Goal: Use online tool/utility: Utilize a website feature to perform a specific function

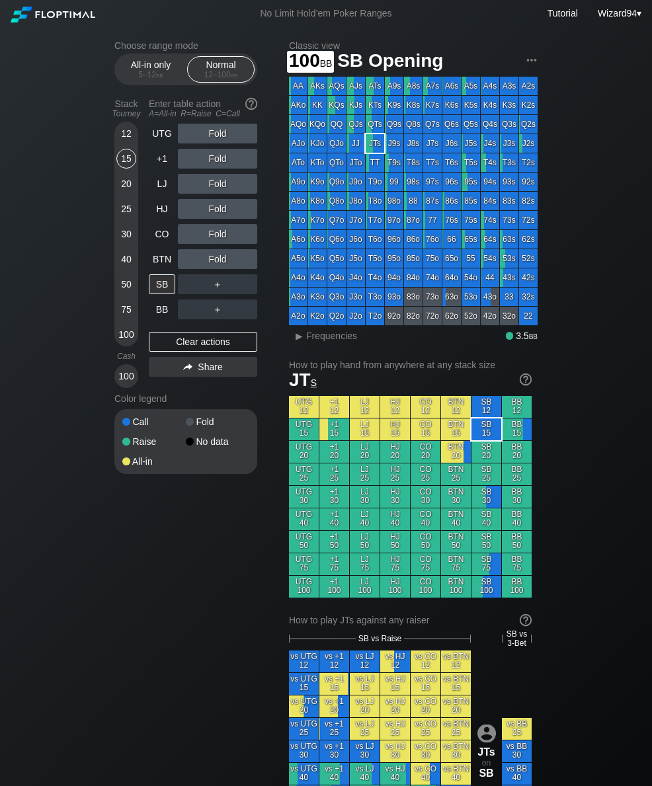
click at [124, 344] on div "100" at bounding box center [126, 335] width 20 height 20
click at [216, 124] on div "Enter table action A=All-in R=Raise C=Call" at bounding box center [203, 108] width 108 height 30
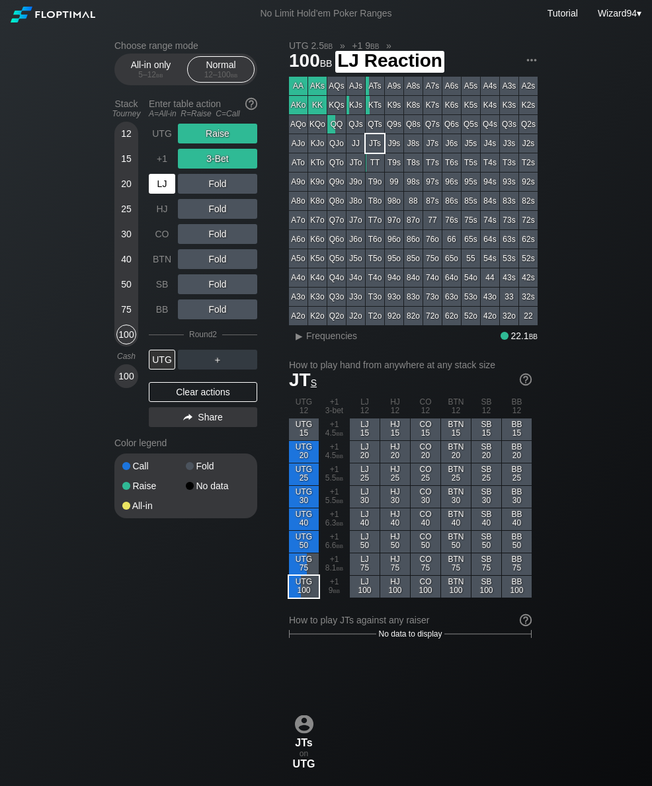
click at [163, 190] on div "LJ" at bounding box center [162, 184] width 26 height 20
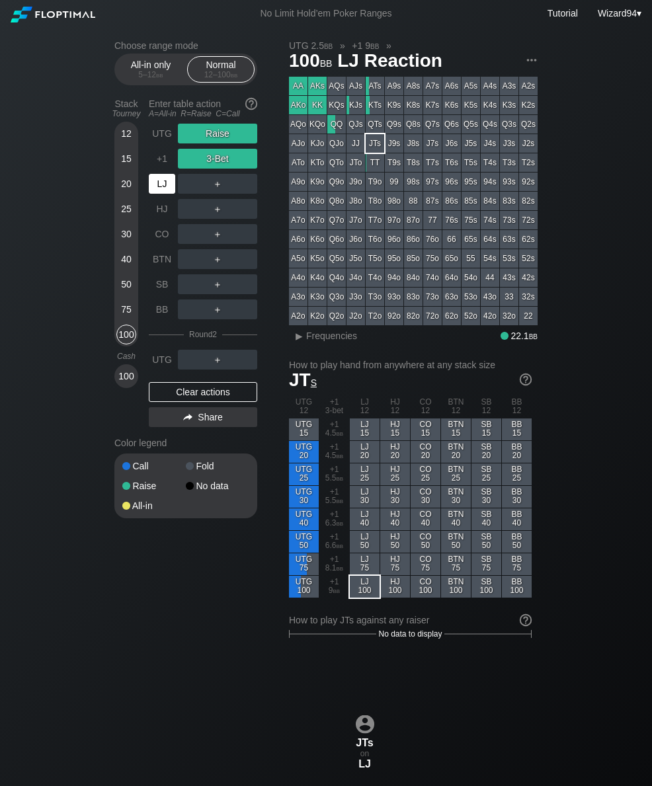
click at [161, 235] on div "CO" at bounding box center [162, 234] width 26 height 20
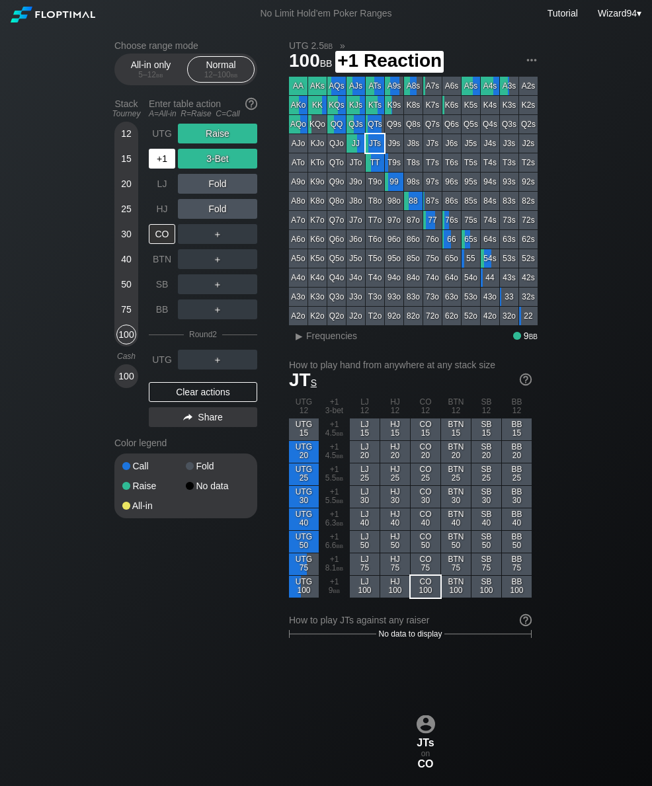
click at [165, 164] on div "+1" at bounding box center [162, 159] width 26 height 20
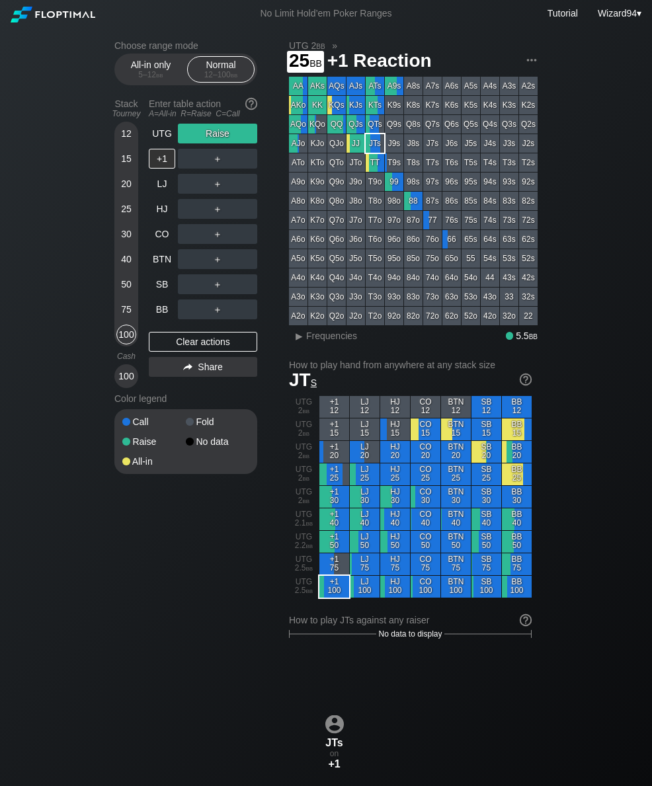
click at [126, 224] on div "25" at bounding box center [126, 211] width 20 height 25
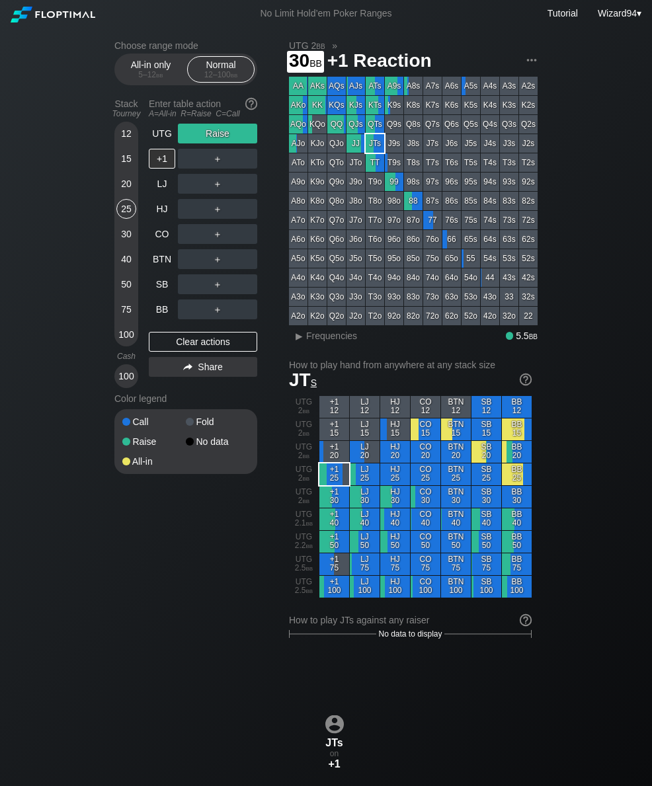
click at [130, 244] on div "30" at bounding box center [126, 234] width 20 height 20
click at [162, 139] on div "UTG" at bounding box center [162, 134] width 26 height 20
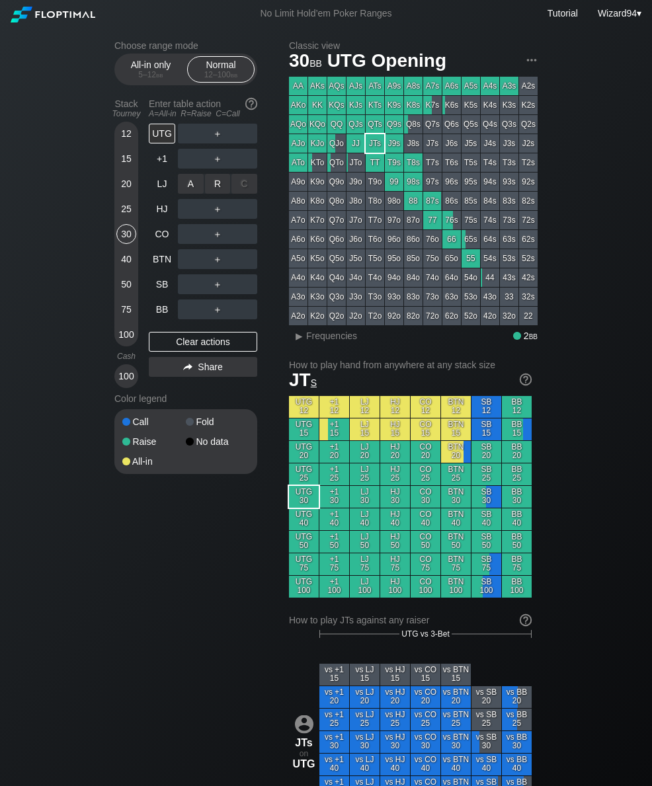
click at [223, 182] on div "R ✕" at bounding box center [218, 184] width 26 height 20
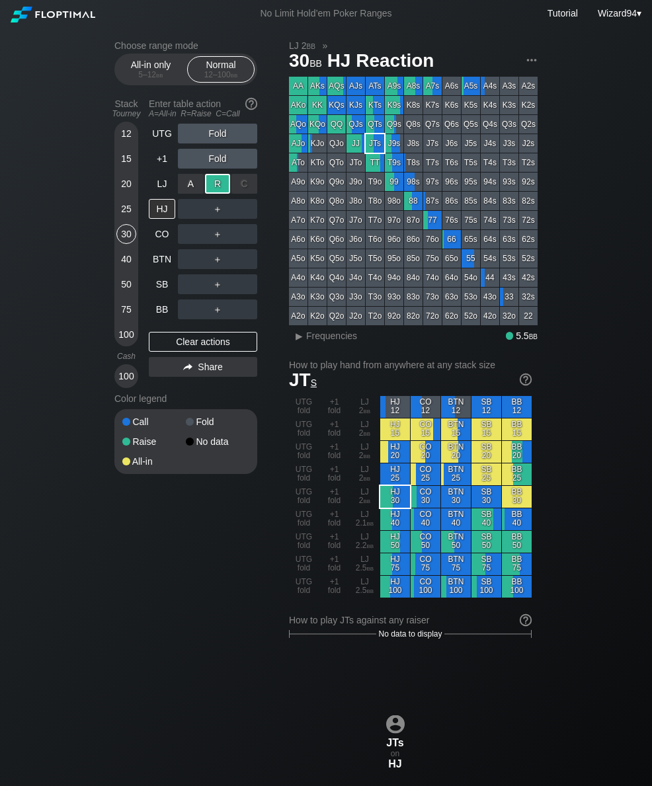
click at [171, 267] on div "BTN" at bounding box center [162, 259] width 26 height 20
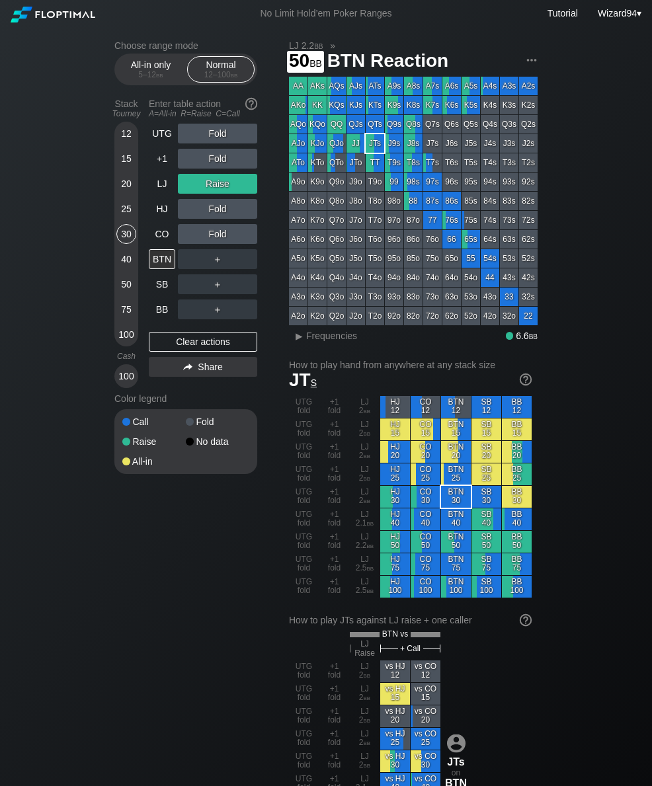
click at [124, 290] on div "50" at bounding box center [126, 284] width 20 height 20
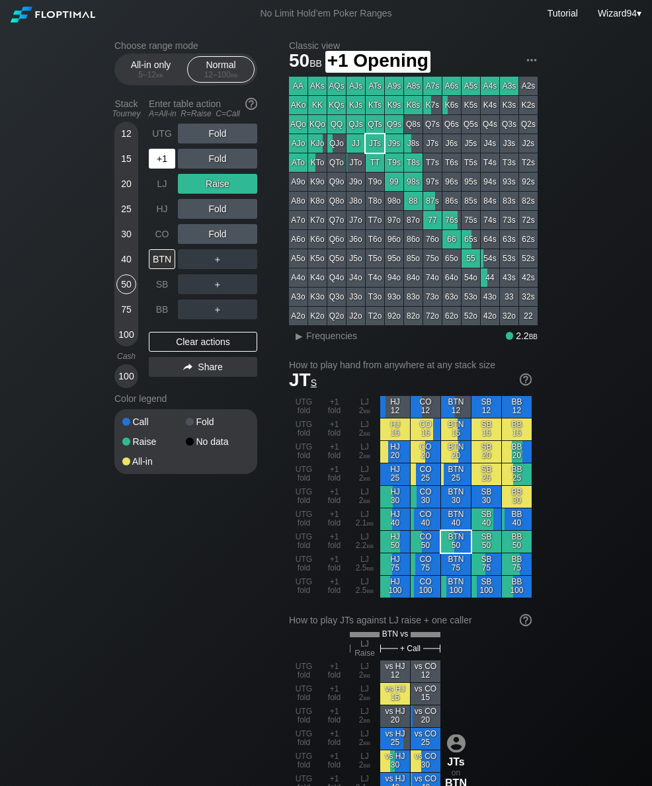
click at [162, 161] on div "+1" at bounding box center [162, 159] width 26 height 20
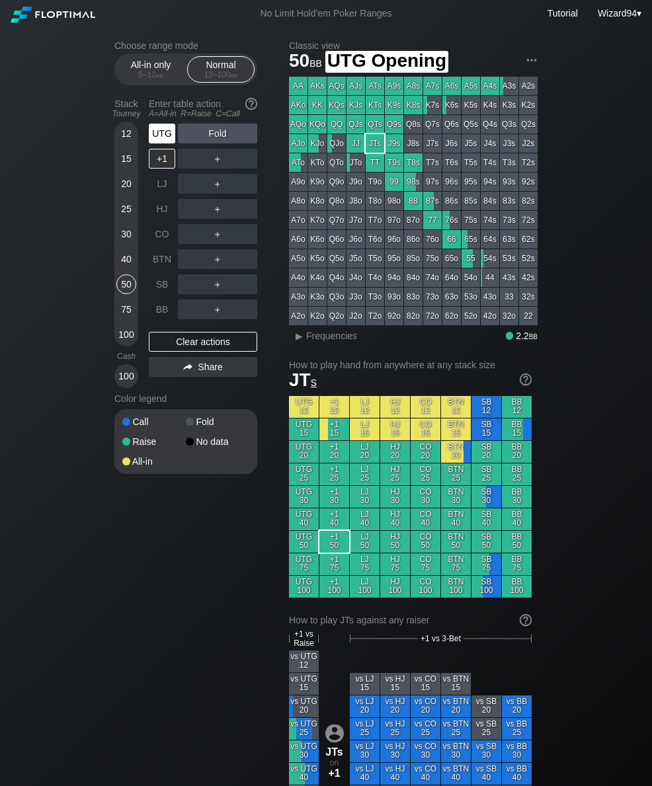
click at [163, 143] on div "UTG" at bounding box center [162, 134] width 26 height 20
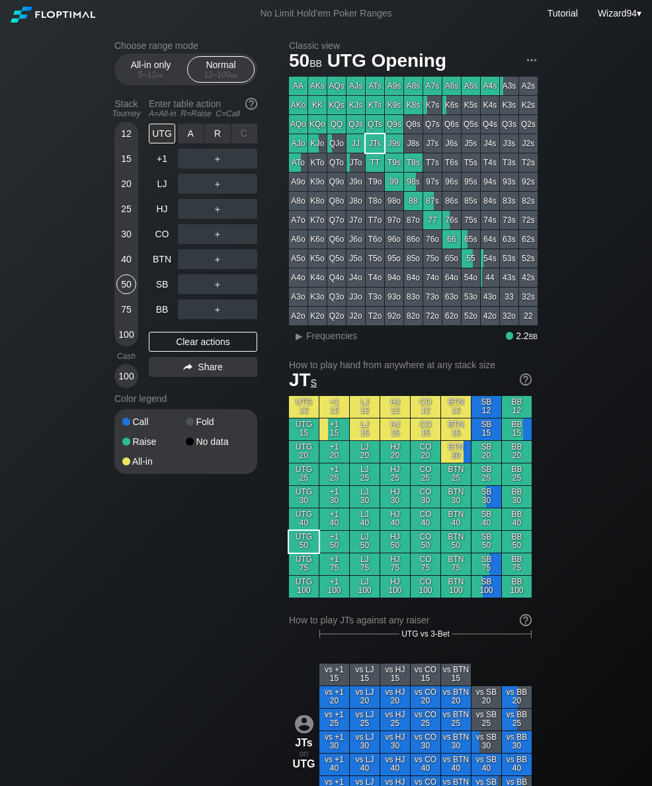
click at [218, 137] on div "R ✕" at bounding box center [218, 134] width 26 height 20
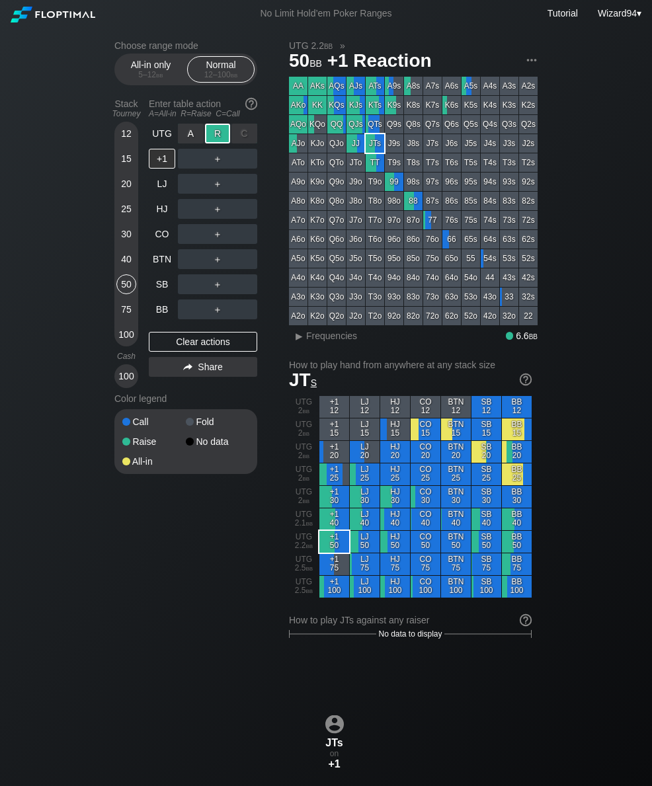
click at [157, 241] on div "CO" at bounding box center [162, 234] width 26 height 20
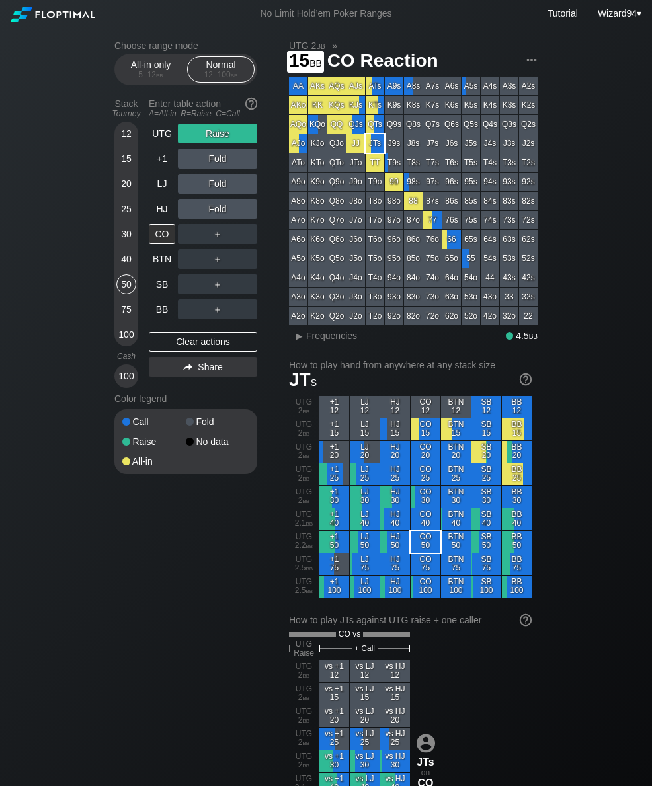
click at [121, 154] on div "15" at bounding box center [126, 161] width 20 height 25
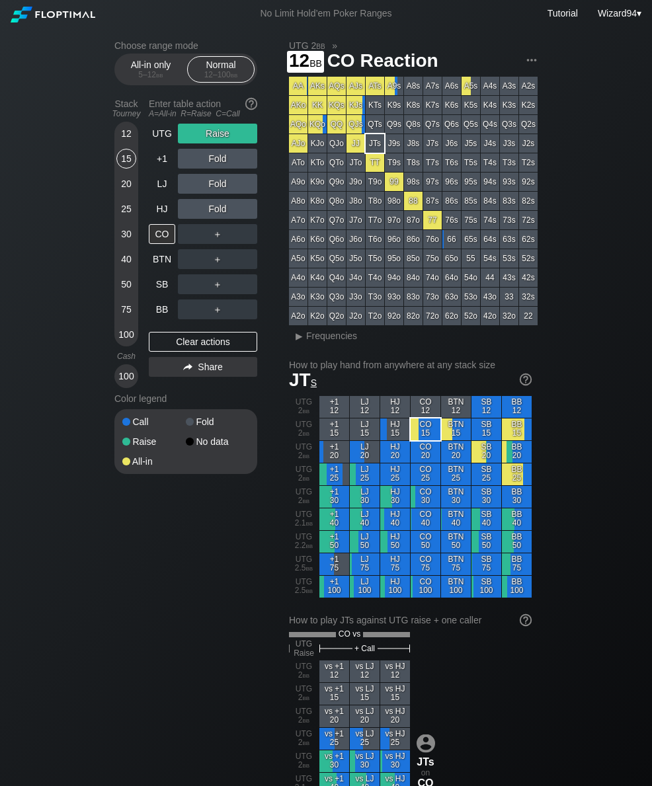
click at [127, 137] on div "12" at bounding box center [126, 134] width 20 height 20
click at [128, 136] on div "12" at bounding box center [126, 134] width 20 height 20
click at [165, 141] on div "UTG" at bounding box center [162, 134] width 26 height 20
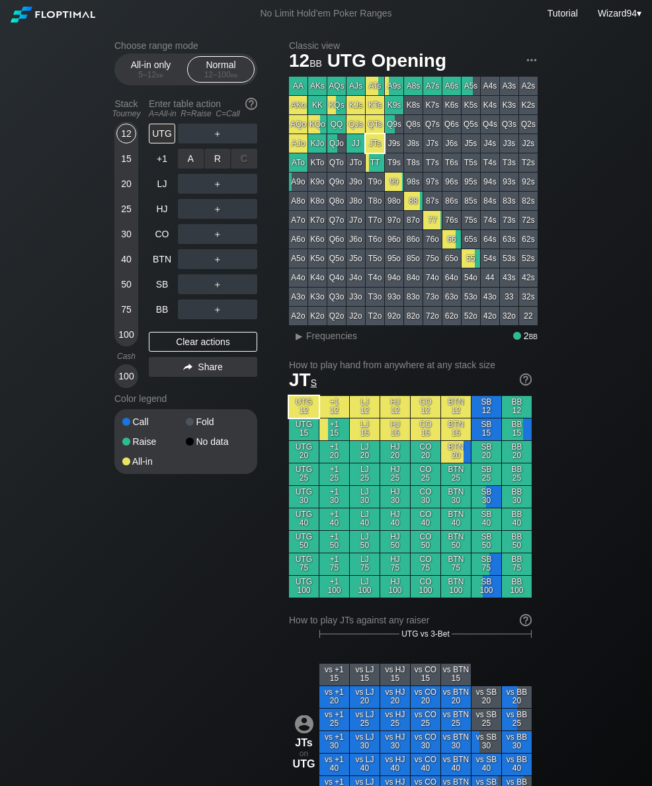
click at [189, 167] on div "A ✕" at bounding box center [191, 159] width 26 height 20
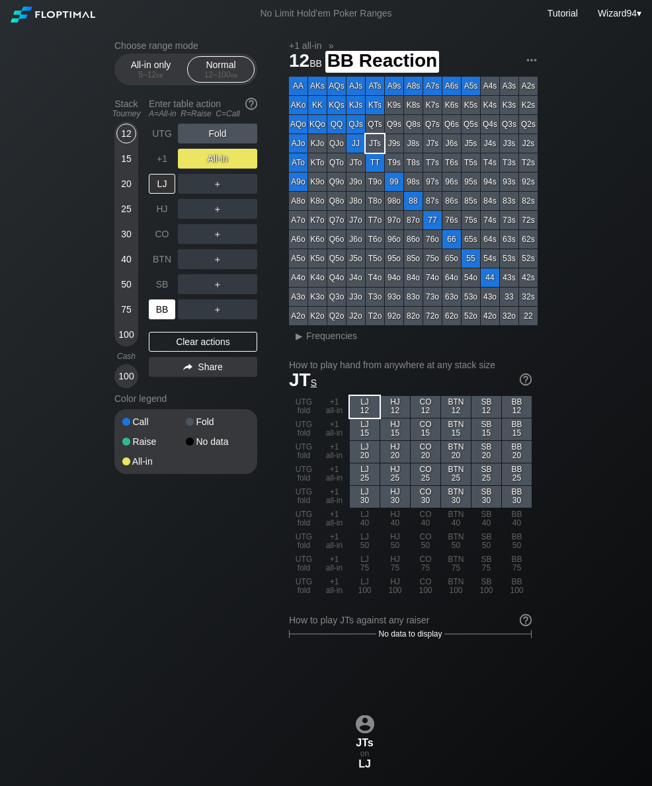
click at [161, 317] on div "BB" at bounding box center [162, 309] width 26 height 20
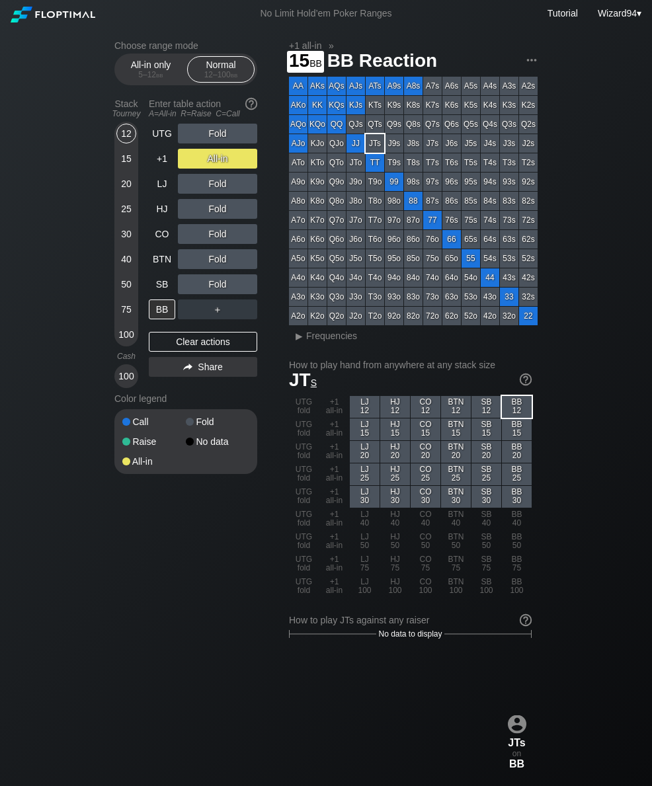
click at [120, 157] on div "15" at bounding box center [126, 159] width 20 height 20
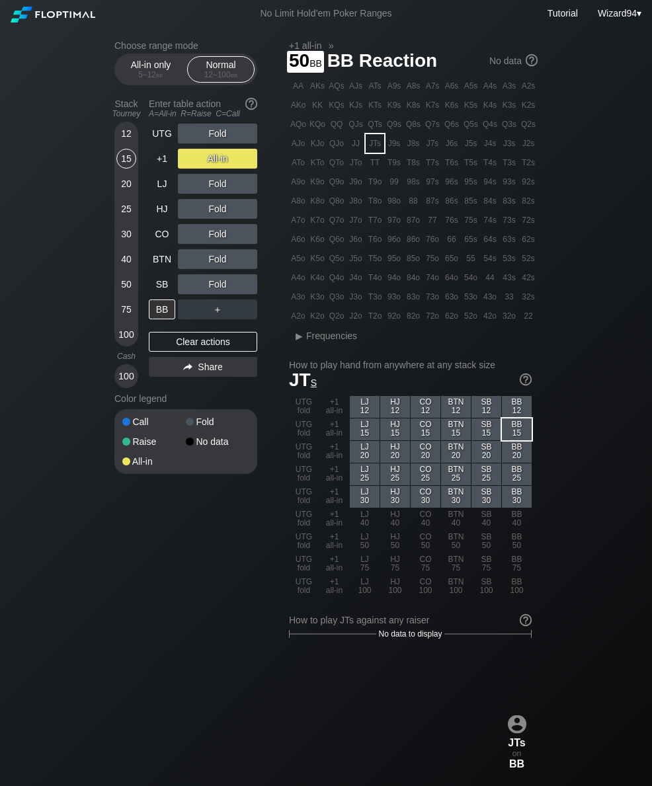
click at [156, 134] on div "UTG" at bounding box center [162, 134] width 26 height 20
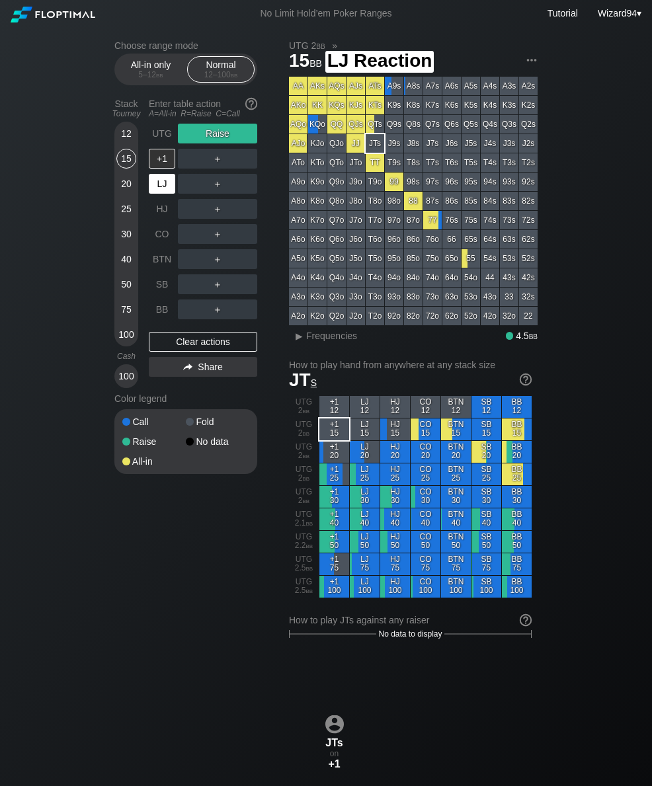
click at [157, 184] on div "LJ" at bounding box center [162, 184] width 26 height 20
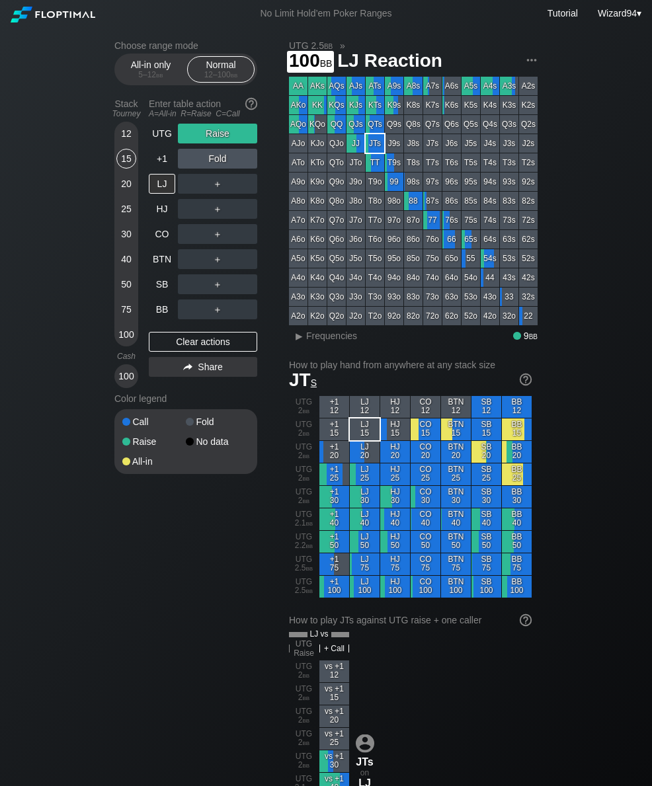
click at [122, 343] on div "100" at bounding box center [126, 335] width 20 height 20
click at [157, 143] on div "UTG" at bounding box center [162, 134] width 26 height 20
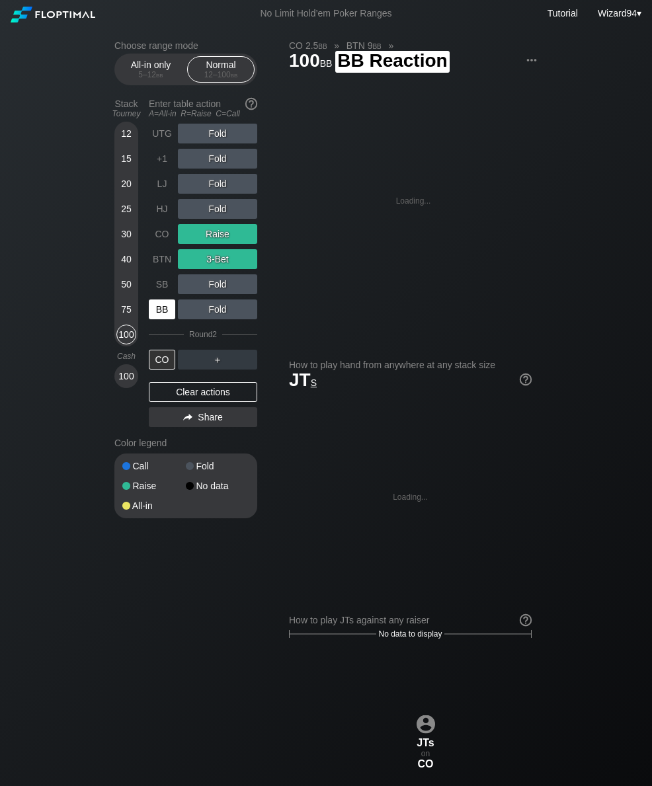
click at [162, 317] on div "BB" at bounding box center [162, 309] width 26 height 20
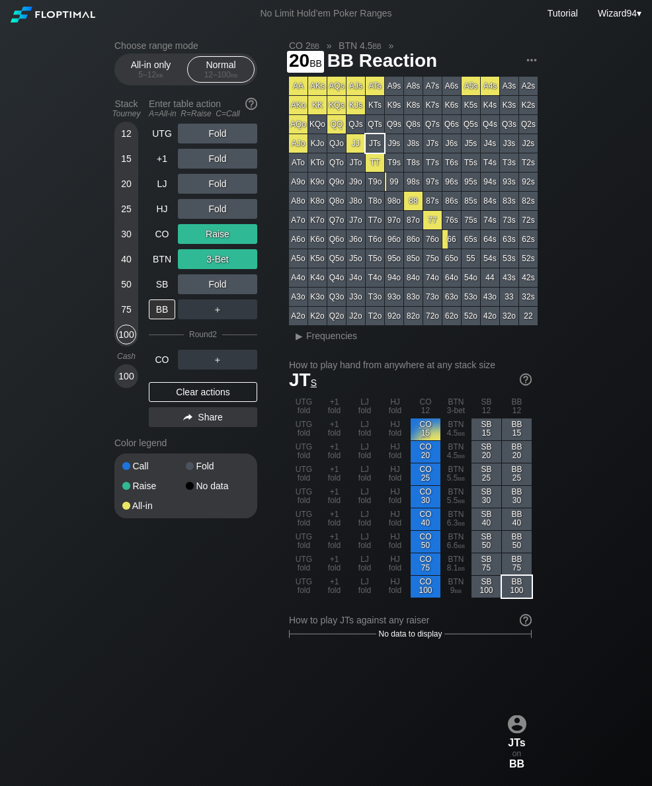
click at [130, 194] on div "20" at bounding box center [126, 184] width 20 height 20
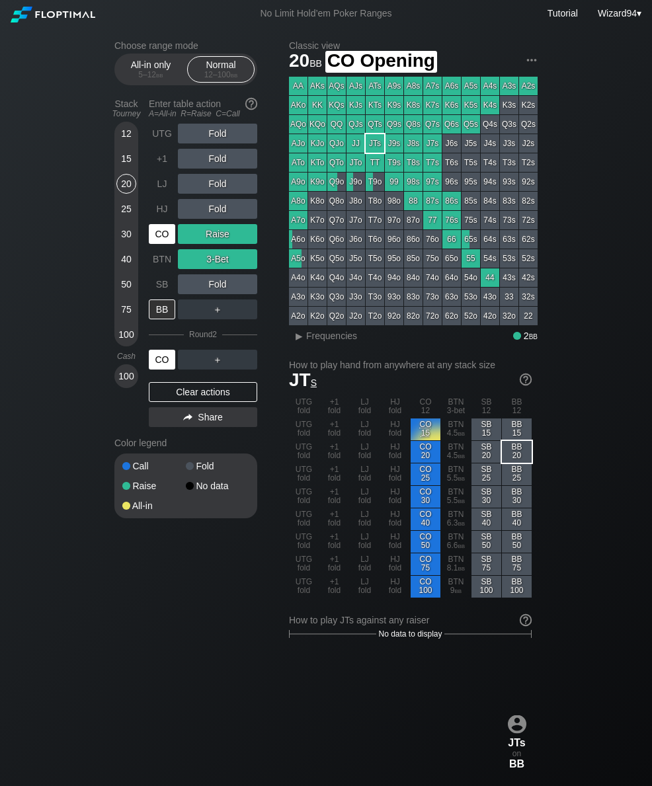
click at [167, 243] on div "CO" at bounding box center [162, 234] width 26 height 20
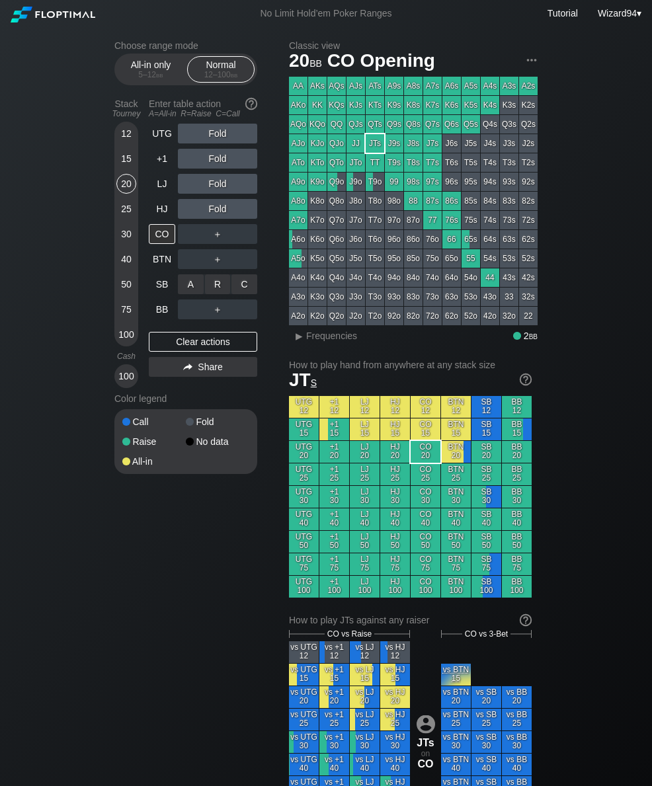
click at [245, 293] on div "C ✕" at bounding box center [244, 284] width 26 height 20
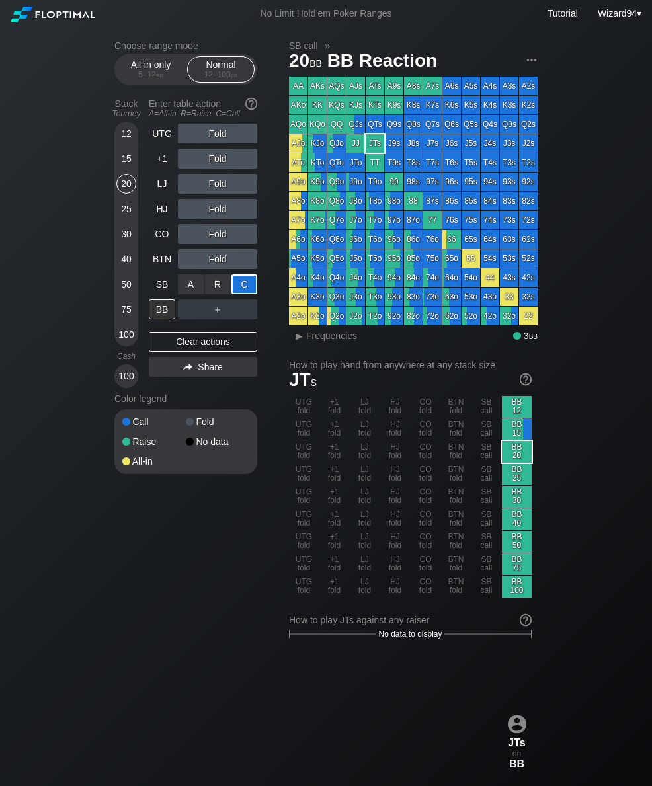
click at [116, 314] on div "75" at bounding box center [126, 309] width 20 height 20
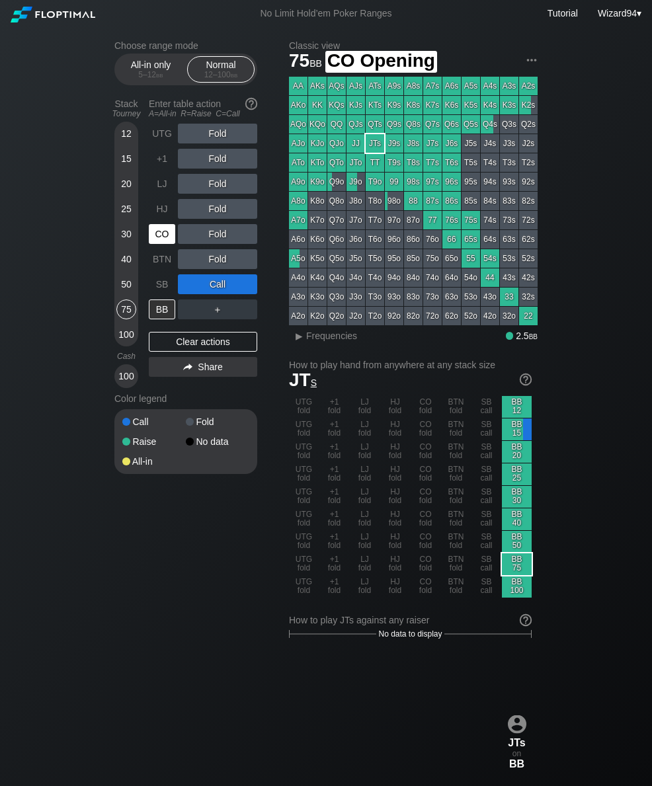
click at [160, 243] on div "CO" at bounding box center [162, 234] width 26 height 20
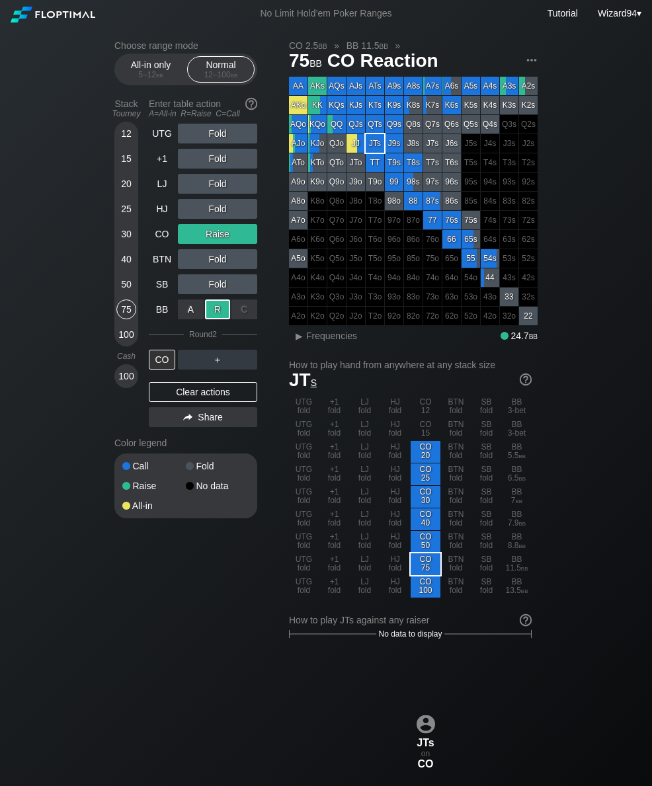
click at [122, 342] on div "100" at bounding box center [126, 335] width 20 height 20
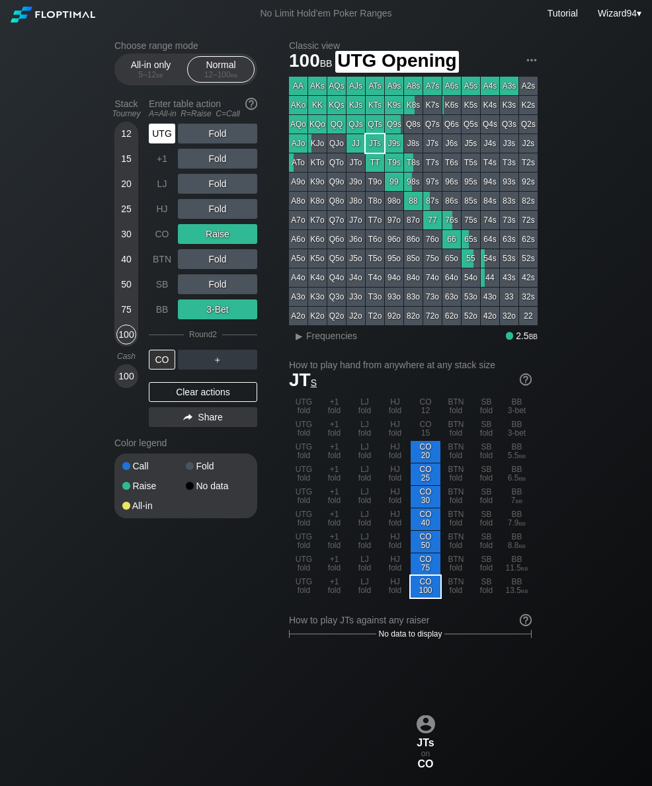
click at [154, 140] on div "UTG" at bounding box center [162, 134] width 26 height 20
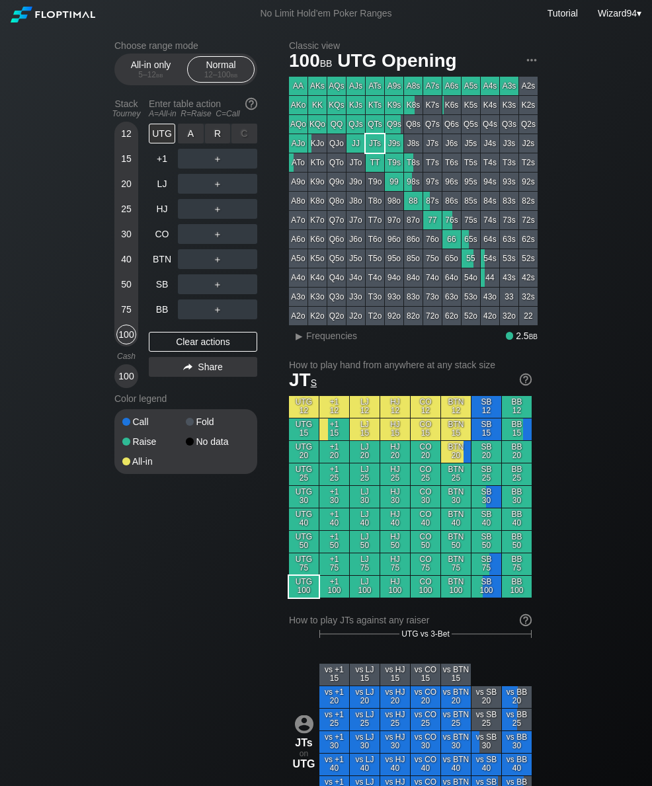
click at [213, 141] on div "R ✕" at bounding box center [218, 134] width 26 height 20
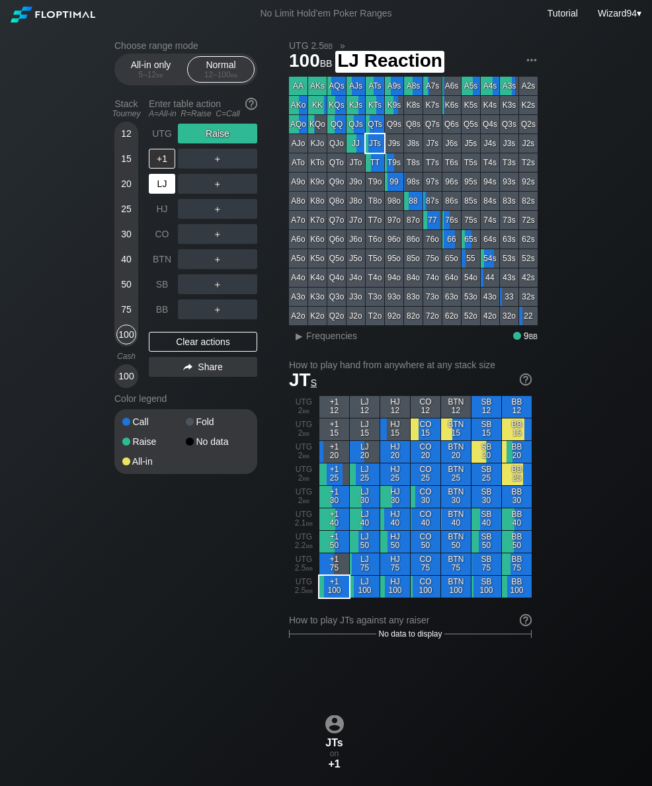
click at [157, 194] on div "LJ" at bounding box center [162, 184] width 26 height 20
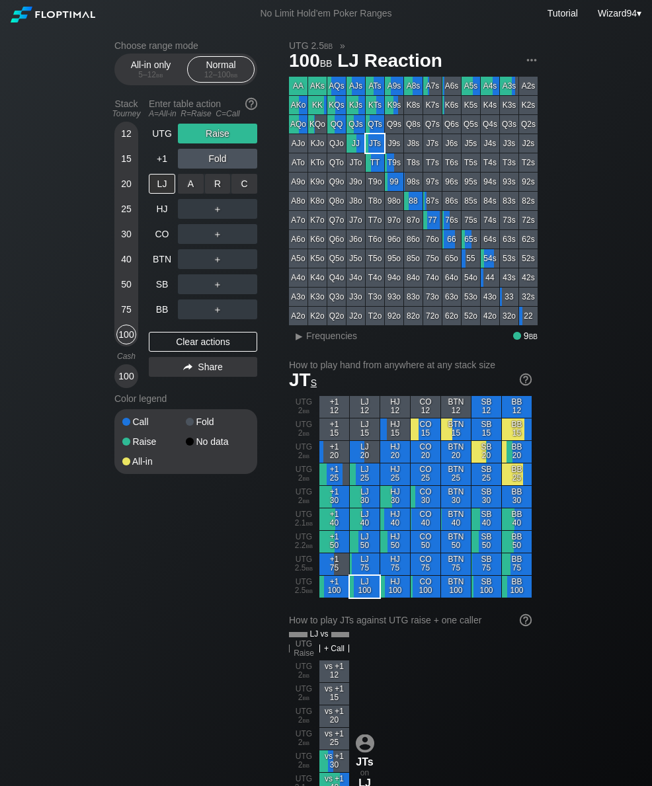
click at [220, 186] on div "R ✕" at bounding box center [218, 184] width 26 height 20
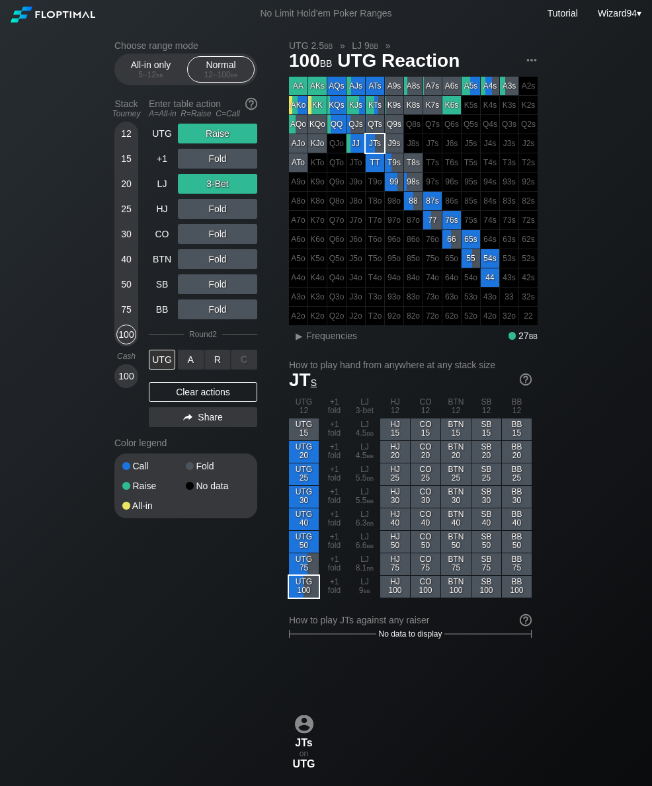
click at [218, 368] on div "R ✕" at bounding box center [218, 360] width 26 height 20
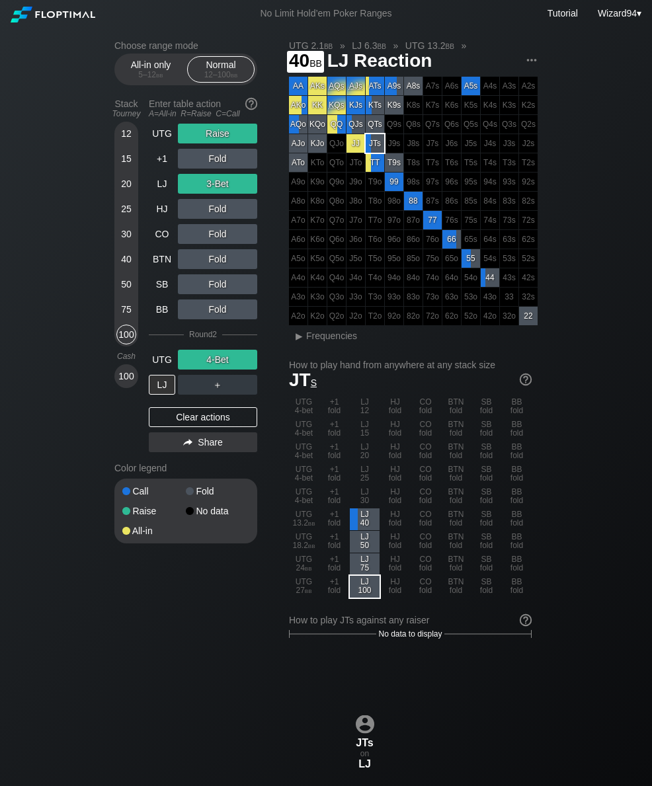
click at [121, 268] on div "40" at bounding box center [126, 259] width 20 height 20
click at [151, 139] on div "UTG" at bounding box center [162, 134] width 26 height 20
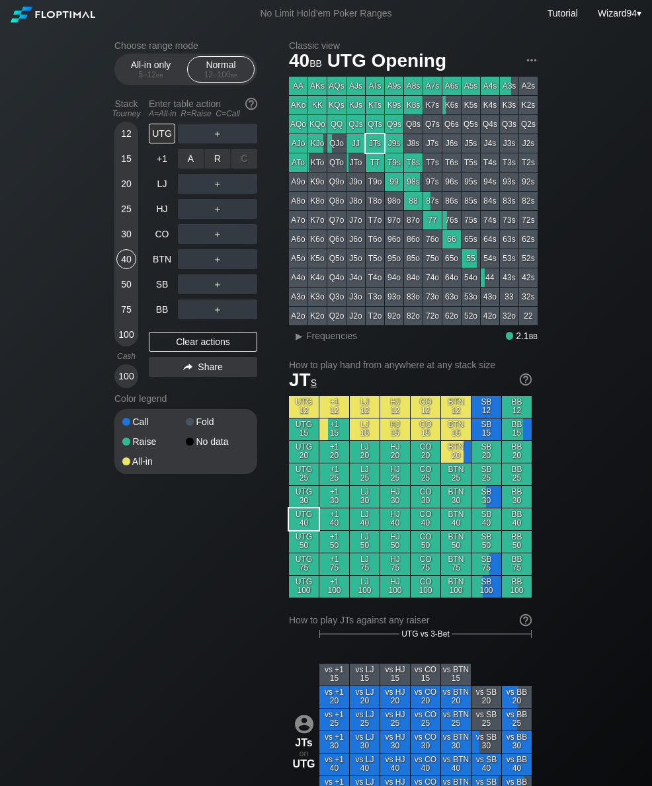
click at [210, 169] on div "R ✕" at bounding box center [218, 159] width 26 height 20
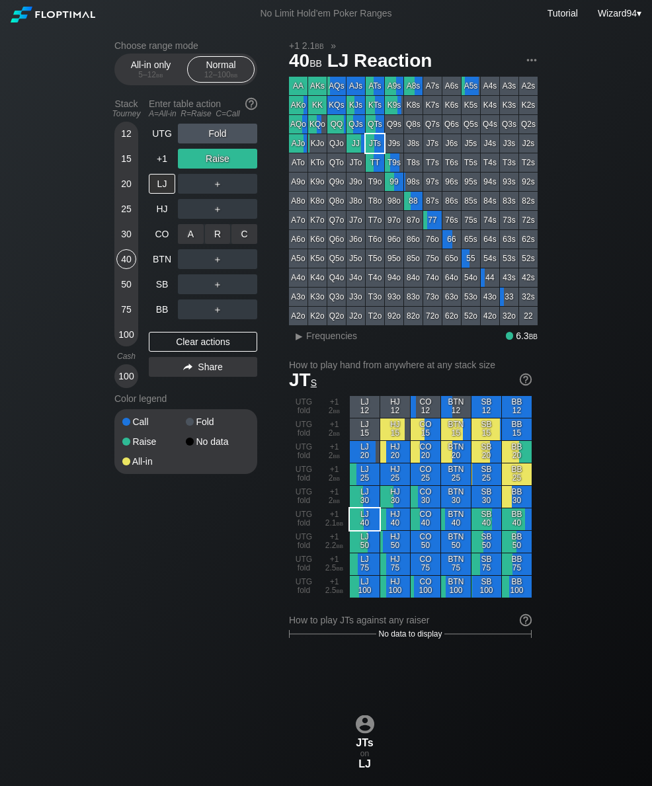
click at [212, 236] on div "R ✕" at bounding box center [218, 234] width 26 height 20
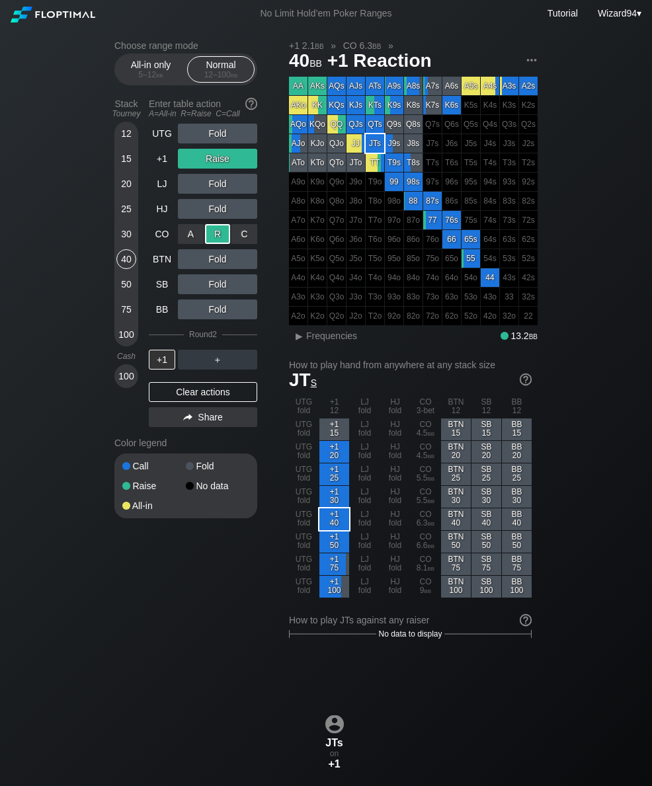
click at [162, 158] on div "+1" at bounding box center [162, 159] width 26 height 20
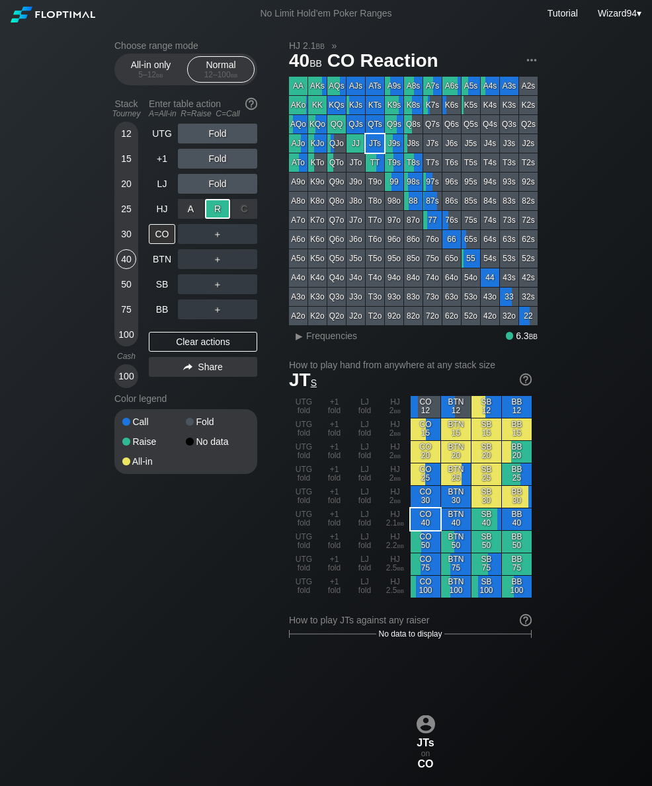
click at [165, 309] on div "BB" at bounding box center [162, 309] width 26 height 20
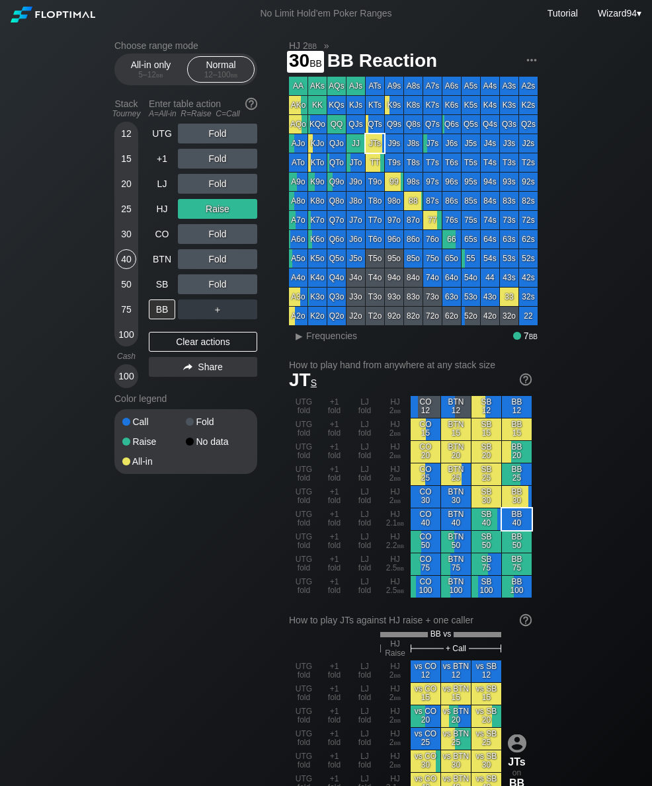
click at [123, 241] on div "30" at bounding box center [126, 234] width 20 height 20
click at [162, 210] on div "HJ" at bounding box center [162, 209] width 26 height 20
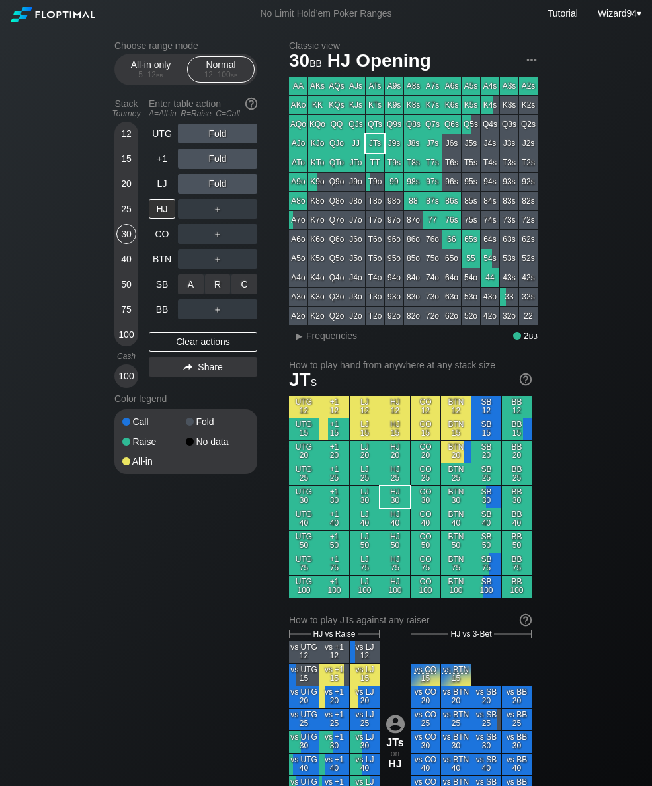
click at [240, 291] on div "C ✕" at bounding box center [244, 284] width 26 height 20
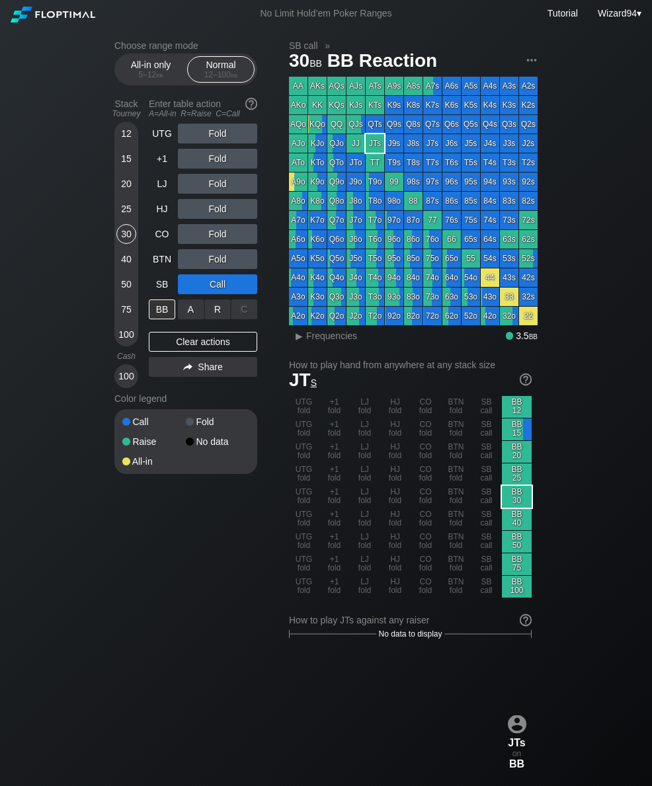
click at [213, 315] on div "R ✕" at bounding box center [218, 309] width 26 height 20
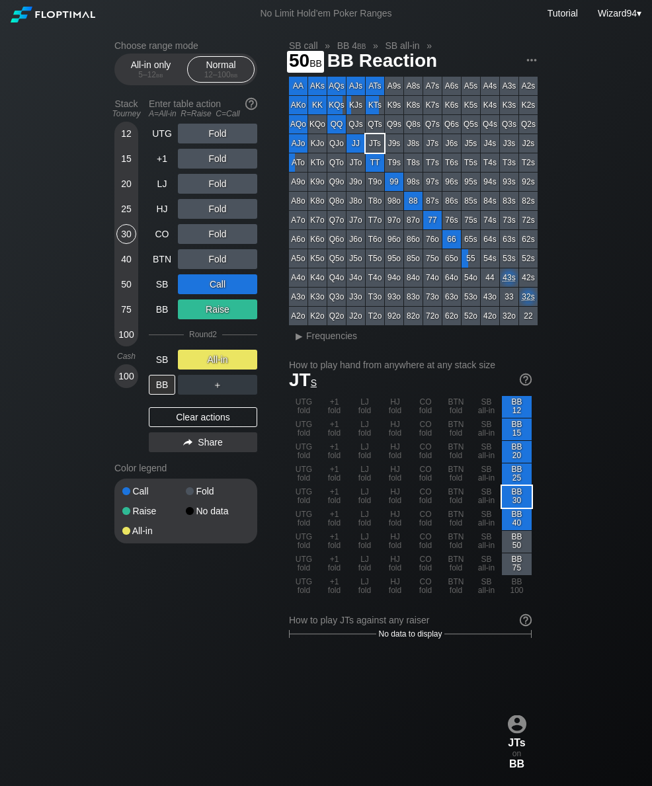
click at [118, 299] on div "50" at bounding box center [126, 286] width 20 height 25
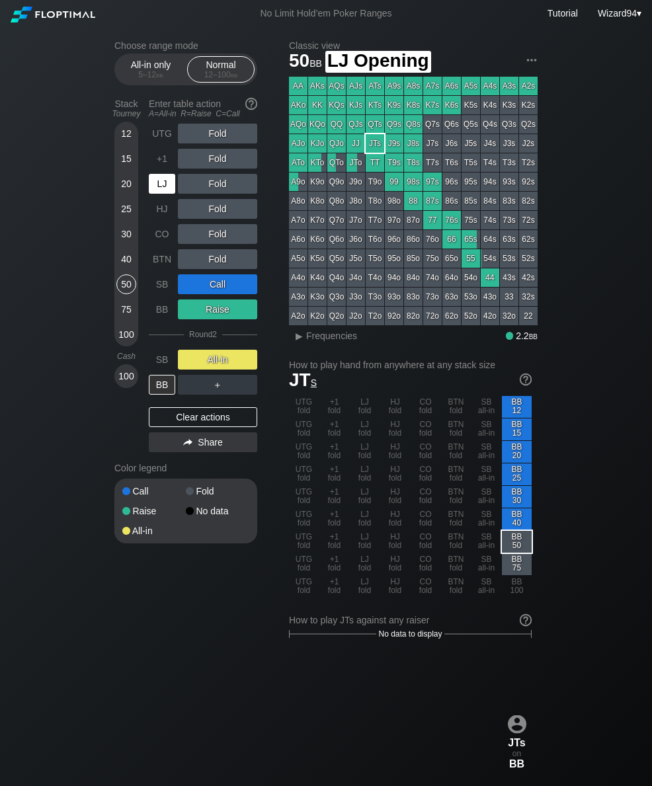
click at [166, 190] on div "LJ" at bounding box center [162, 184] width 26 height 20
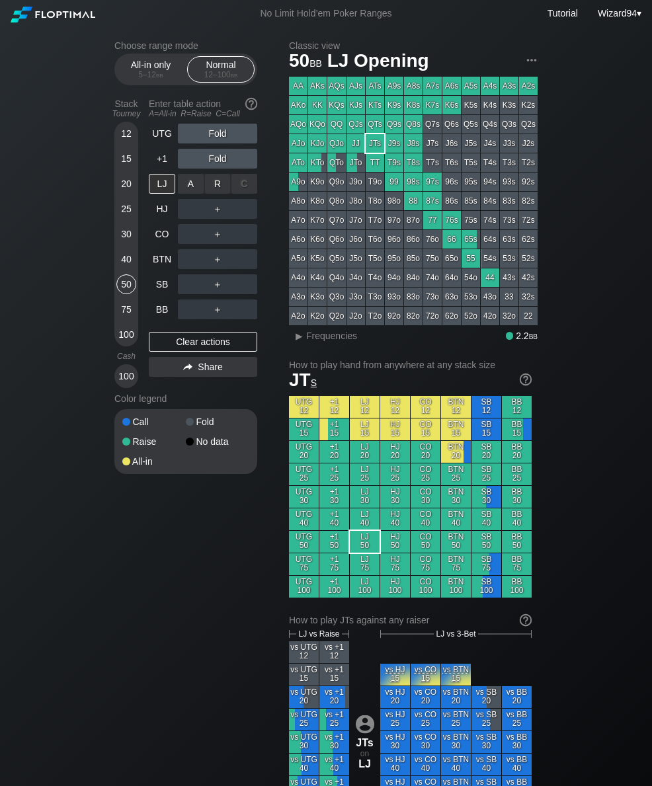
click at [220, 192] on div "R ✕" at bounding box center [218, 184] width 26 height 20
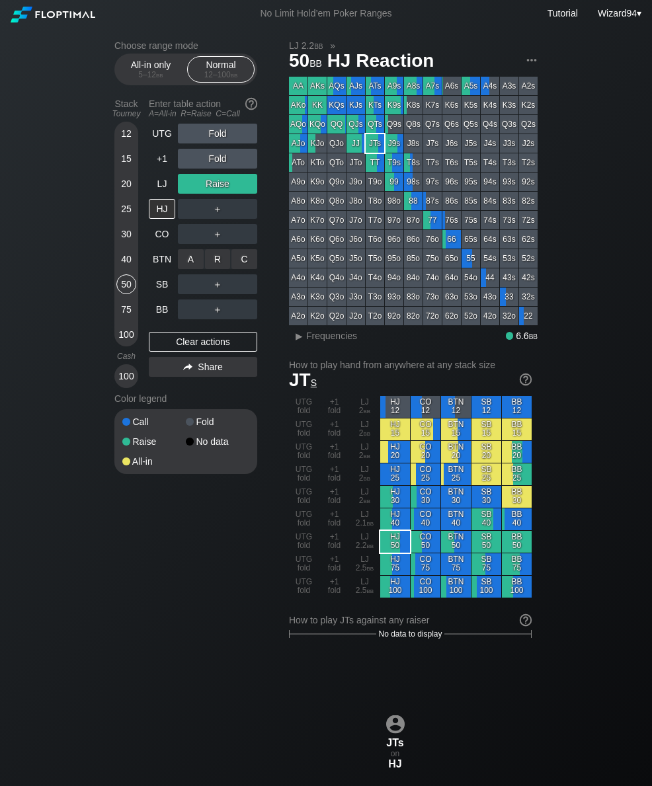
click at [245, 250] on div "A ✕ R ✕ C ✕ ＋" at bounding box center [217, 259] width 79 height 30
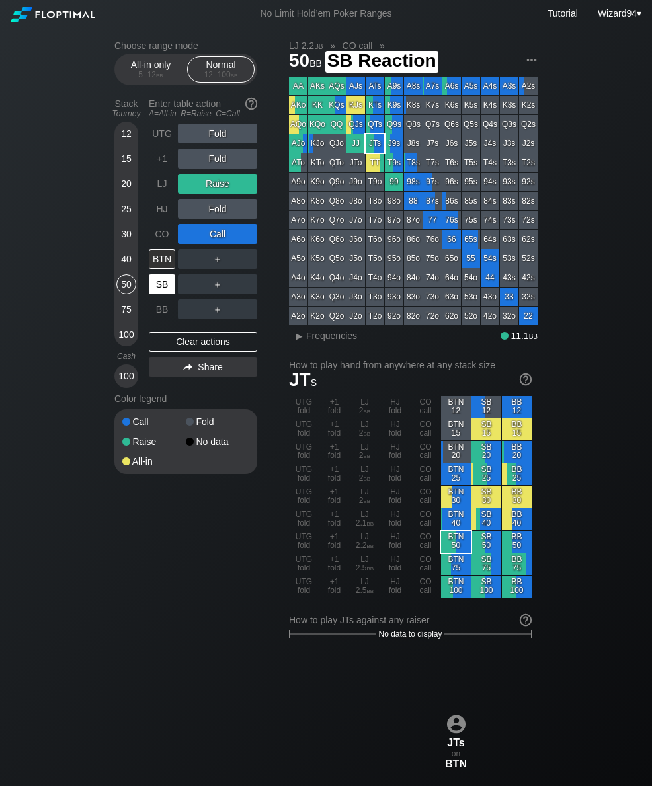
click at [165, 294] on div "SB" at bounding box center [162, 284] width 26 height 20
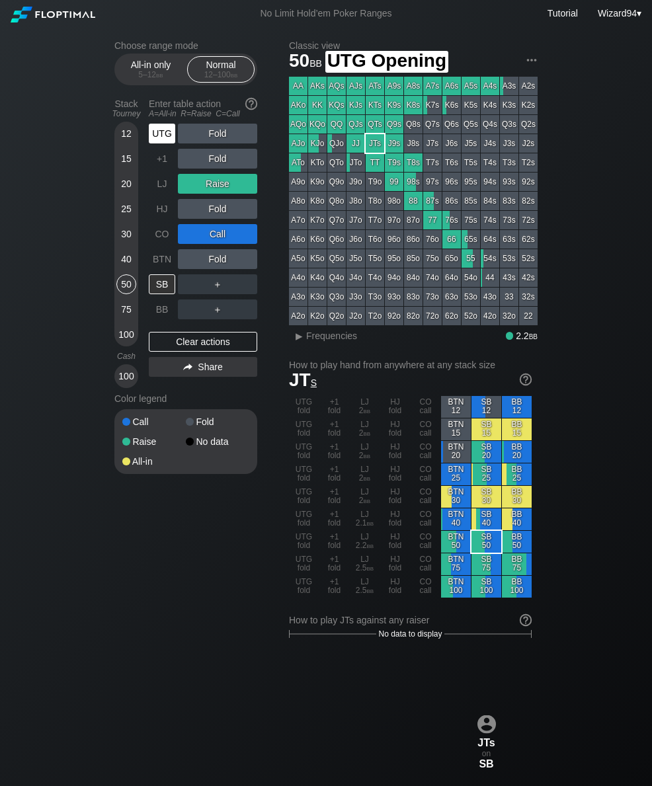
click at [157, 146] on div "UTG" at bounding box center [163, 133] width 29 height 25
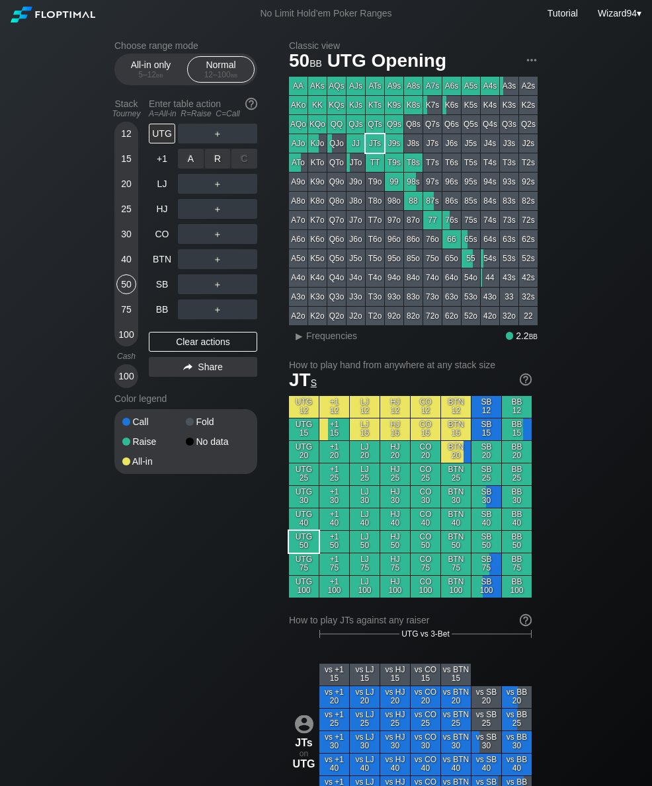
click at [211, 149] on div "A ✕ R ✕ C ✕ ＋" at bounding box center [217, 158] width 79 height 30
click at [213, 124] on div "Enter table action A=All-in R=Raise C=Call" at bounding box center [203, 108] width 108 height 30
click at [210, 143] on div "R ✕" at bounding box center [218, 134] width 26 height 20
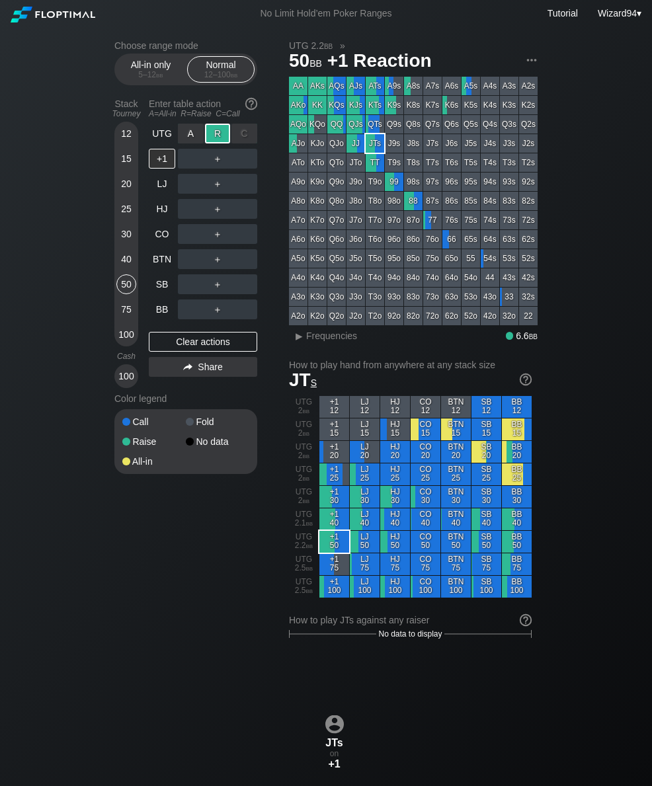
click at [160, 318] on div "BB" at bounding box center [162, 309] width 26 height 20
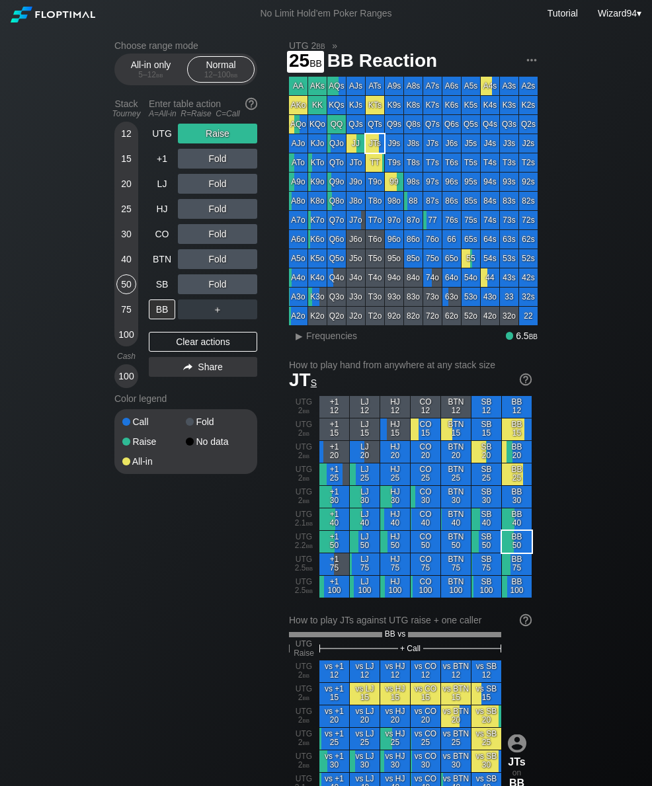
click at [118, 224] on div "25" at bounding box center [126, 211] width 20 height 25
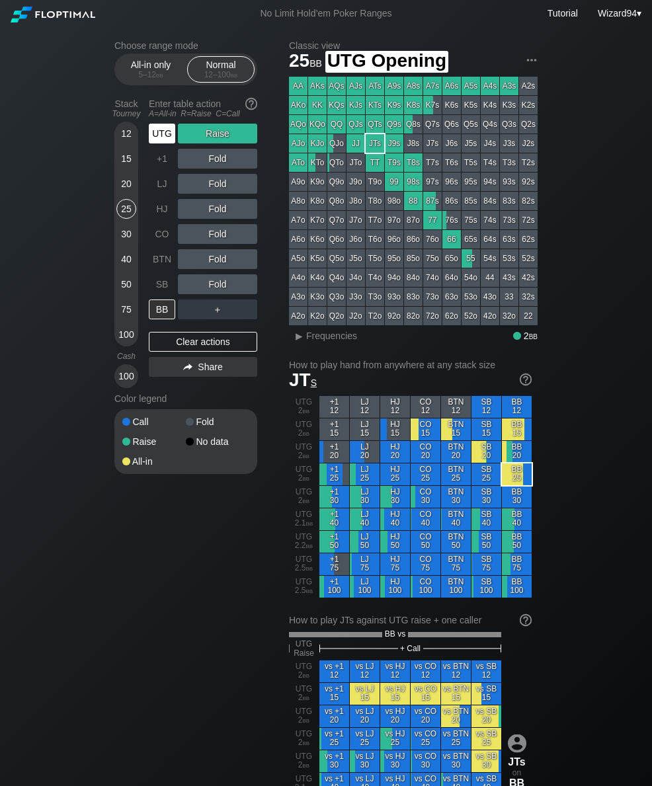
click at [158, 137] on div "UTG" at bounding box center [162, 134] width 26 height 20
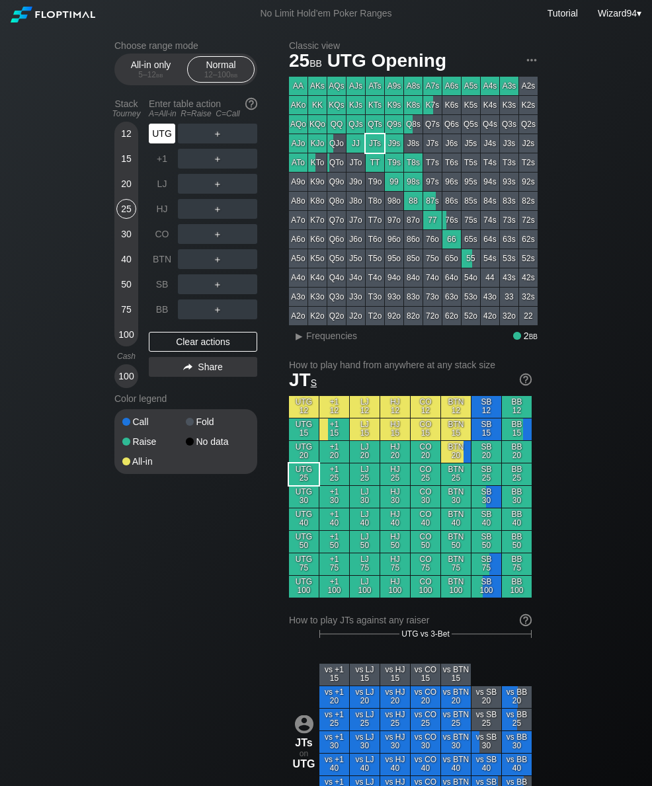
click at [216, 200] on div "＋" at bounding box center [217, 209] width 79 height 30
click at [214, 192] on div "R ✕" at bounding box center [218, 184] width 26 height 20
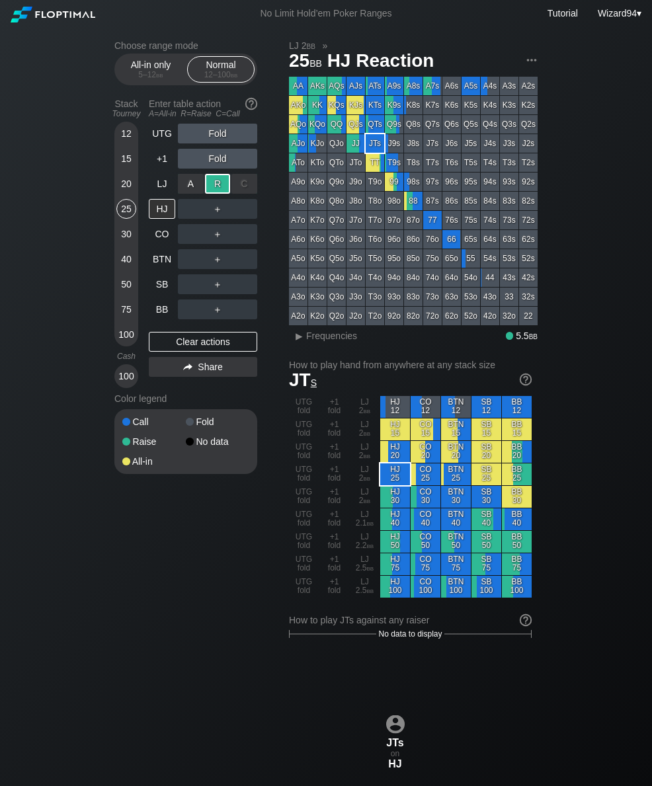
click at [153, 288] on div "SB" at bounding box center [162, 284] width 26 height 20
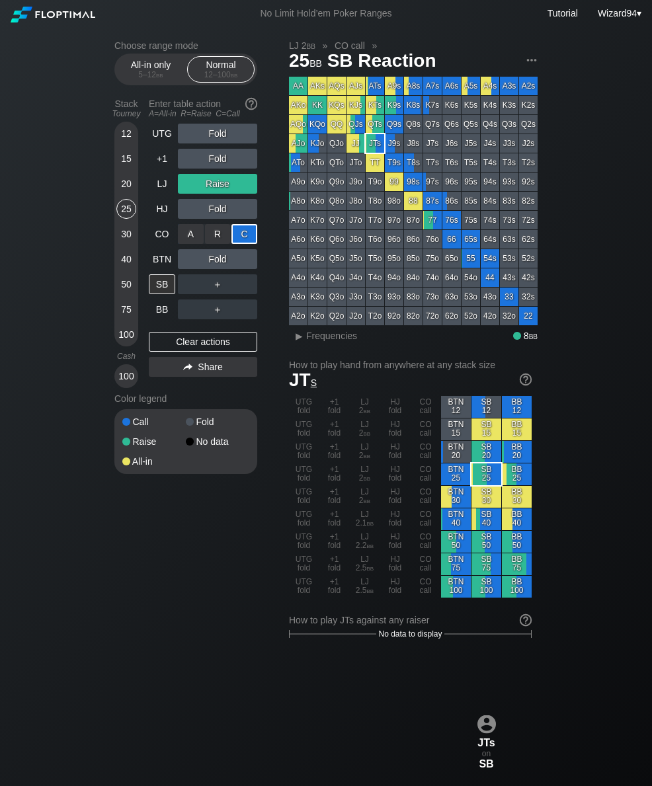
click at [161, 285] on div "SB" at bounding box center [162, 284] width 26 height 20
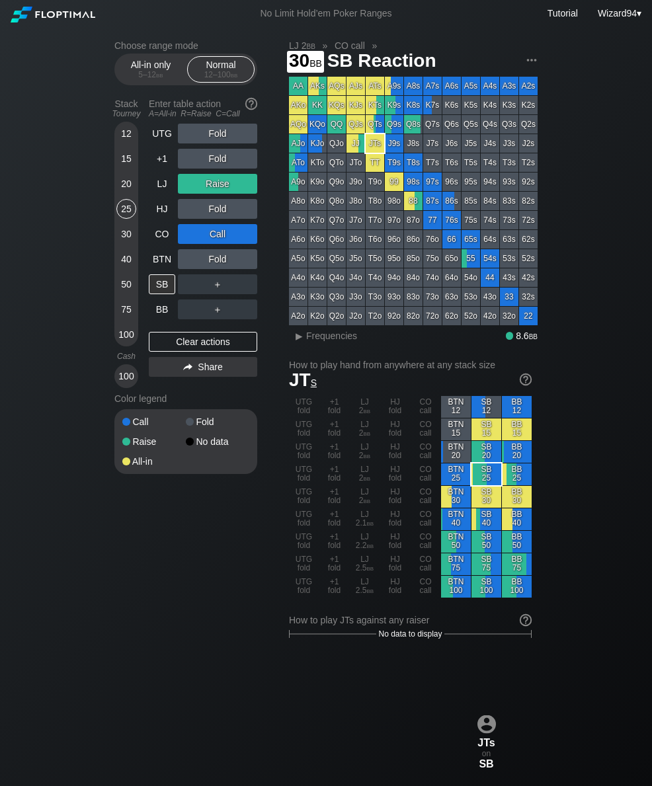
click at [122, 241] on div "30" at bounding box center [126, 234] width 20 height 20
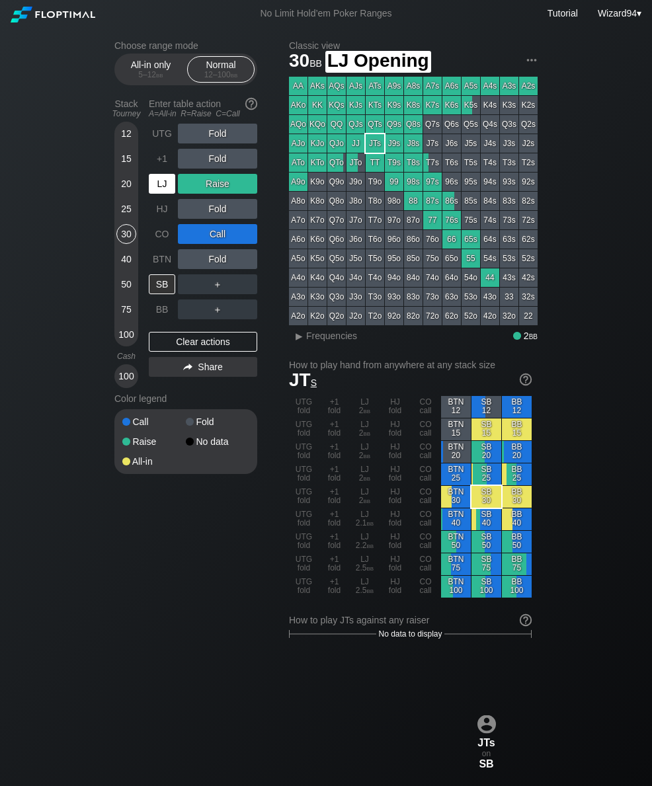
click at [156, 192] on div "LJ" at bounding box center [162, 184] width 26 height 20
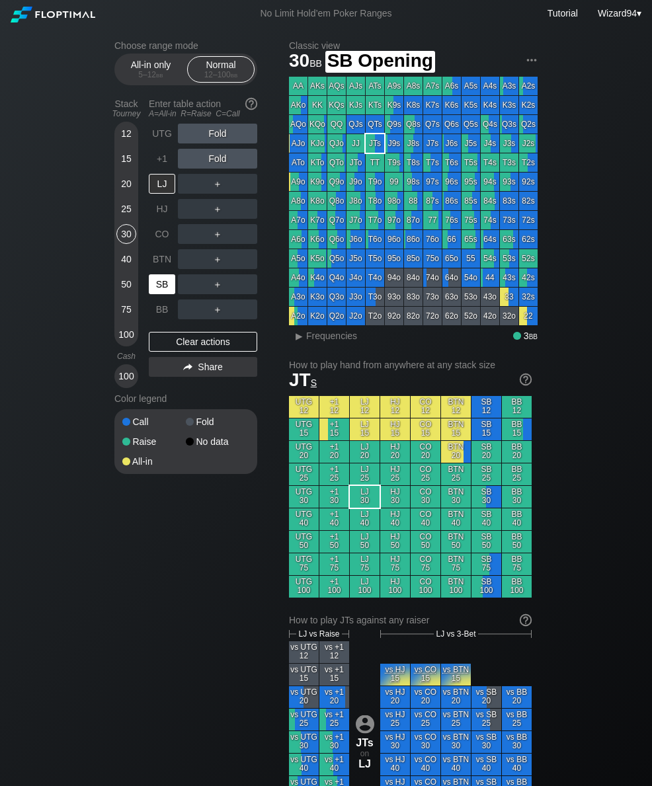
click at [155, 283] on div "SB" at bounding box center [162, 284] width 26 height 20
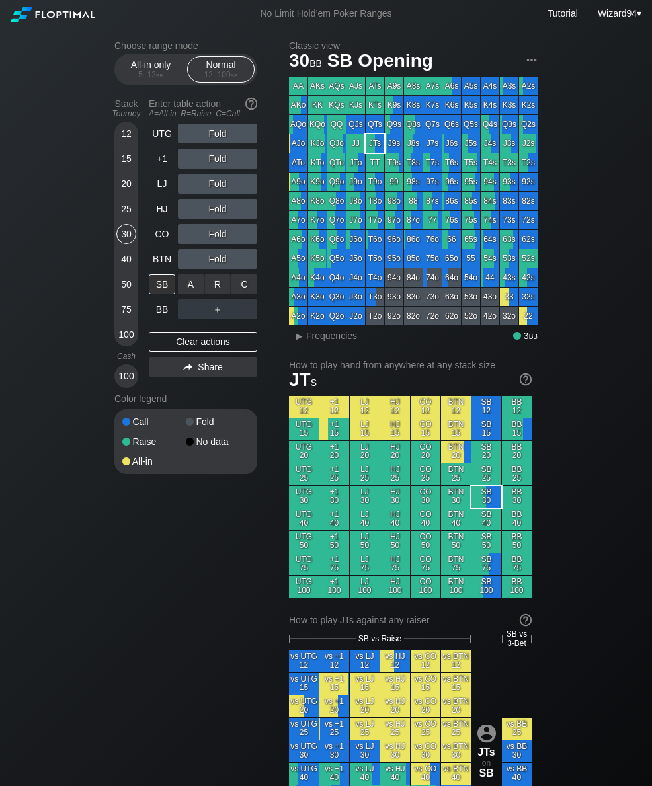
click at [240, 286] on div "C ✕" at bounding box center [244, 284] width 26 height 20
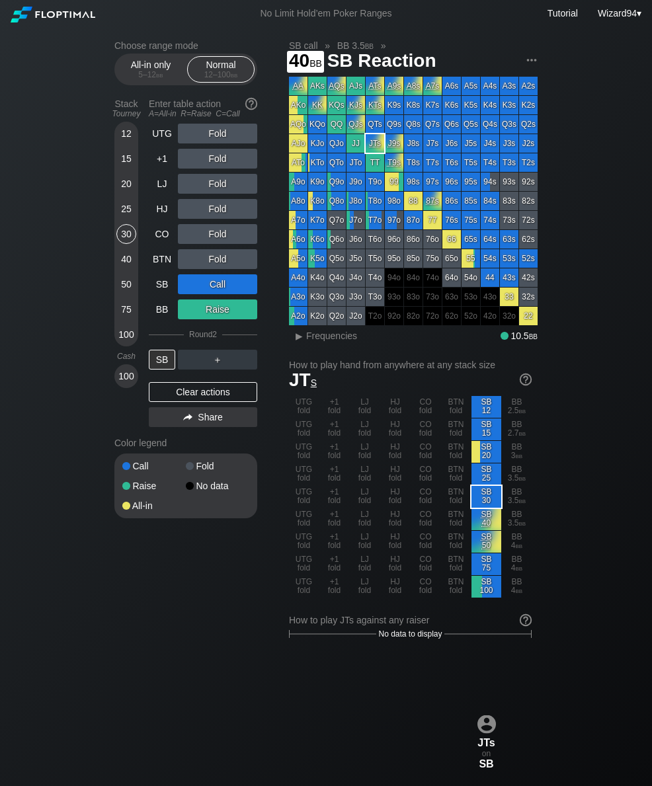
click at [121, 269] on div "40" at bounding box center [126, 259] width 20 height 20
click at [210, 368] on div "R ✕" at bounding box center [218, 360] width 26 height 20
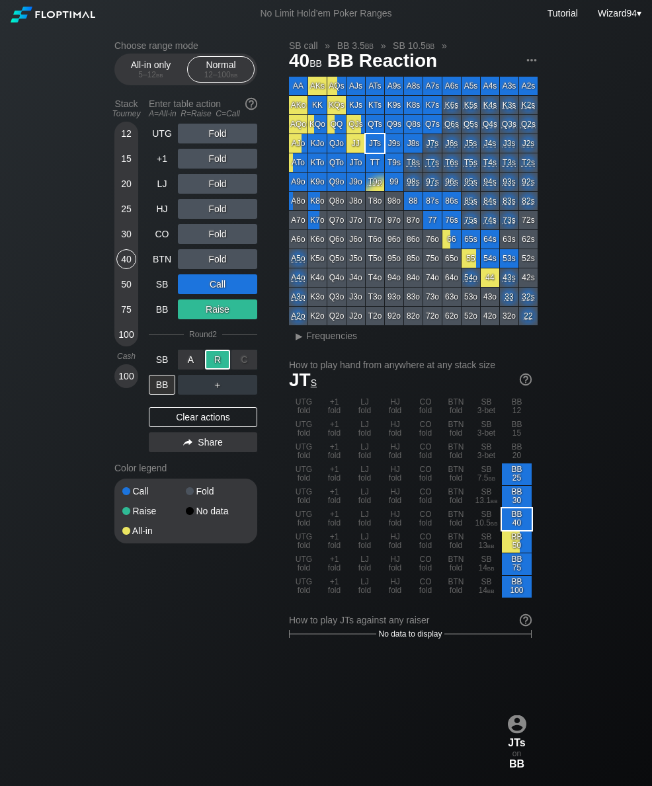
click at [163, 361] on div "SB" at bounding box center [162, 360] width 26 height 20
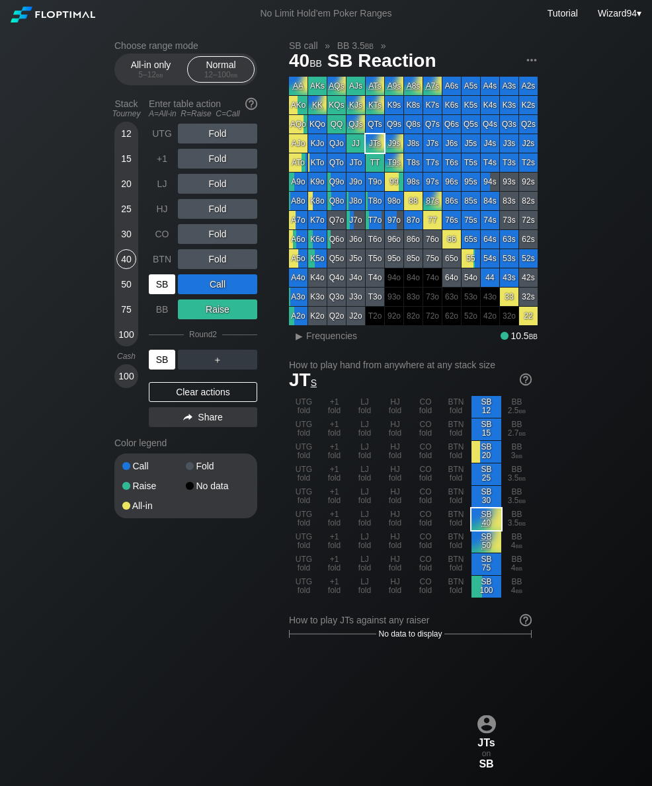
click at [122, 169] on div "15" at bounding box center [126, 159] width 20 height 20
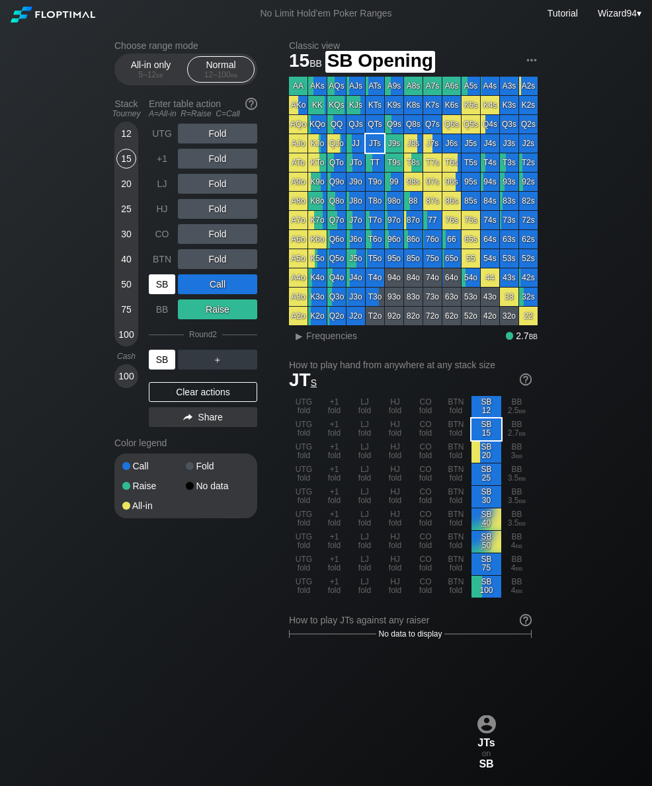
click at [149, 286] on div "SB" at bounding box center [162, 284] width 26 height 20
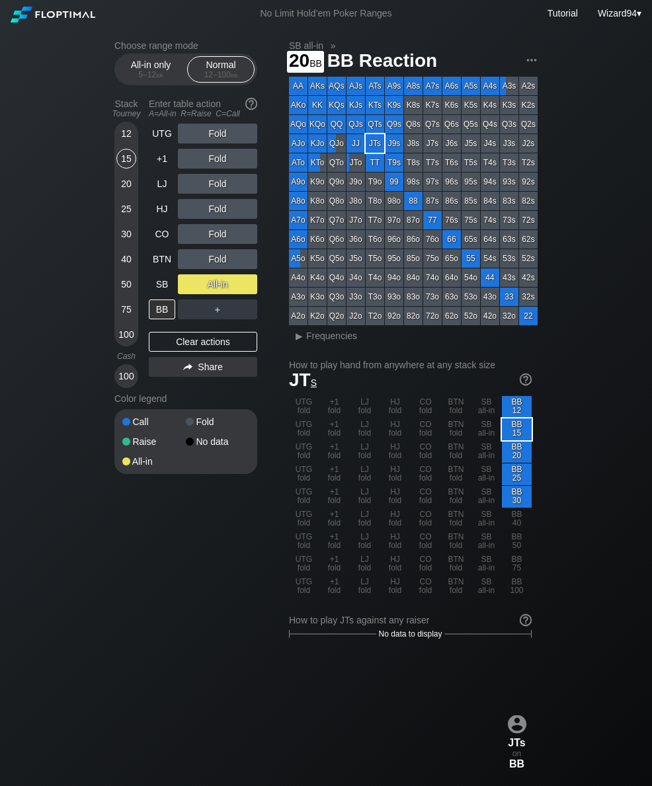
click at [128, 192] on div "20" at bounding box center [126, 184] width 20 height 20
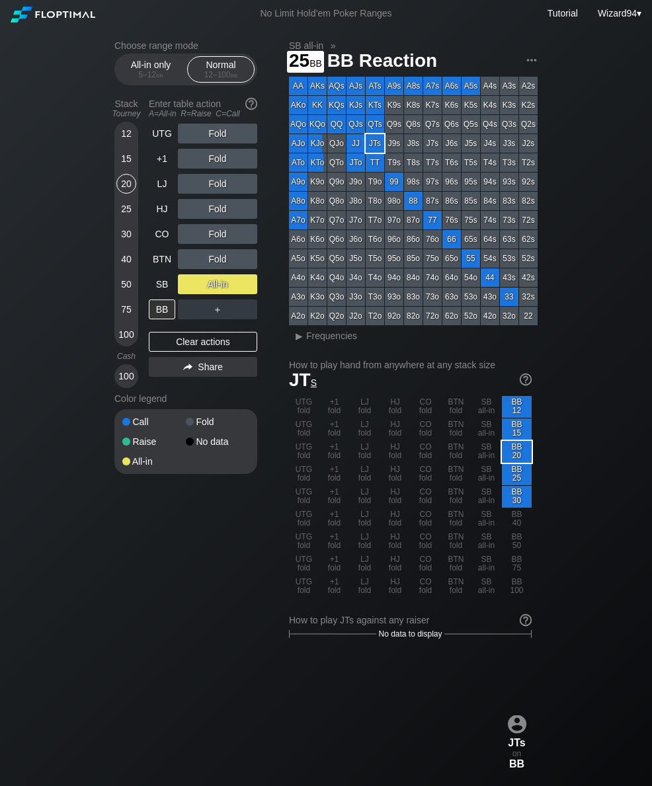
click at [129, 224] on div "25" at bounding box center [126, 211] width 20 height 25
click at [162, 264] on div "BTN" at bounding box center [162, 259] width 26 height 20
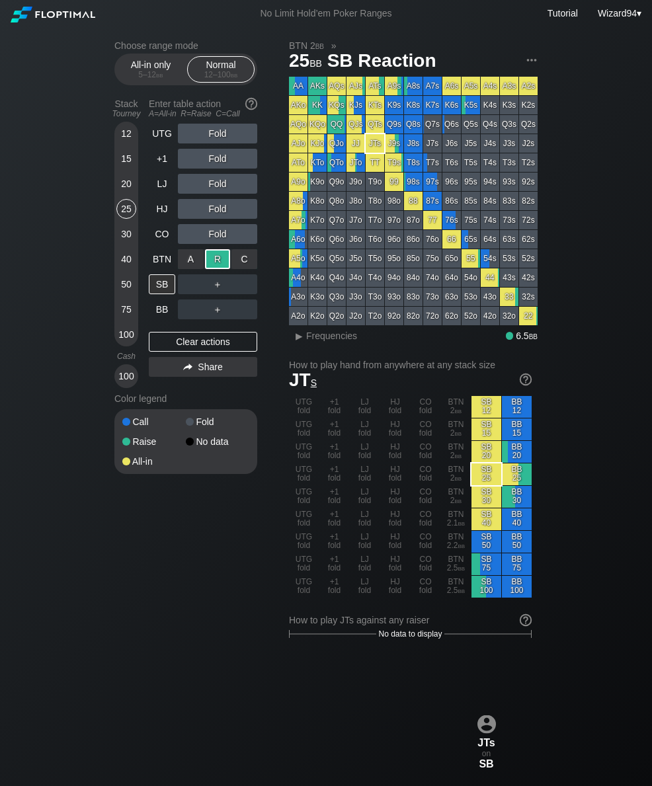
click at [161, 266] on div "BTN" at bounding box center [162, 259] width 26 height 20
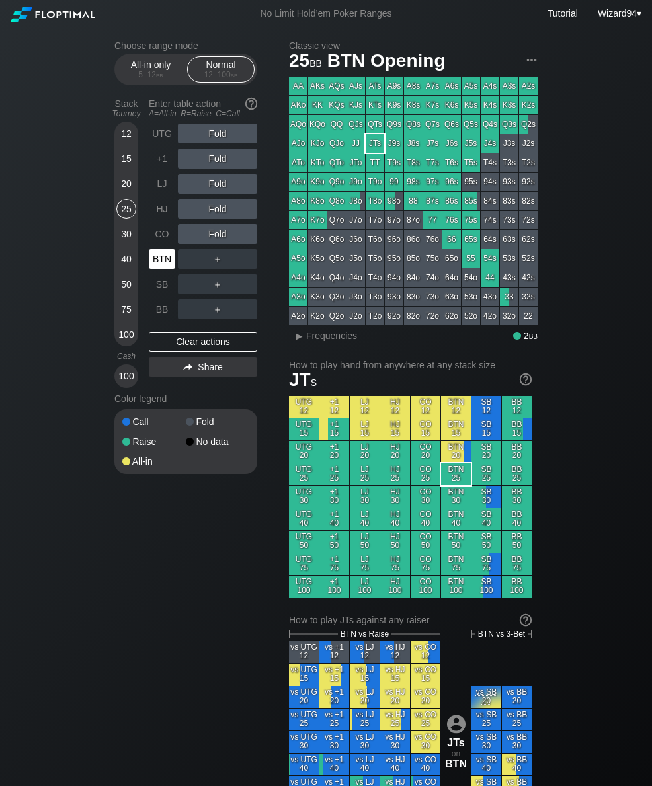
click at [160, 290] on div "SB" at bounding box center [162, 284] width 26 height 20
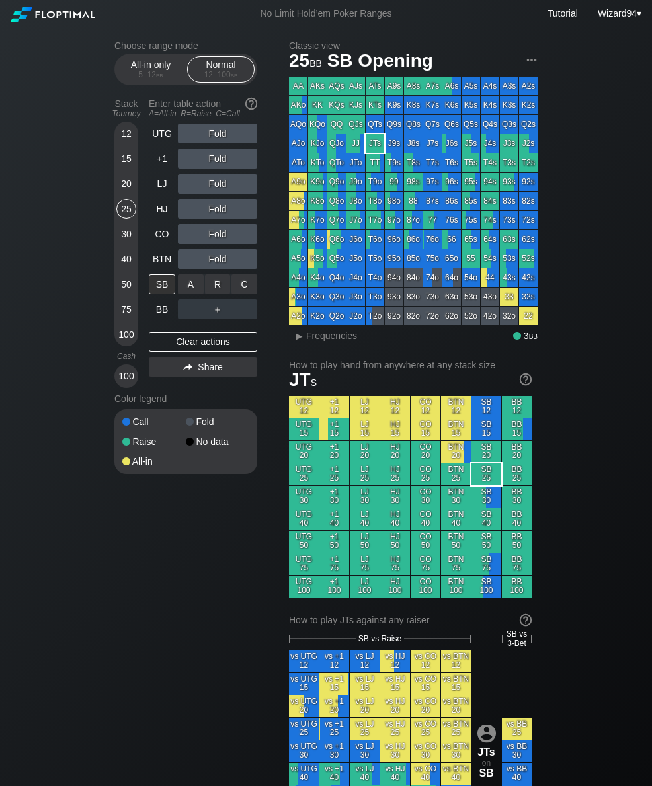
click at [248, 280] on div "C ✕" at bounding box center [244, 284] width 26 height 20
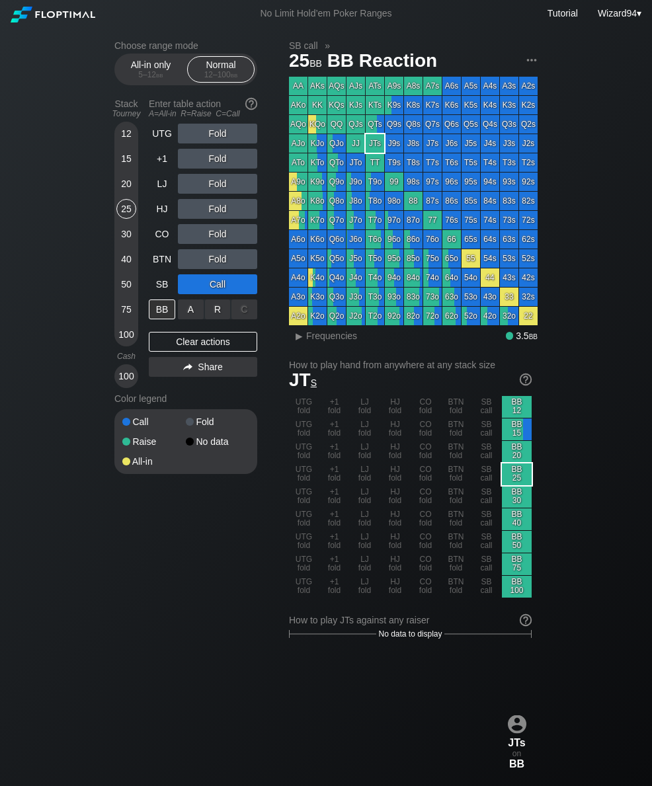
click at [213, 309] on div "R ✕" at bounding box center [218, 309] width 26 height 20
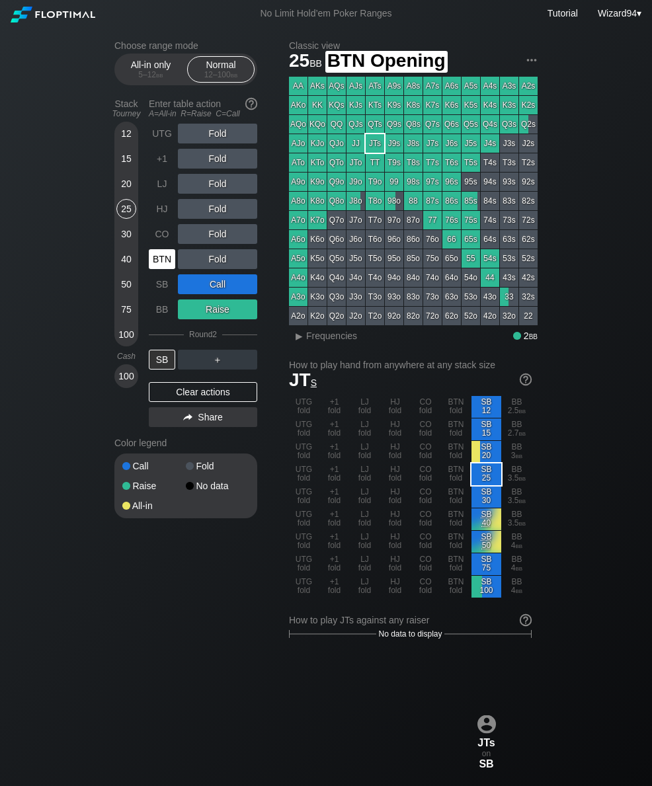
click at [153, 263] on div "BTN" at bounding box center [162, 259] width 26 height 20
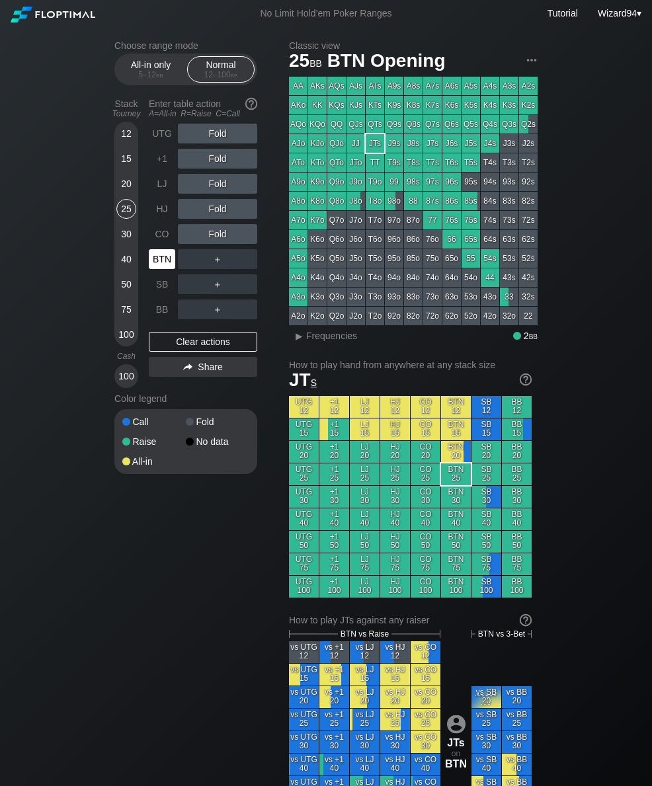
click at [153, 262] on div "BTN" at bounding box center [162, 259] width 26 height 20
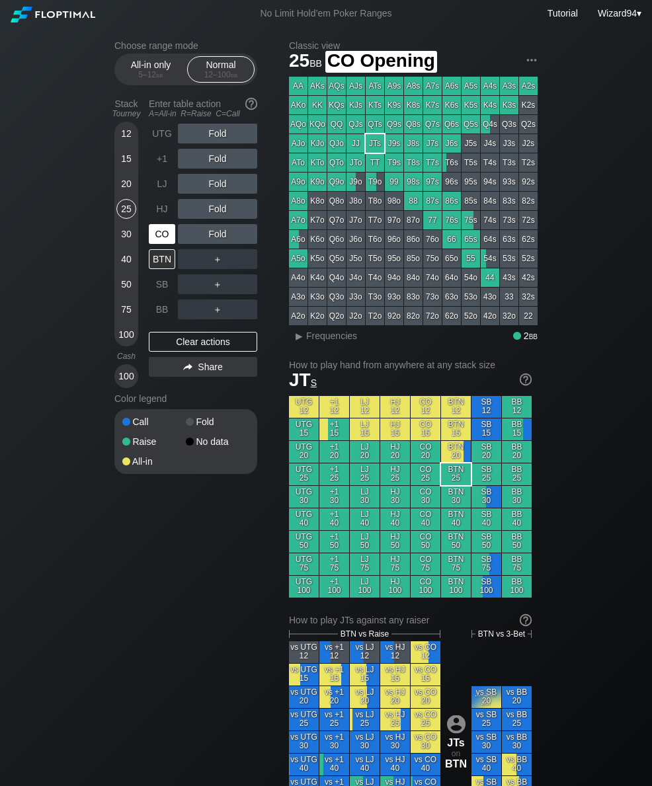
click at [167, 243] on div "CO" at bounding box center [162, 234] width 26 height 20
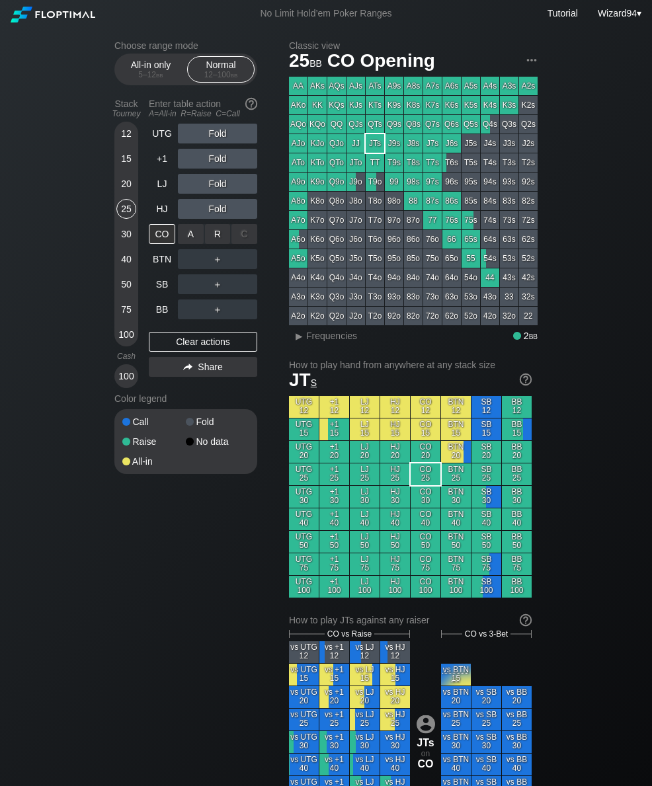
click at [214, 242] on div "R ✕" at bounding box center [218, 234] width 26 height 20
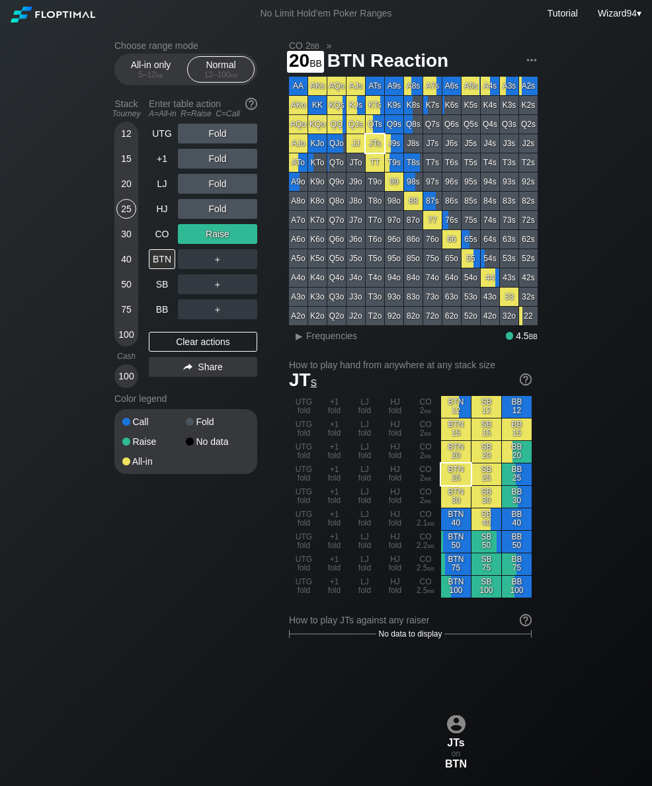
click at [122, 199] on div "20" at bounding box center [126, 186] width 20 height 25
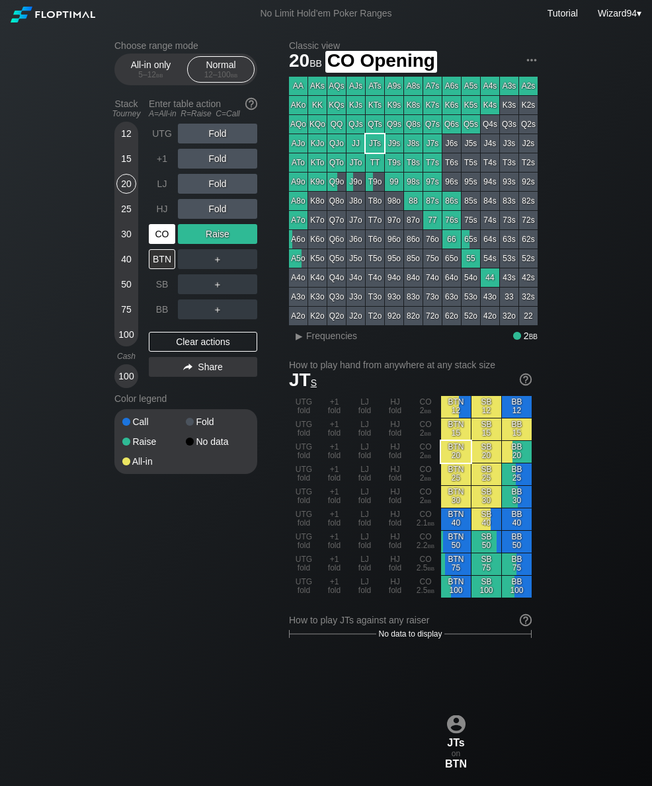
click at [153, 243] on div "CO" at bounding box center [162, 234] width 26 height 20
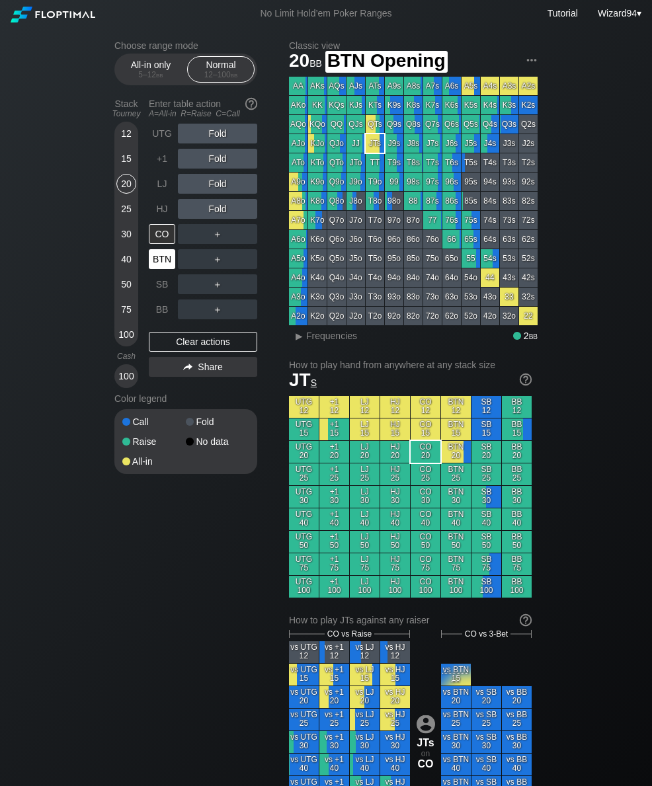
click at [156, 268] on div "BTN" at bounding box center [162, 259] width 26 height 20
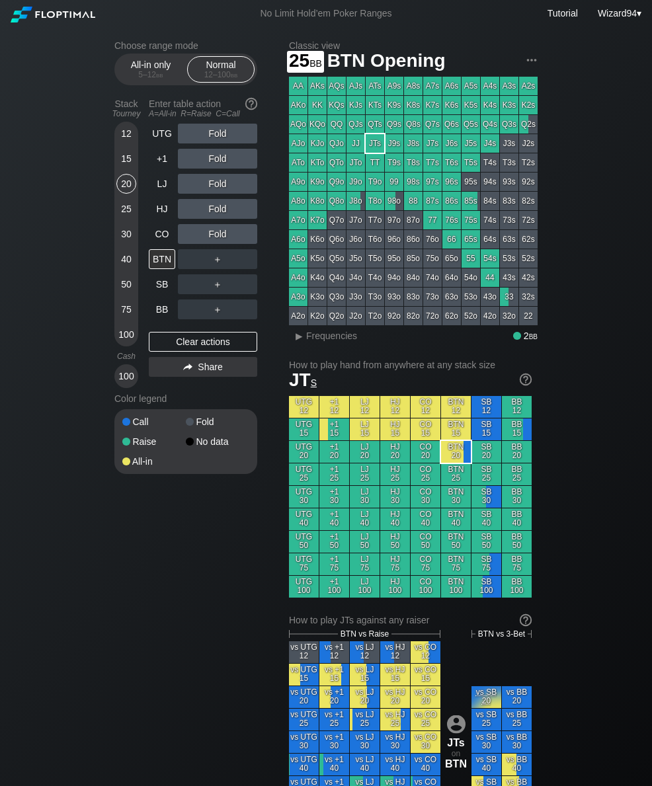
click at [120, 216] on div "25" at bounding box center [126, 209] width 20 height 20
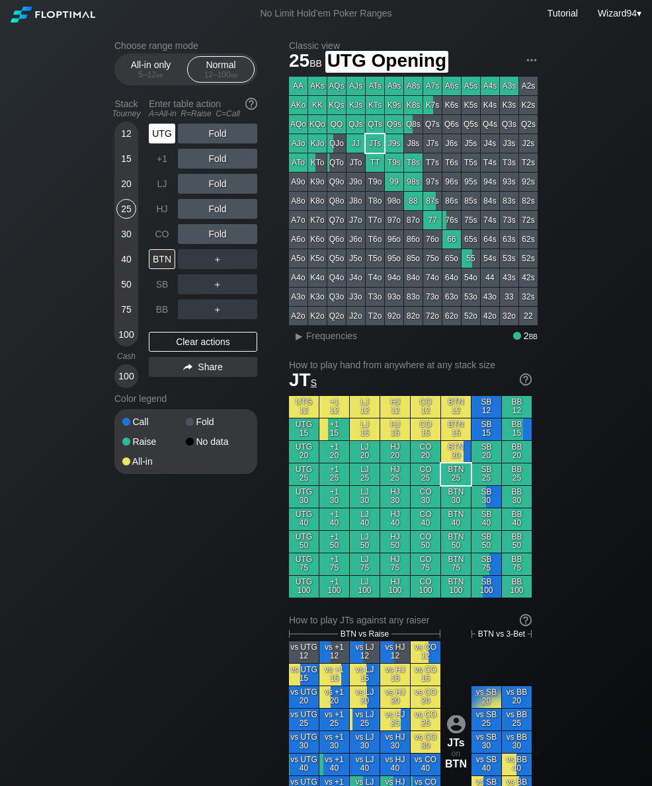
click at [161, 143] on div "UTG" at bounding box center [162, 134] width 26 height 20
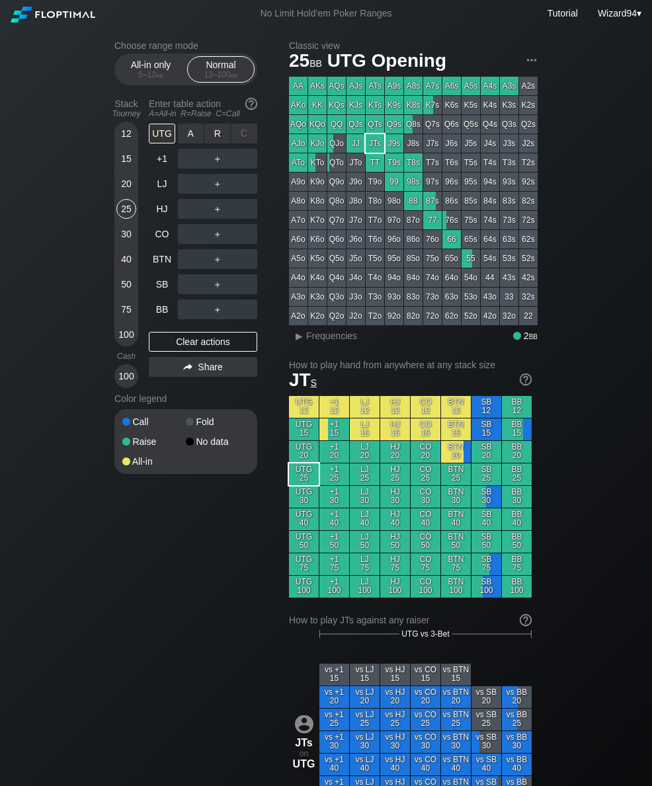
click at [217, 143] on div "R ✕" at bounding box center [218, 134] width 26 height 20
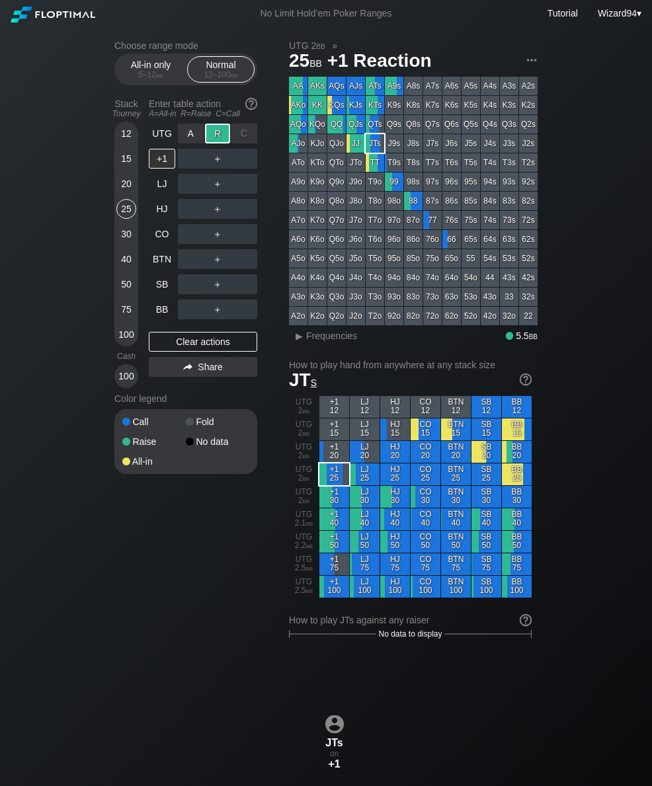
click at [121, 174] on div "15" at bounding box center [126, 161] width 20 height 25
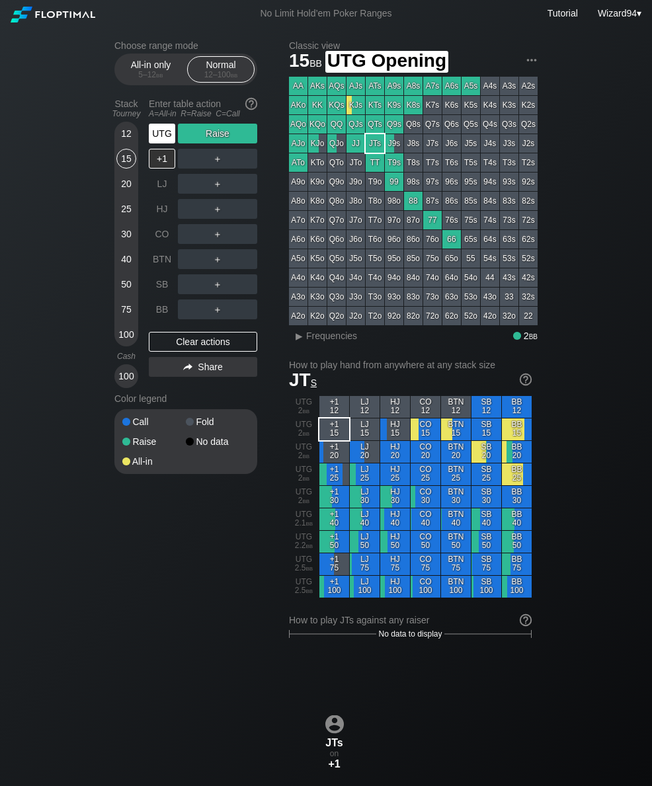
click at [151, 131] on div "UTG" at bounding box center [162, 134] width 26 height 20
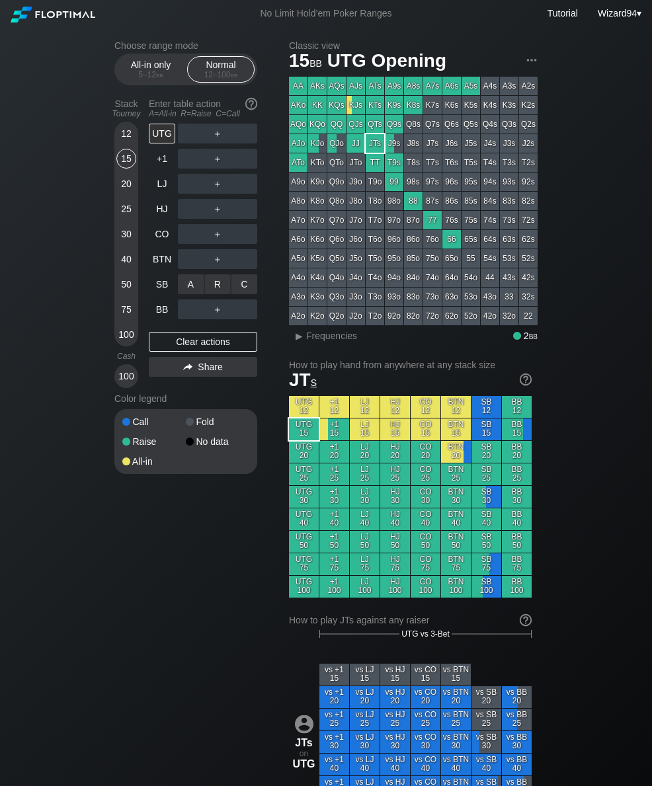
click at [214, 279] on div "A ✕ R ✕ C ✕ ＋" at bounding box center [217, 284] width 79 height 30
click at [212, 294] on div "R ✕" at bounding box center [218, 284] width 26 height 20
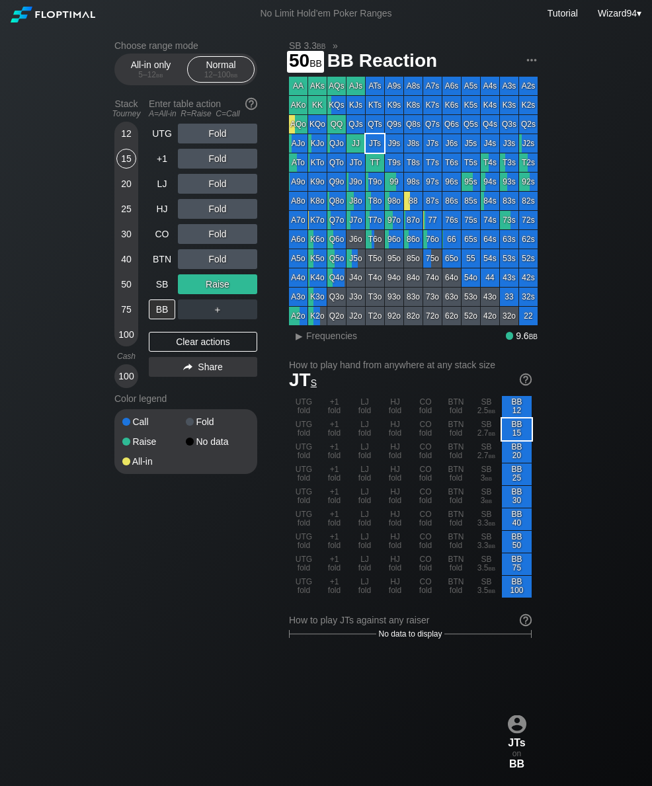
click at [126, 292] on div "50" at bounding box center [126, 284] width 20 height 20
click at [163, 176] on div "LJ" at bounding box center [163, 183] width 29 height 25
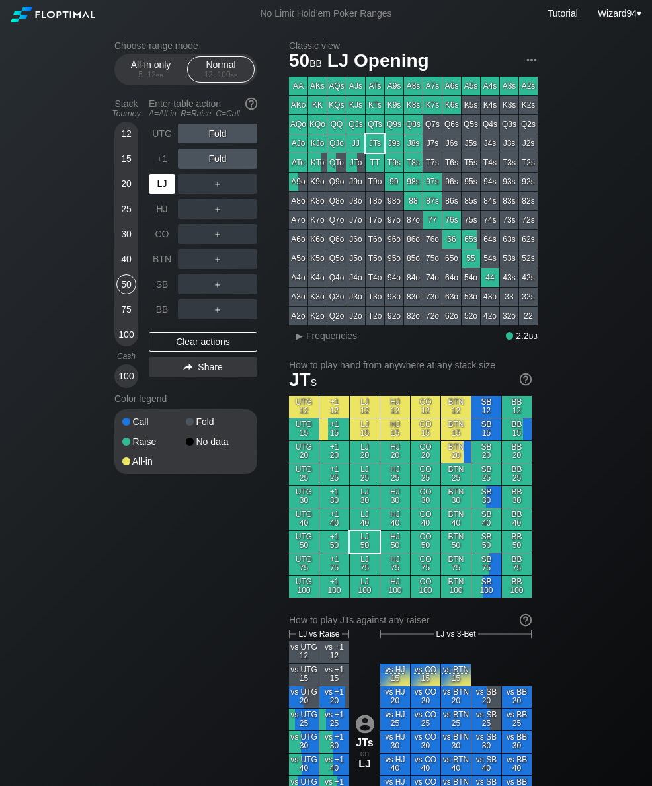
click at [163, 181] on div "LJ" at bounding box center [162, 184] width 26 height 20
click at [218, 169] on div "R ✕" at bounding box center [218, 159] width 26 height 20
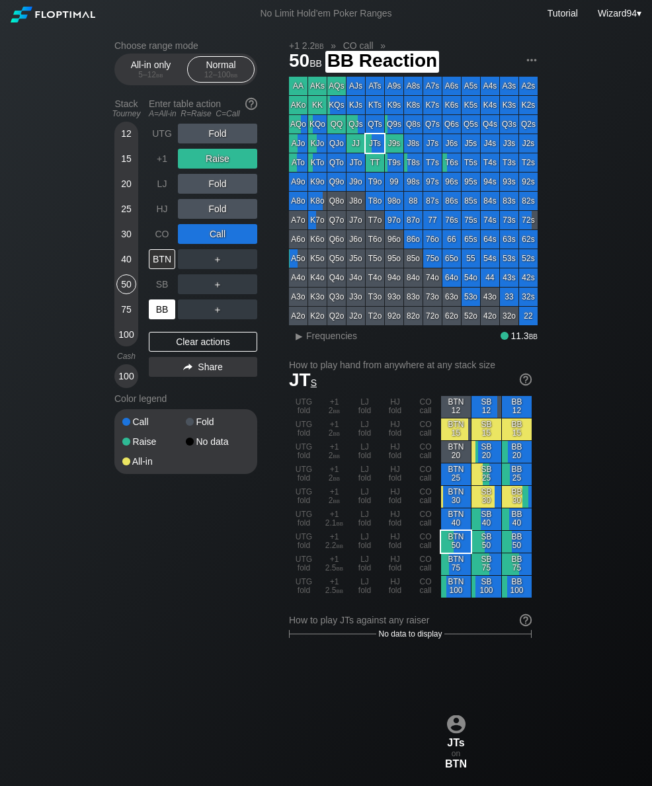
click at [159, 307] on div "BB" at bounding box center [162, 309] width 26 height 20
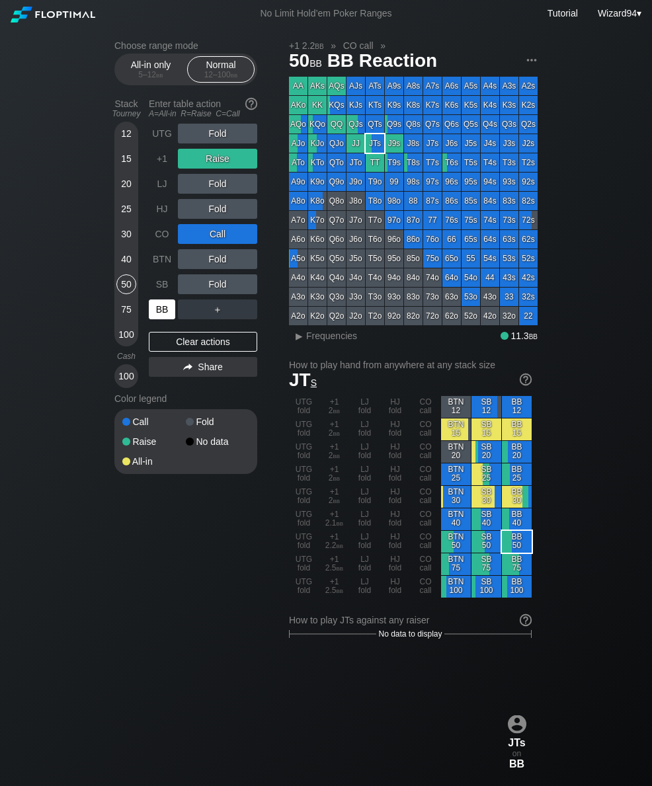
click at [157, 244] on div "CO" at bounding box center [162, 234] width 26 height 20
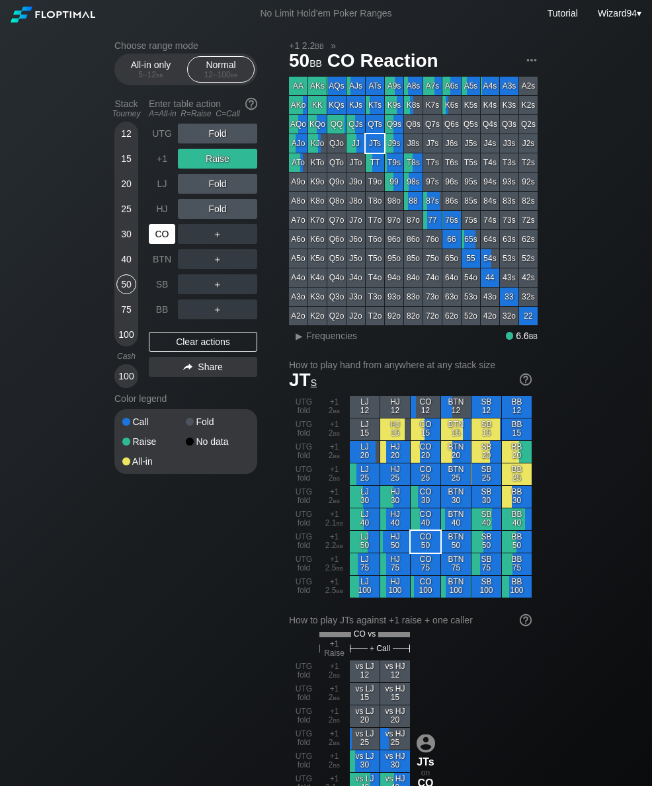
click at [160, 294] on div "SB" at bounding box center [162, 284] width 26 height 20
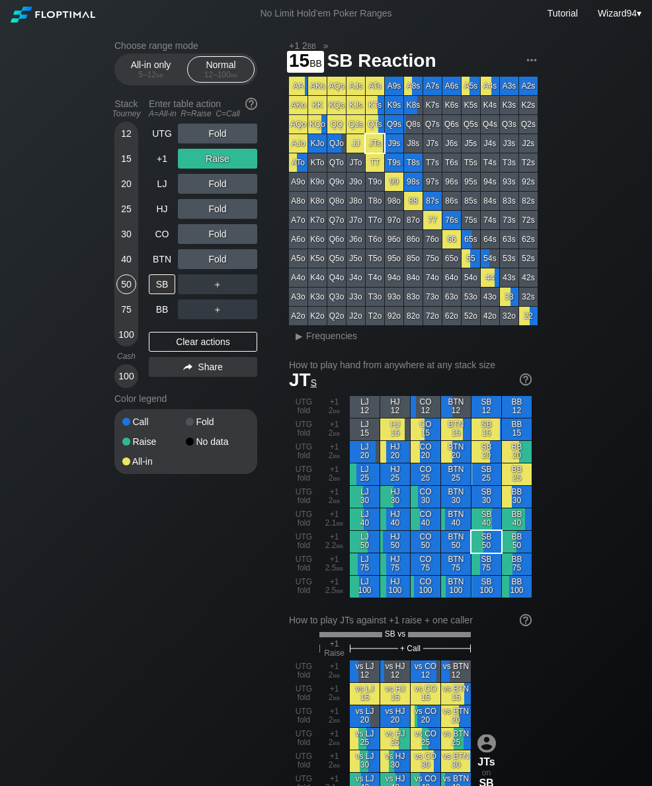
click at [125, 165] on div "15" at bounding box center [126, 159] width 20 height 20
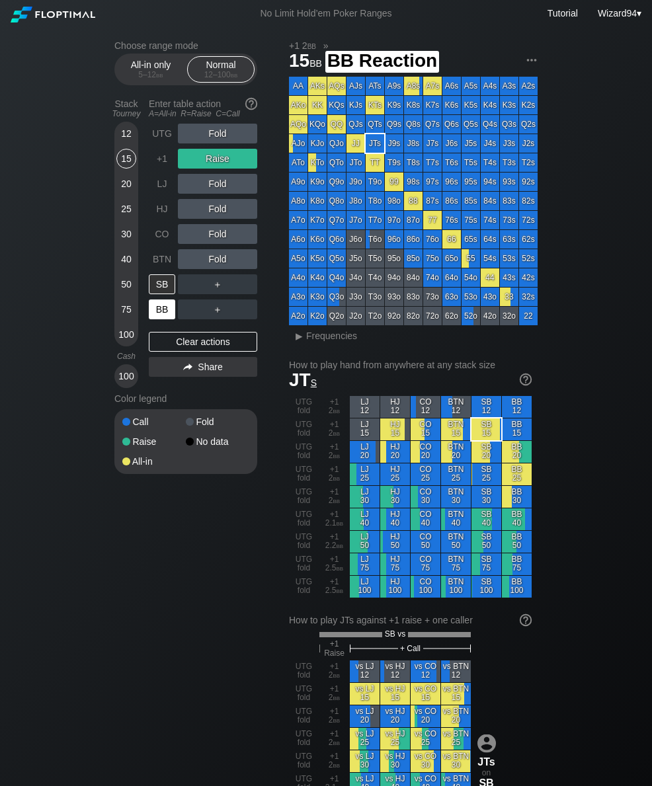
click at [157, 318] on div "BB" at bounding box center [162, 309] width 26 height 20
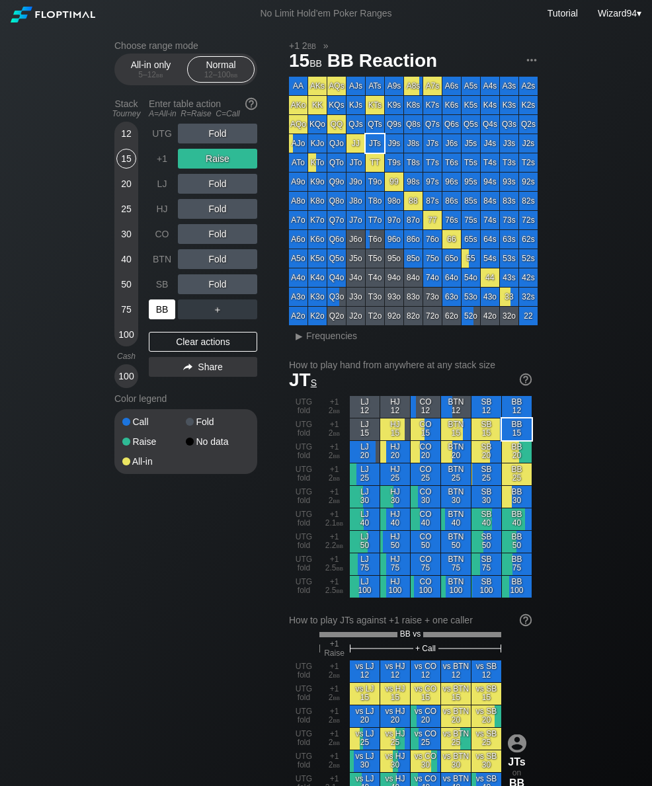
click at [124, 268] on div "40" at bounding box center [126, 259] width 20 height 20
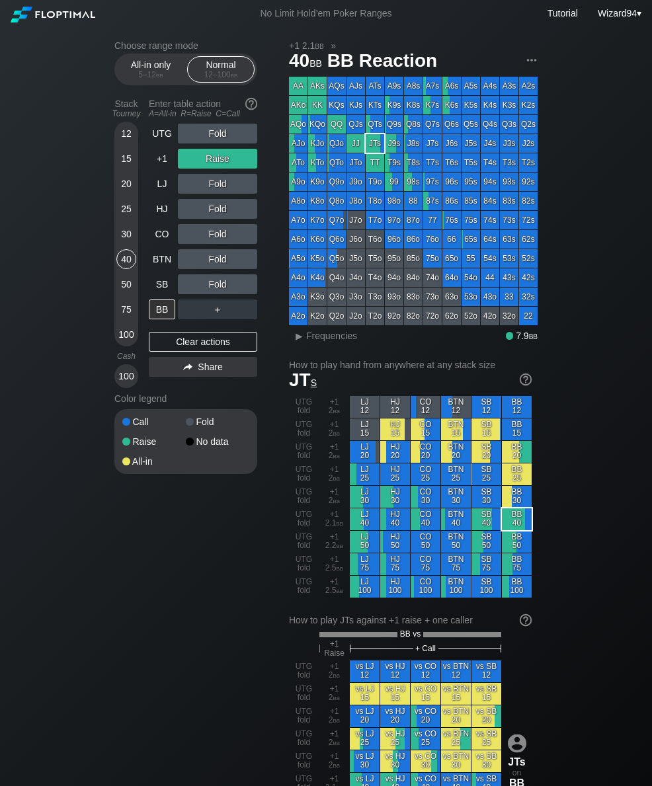
click at [166, 166] on div "+1" at bounding box center [162, 159] width 26 height 20
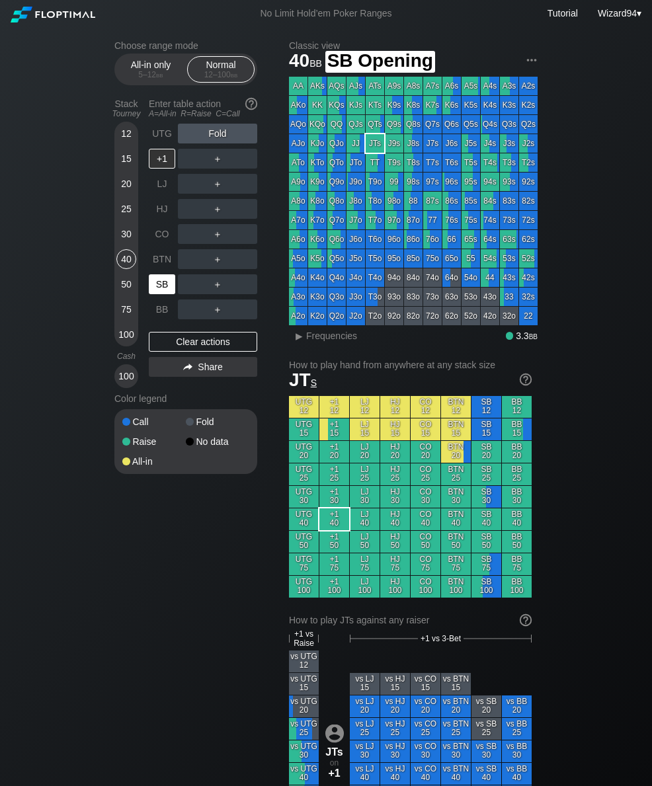
click at [155, 294] on div "SB" at bounding box center [162, 284] width 26 height 20
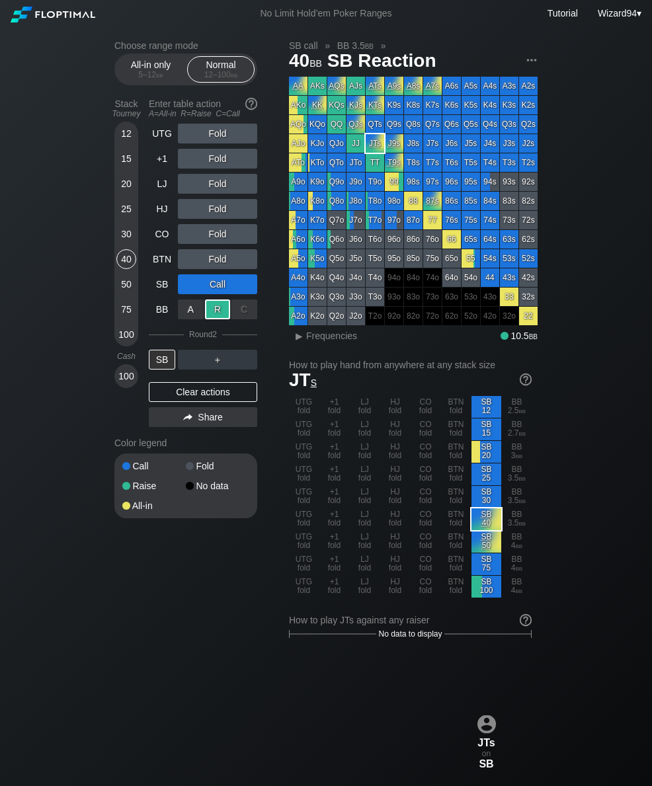
click at [121, 166] on div "15" at bounding box center [126, 159] width 20 height 20
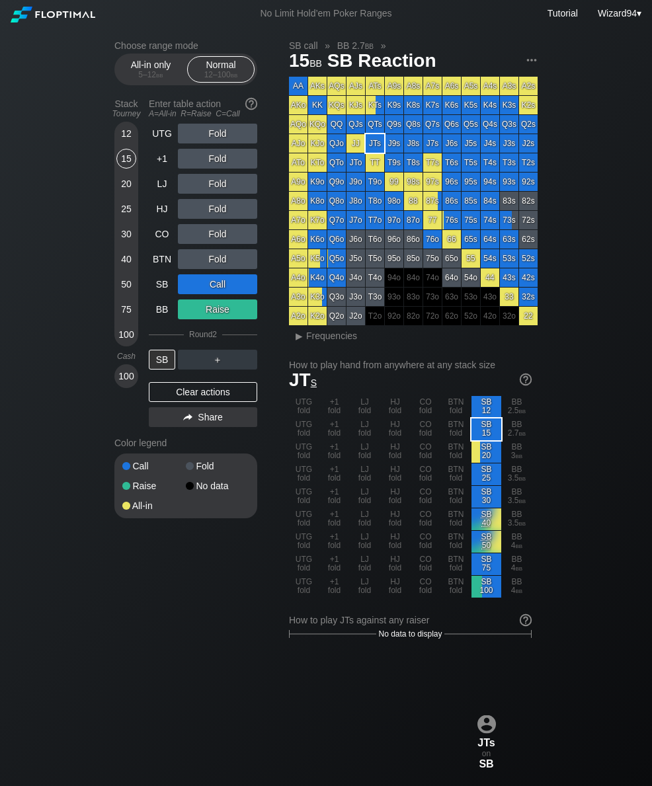
click at [160, 240] on div "CO" at bounding box center [162, 234] width 26 height 20
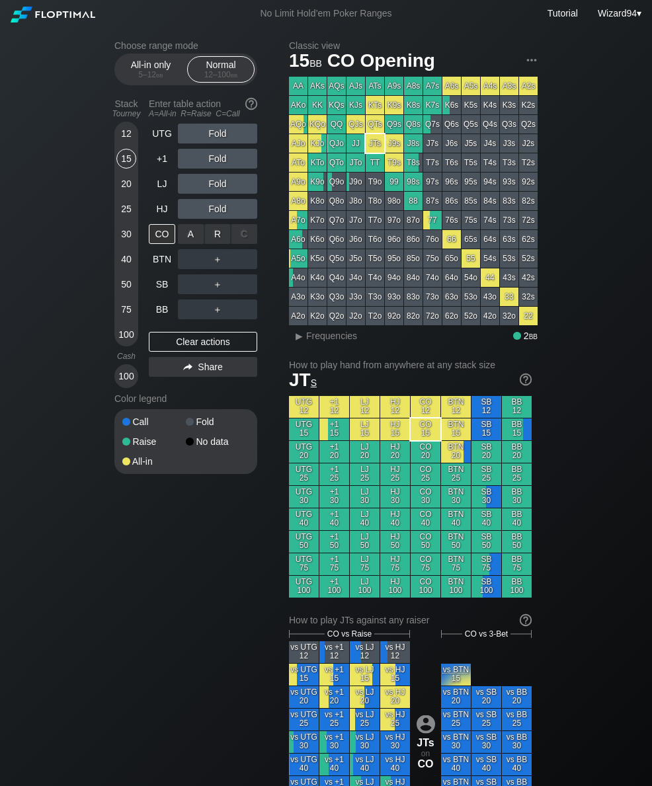
click at [216, 237] on div "R ✕" at bounding box center [218, 234] width 26 height 20
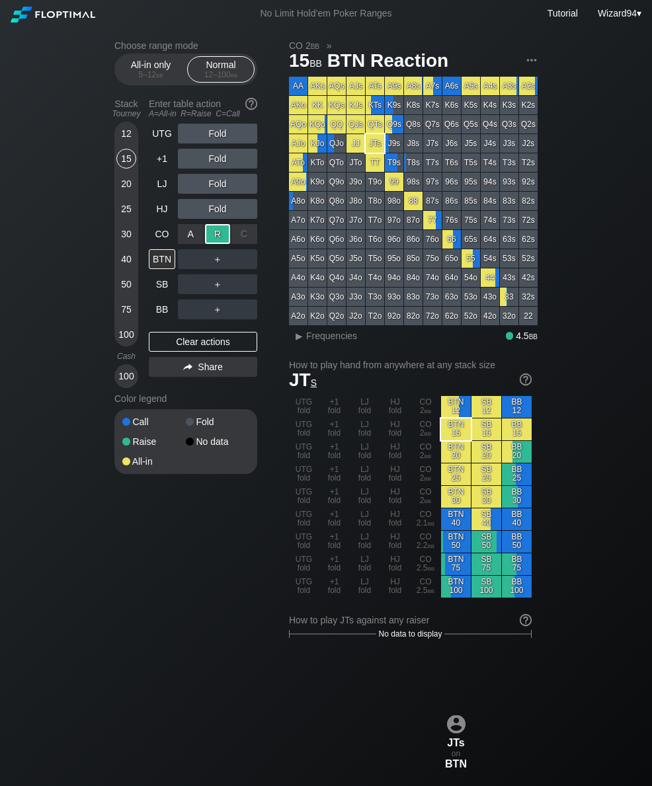
click at [161, 286] on div "SB" at bounding box center [162, 284] width 26 height 20
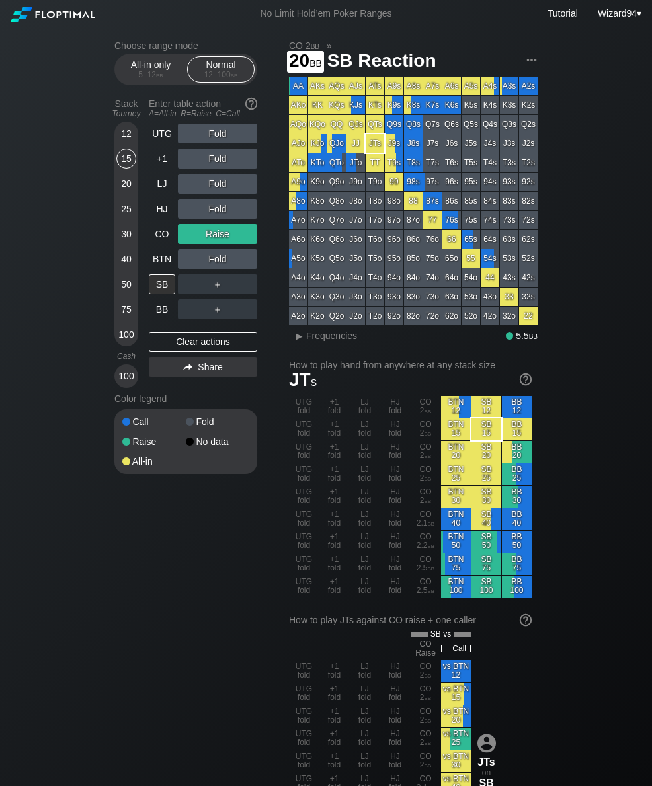
click at [122, 192] on div "20" at bounding box center [126, 184] width 20 height 20
click at [114, 238] on div "12 15 20 25 30 40 50 75 100" at bounding box center [126, 234] width 24 height 225
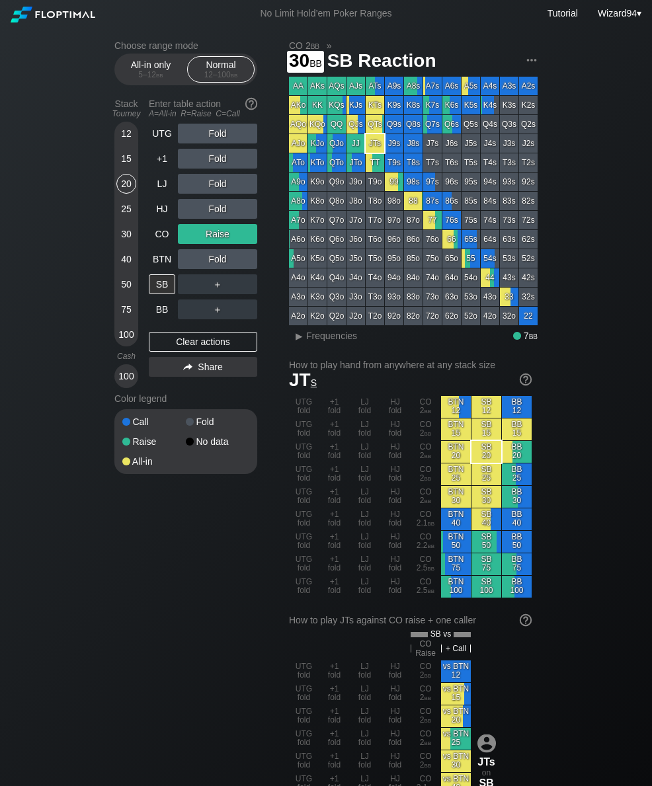
click at [128, 243] on div "30" at bounding box center [126, 234] width 20 height 20
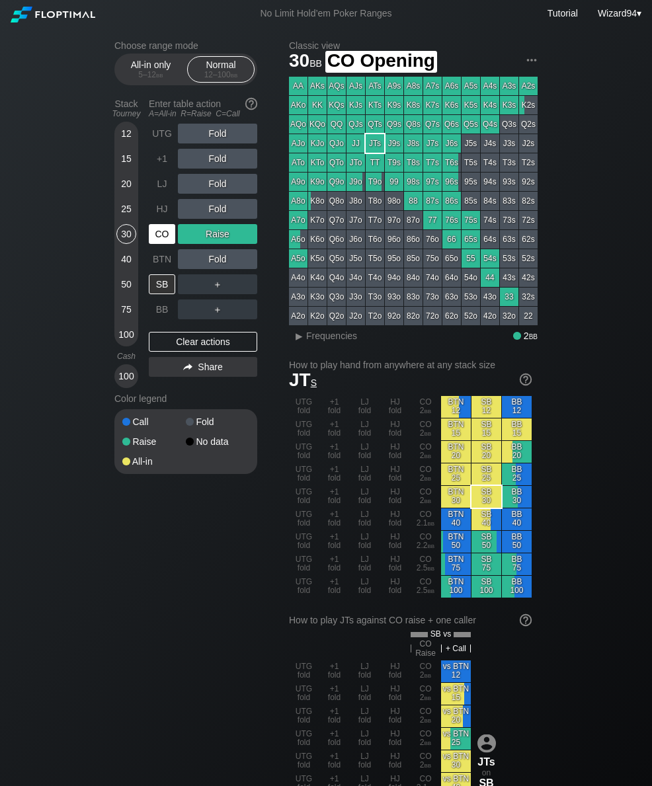
click at [167, 244] on div "CO" at bounding box center [162, 234] width 26 height 20
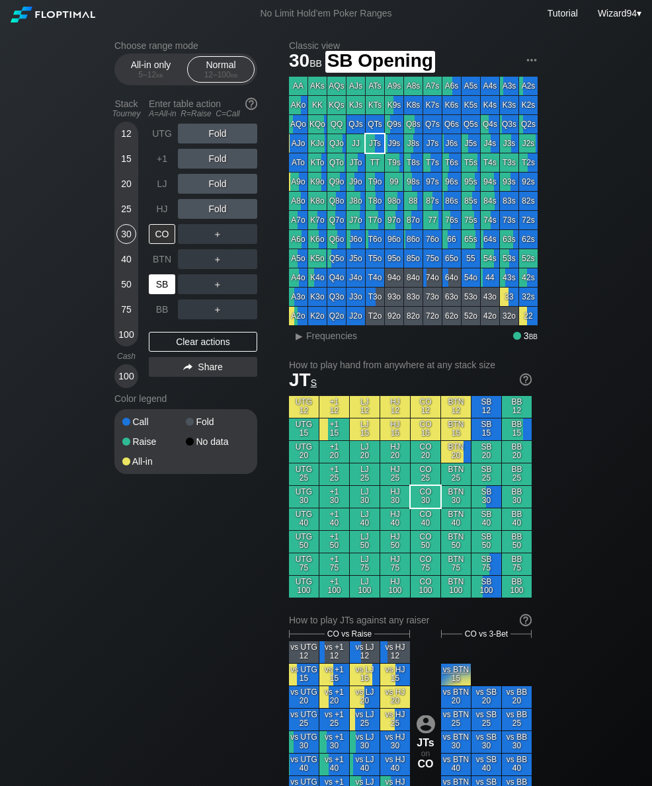
click at [163, 288] on div "SB" at bounding box center [162, 284] width 26 height 20
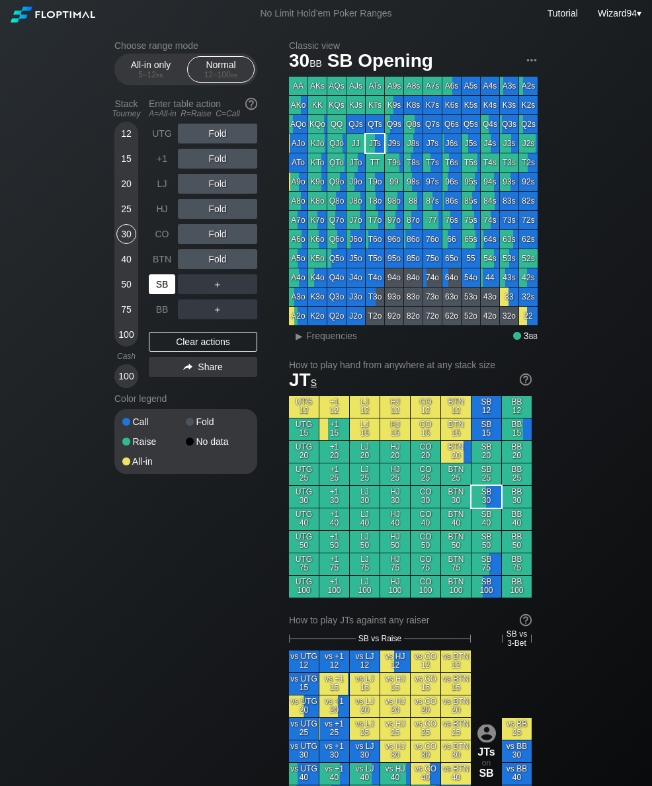
click at [127, 292] on div "50" at bounding box center [126, 284] width 20 height 20
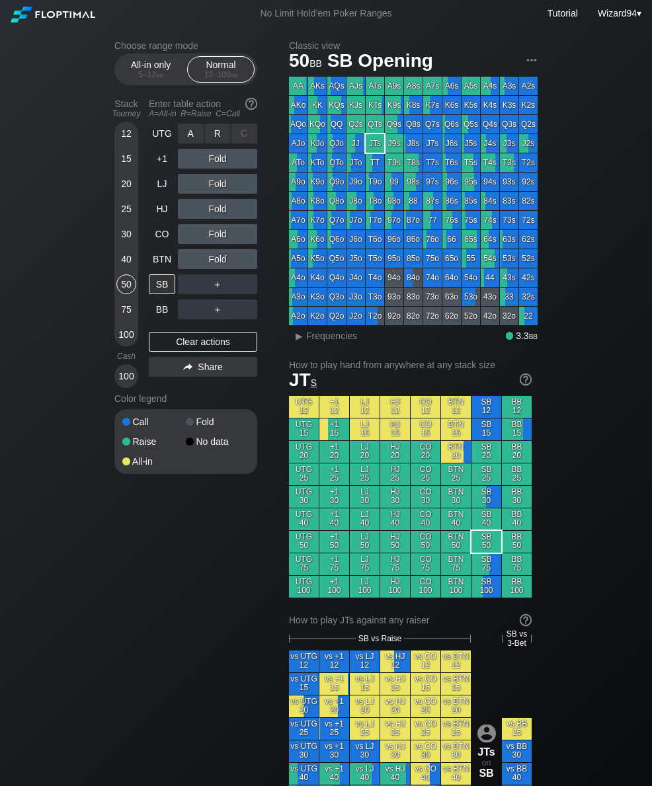
click at [216, 141] on div "R ✕" at bounding box center [218, 134] width 26 height 20
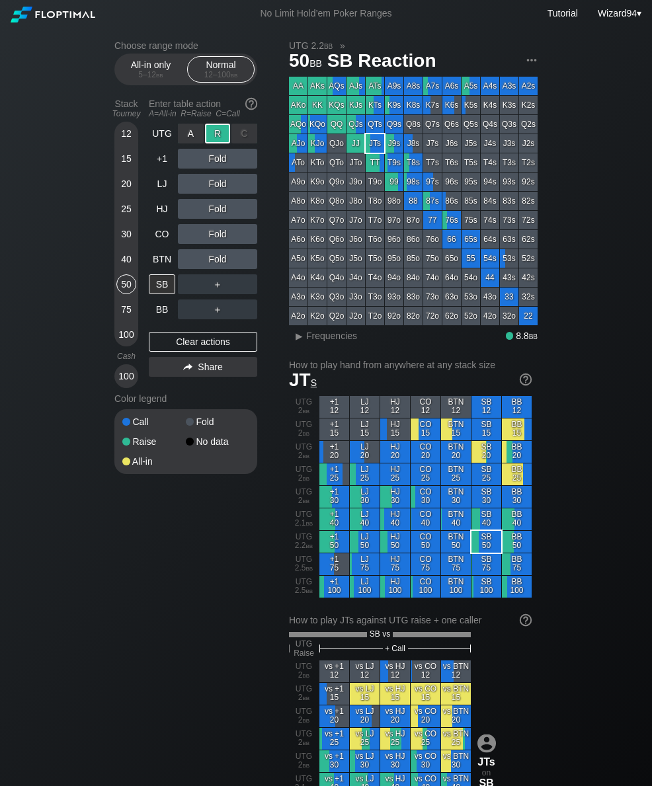
click at [163, 235] on div "CO" at bounding box center [162, 234] width 26 height 20
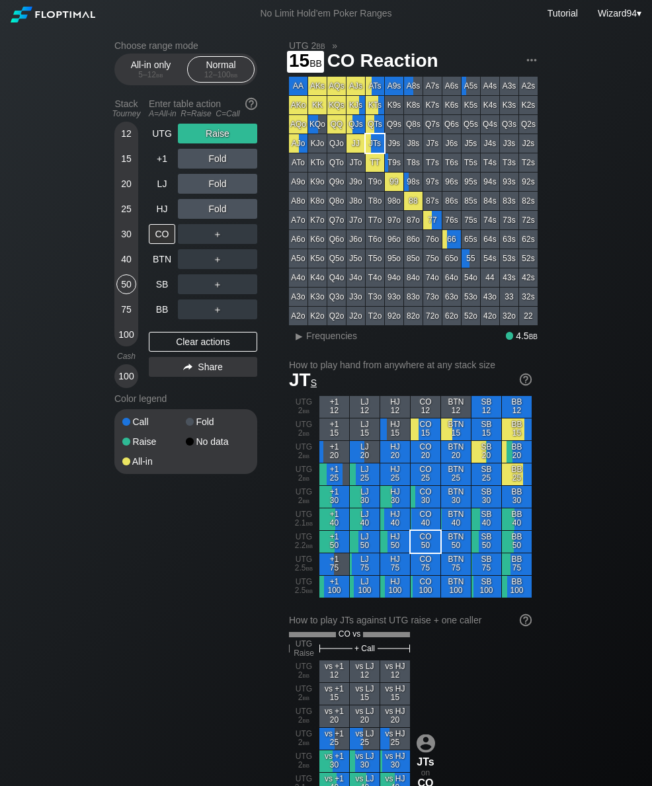
click at [127, 165] on div "15" at bounding box center [126, 159] width 20 height 20
click at [165, 141] on div "UTG" at bounding box center [162, 134] width 26 height 20
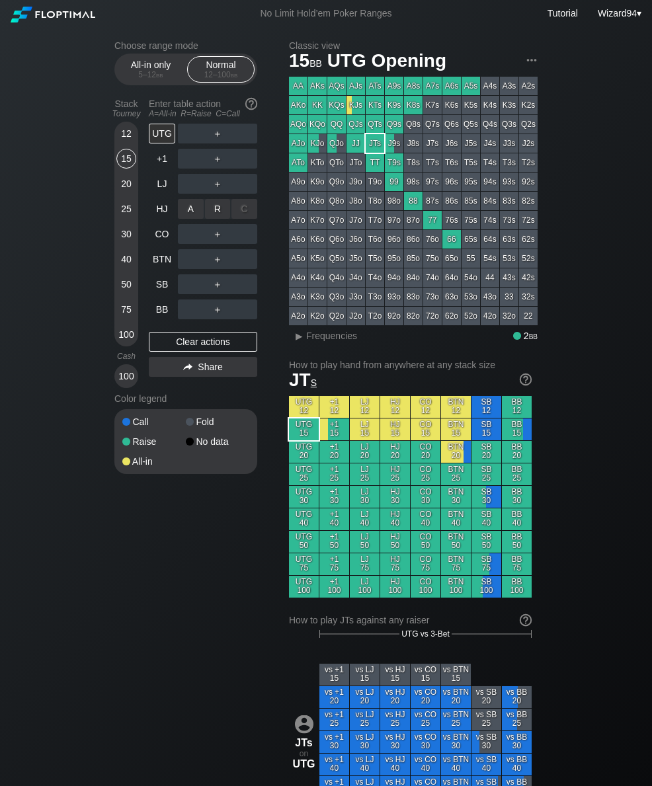
click at [219, 213] on div "R ✕" at bounding box center [218, 209] width 26 height 20
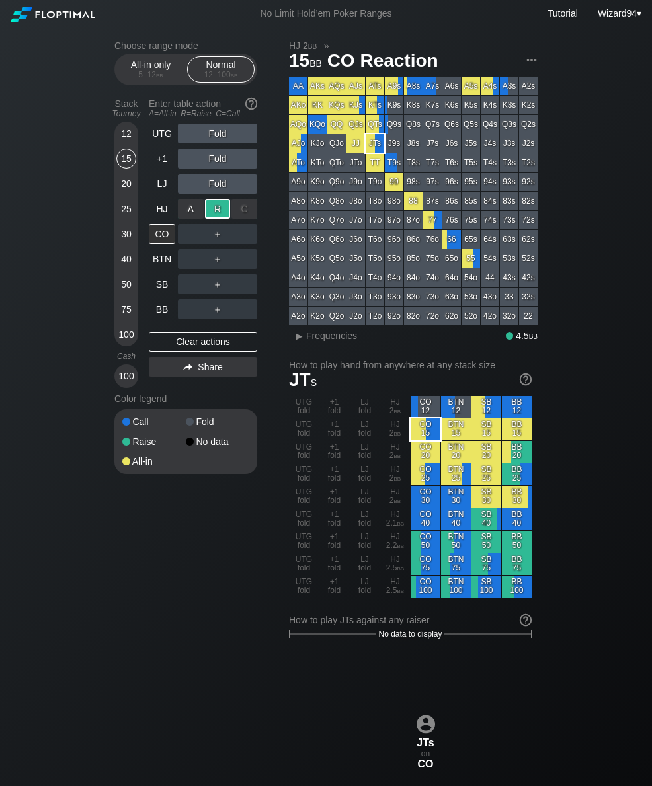
click at [98, 481] on div "Choose range mode All-in only 5 – 12 bb Normal 12 – 100 bb Stack Tourney Enter …" at bounding box center [326, 782] width 652 height 1511
click at [158, 75] on span "bb" at bounding box center [159, 74] width 7 height 9
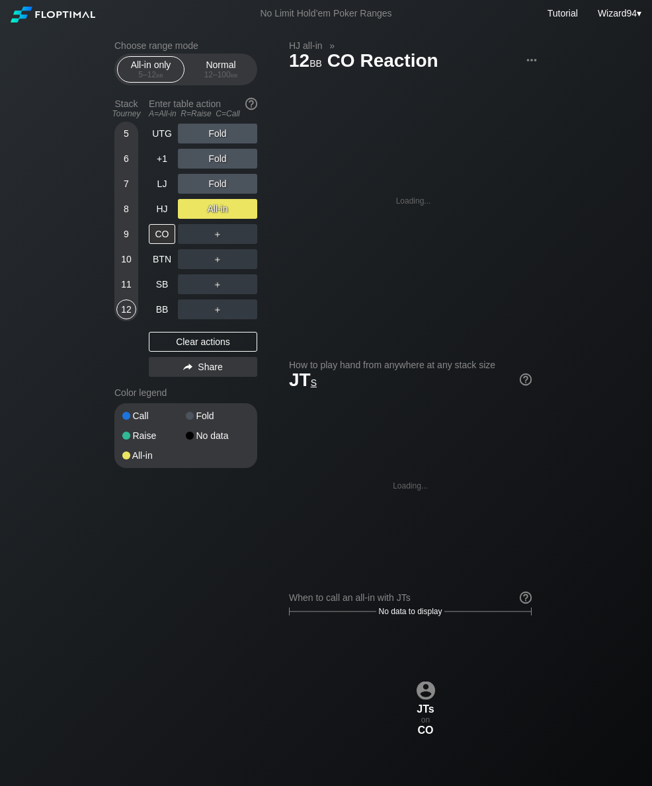
click at [163, 217] on div "HJ" at bounding box center [162, 209] width 26 height 20
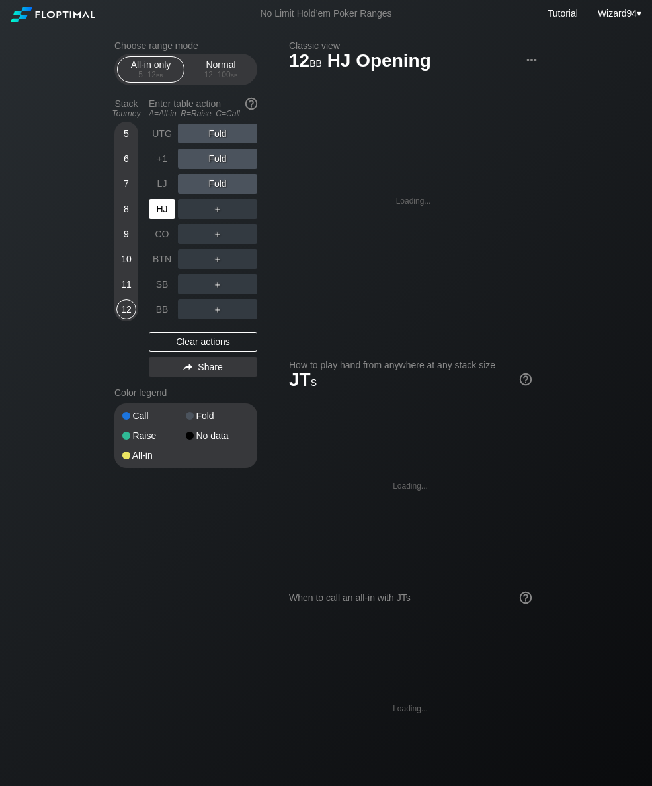
click at [130, 244] on div "9" at bounding box center [126, 234] width 20 height 20
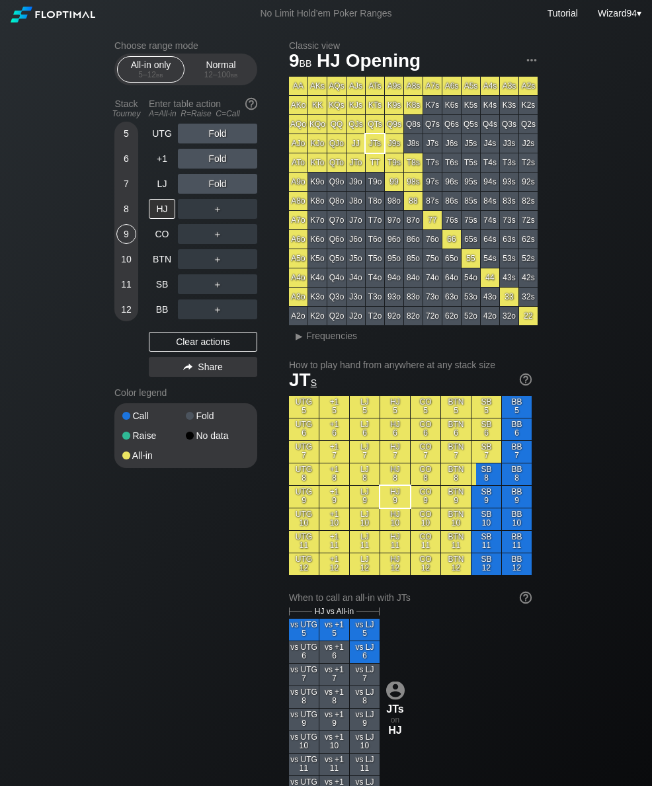
click at [163, 190] on div "LJ" at bounding box center [162, 184] width 26 height 20
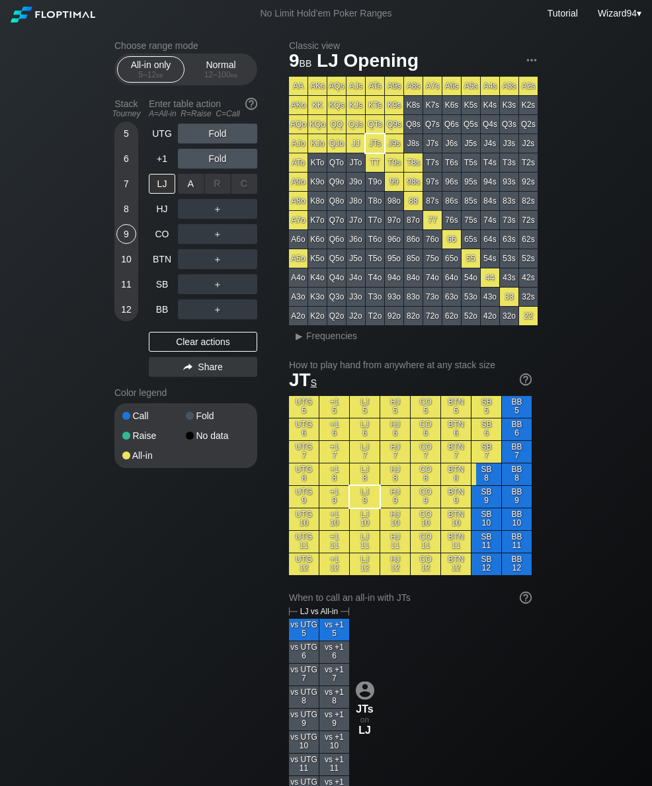
click at [183, 193] on div "A ✕" at bounding box center [191, 184] width 26 height 20
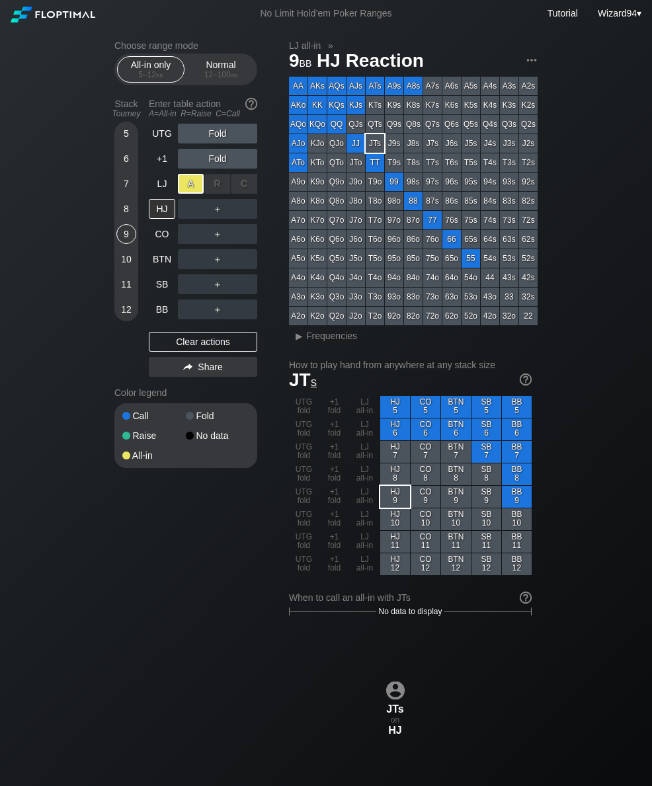
click at [161, 313] on div "BB" at bounding box center [162, 309] width 26 height 20
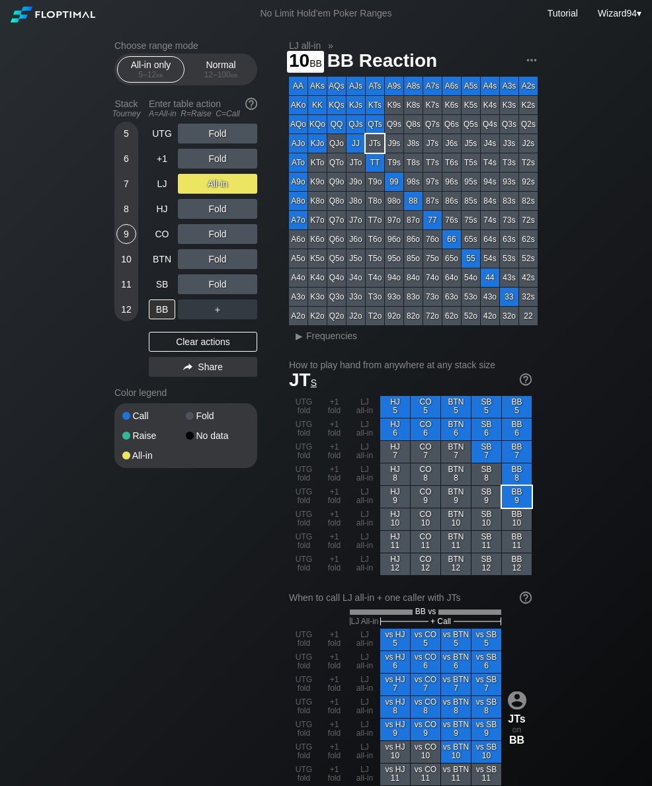
click at [126, 263] on div "10" at bounding box center [126, 259] width 20 height 20
click at [126, 291] on div "11" at bounding box center [126, 284] width 20 height 20
click at [200, 75] on div "12 – 100 bb" at bounding box center [221, 74] width 56 height 9
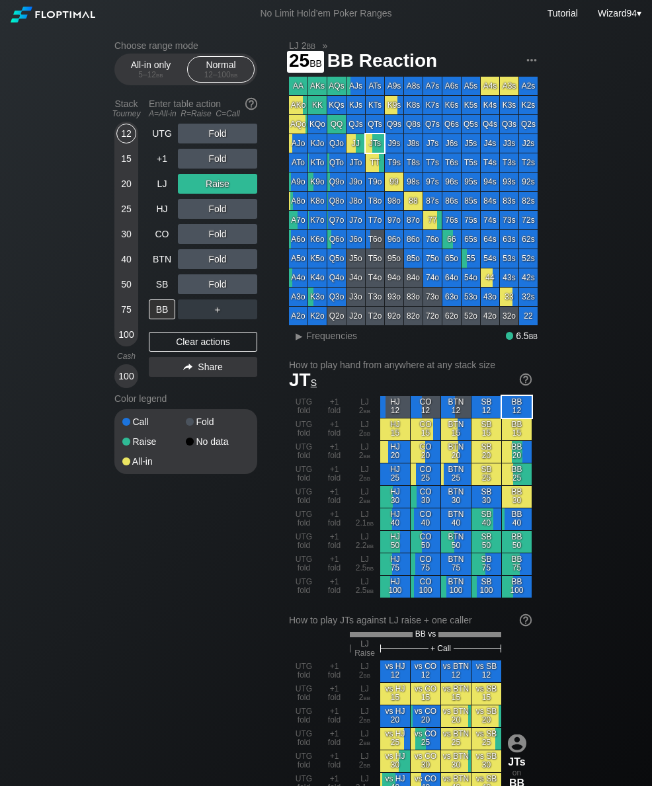
click at [124, 213] on div "25" at bounding box center [126, 209] width 20 height 20
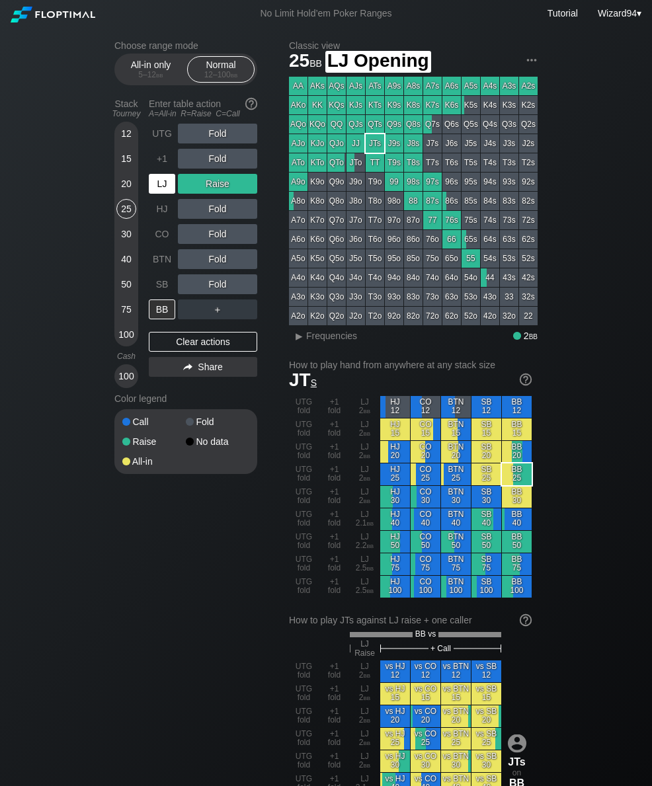
click at [153, 184] on div "LJ" at bounding box center [162, 184] width 26 height 20
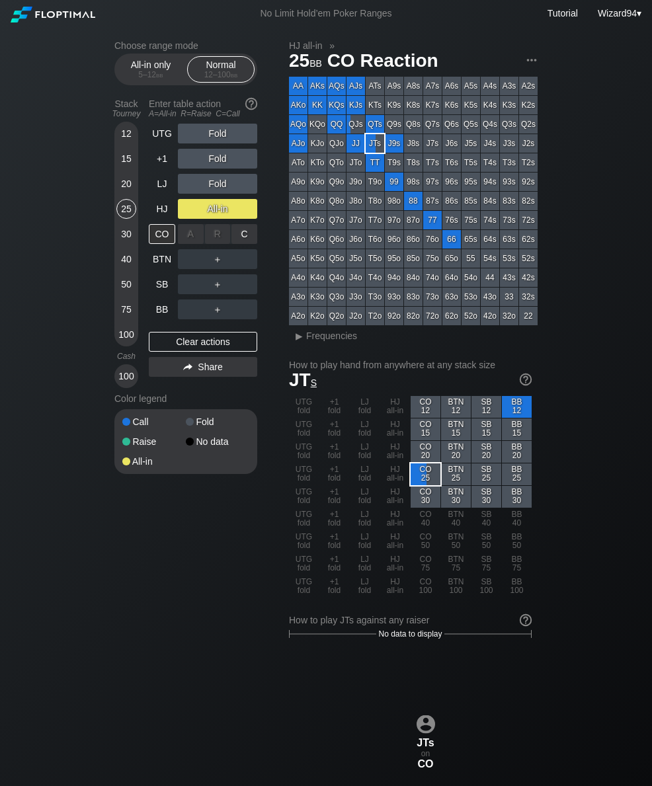
click at [214, 239] on div "R ✕" at bounding box center [218, 234] width 26 height 20
click at [155, 210] on div "HJ" at bounding box center [162, 209] width 26 height 20
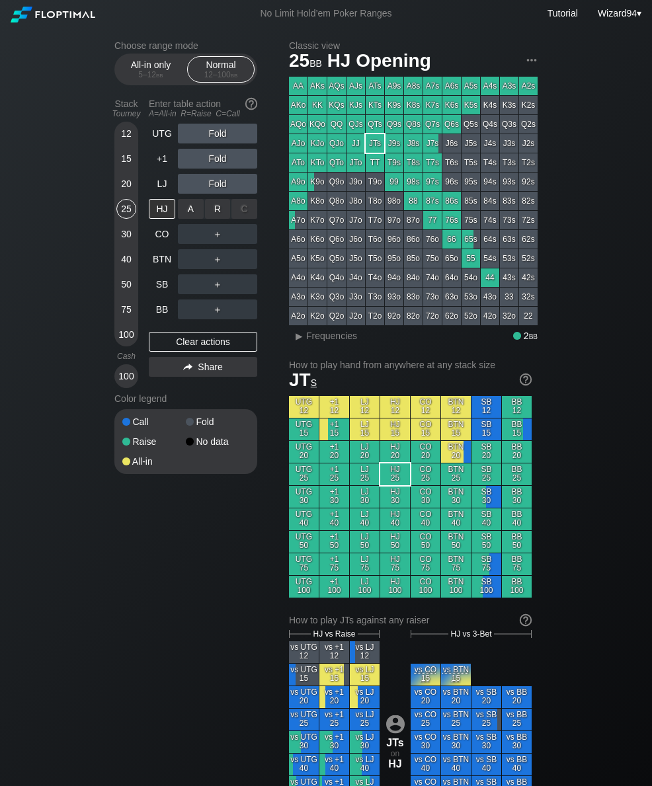
click at [212, 219] on div "R ✕" at bounding box center [218, 209] width 26 height 20
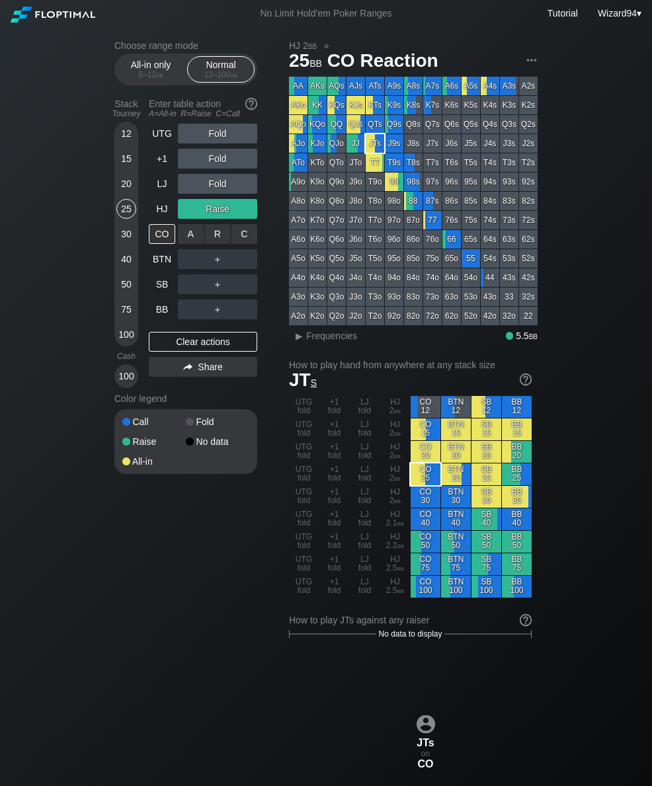
click at [211, 237] on div "R ✕" at bounding box center [218, 234] width 26 height 20
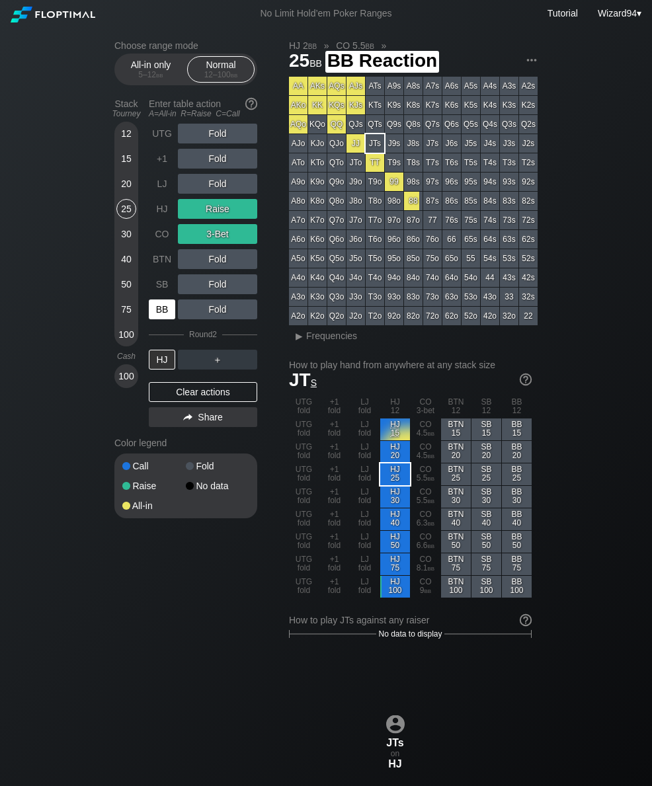
click at [177, 313] on div "BB" at bounding box center [163, 309] width 29 height 25
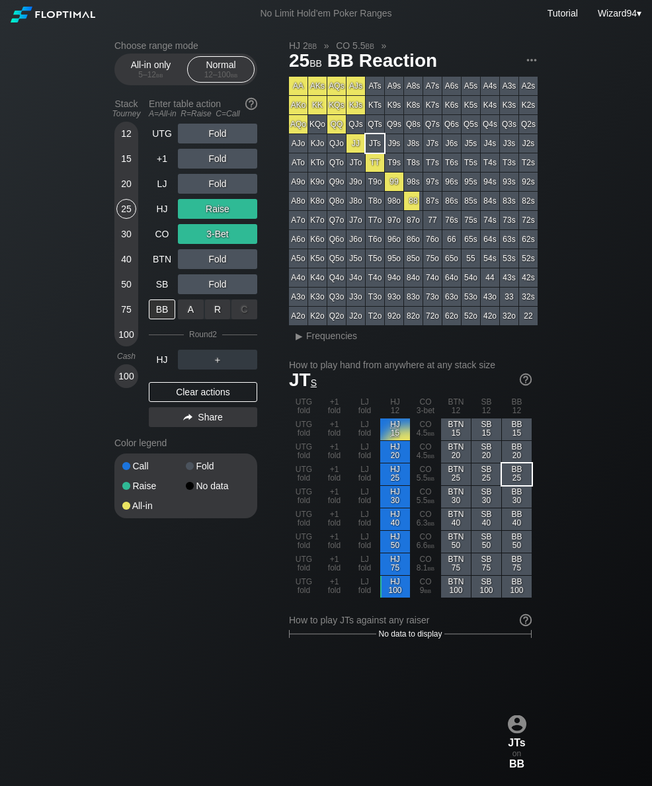
click at [192, 317] on div "A ✕" at bounding box center [191, 309] width 26 height 20
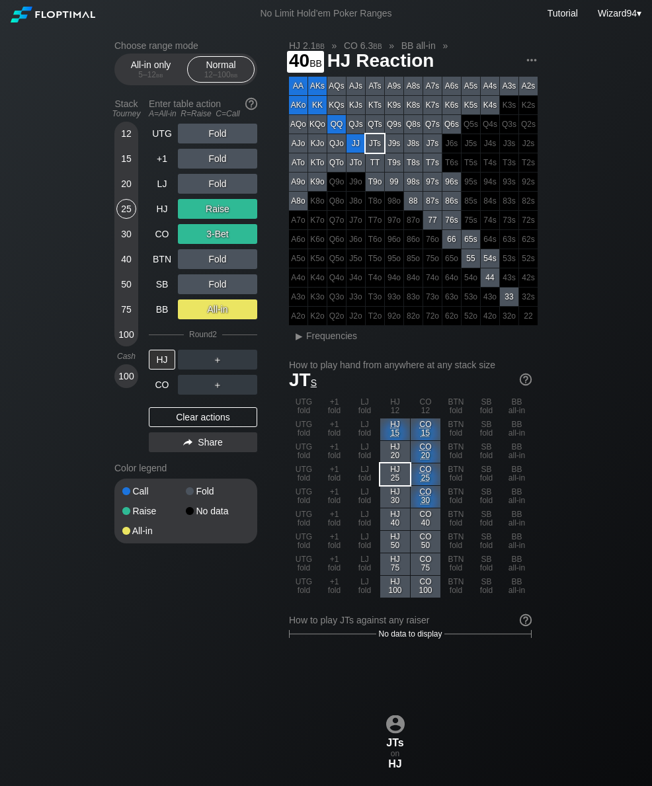
click at [118, 266] on div "40" at bounding box center [126, 259] width 20 height 20
click at [155, 167] on div "+1" at bounding box center [162, 159] width 26 height 20
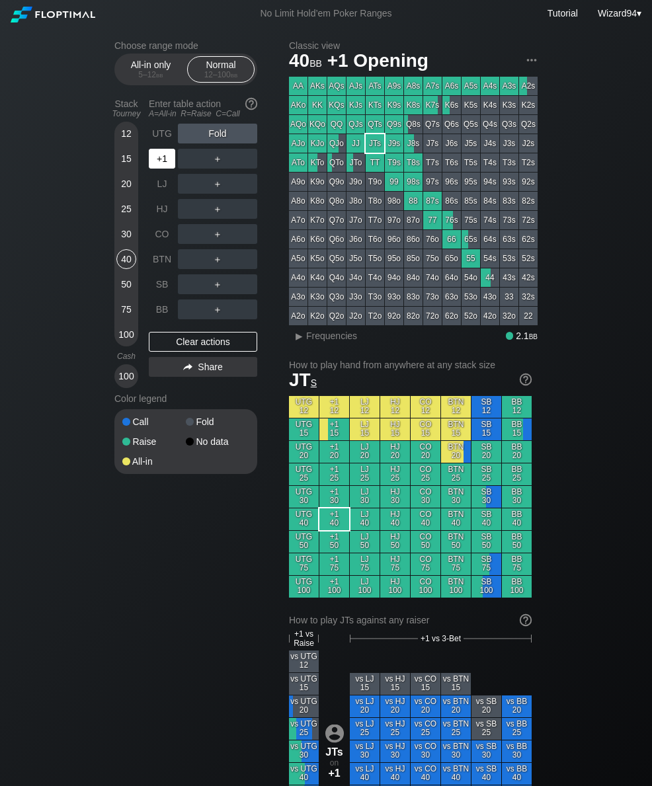
click at [163, 171] on div "+1" at bounding box center [163, 158] width 29 height 25
click at [9, 87] on div "Choose range mode All-in only 5 – 12 bb Normal 12 – 100 bb Stack Tourney Enter …" at bounding box center [326, 774] width 652 height 1494
click at [128, 334] on div "100" at bounding box center [126, 335] width 20 height 20
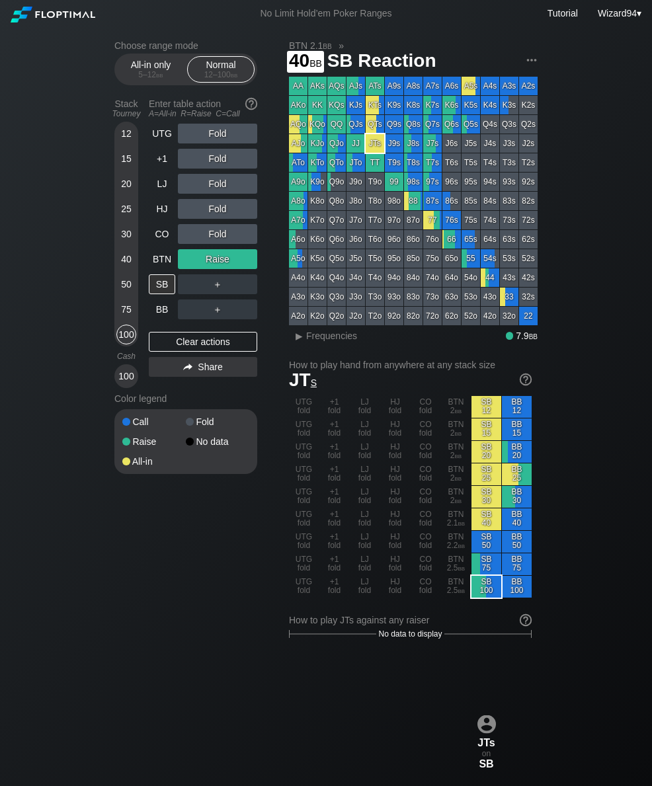
click at [124, 258] on div "40" at bounding box center [126, 259] width 20 height 20
click at [155, 143] on div "UTG" at bounding box center [162, 134] width 26 height 20
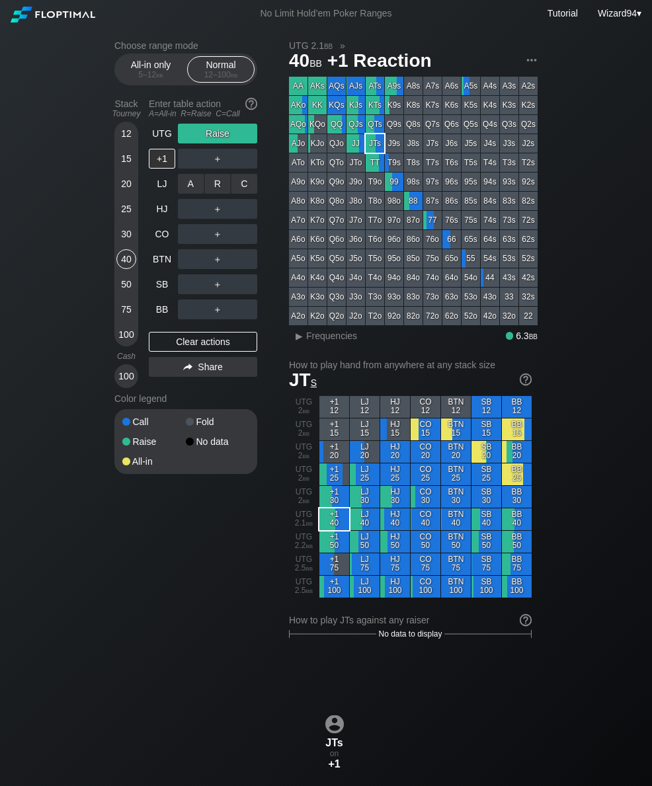
click at [244, 190] on div "C ✕" at bounding box center [244, 184] width 26 height 20
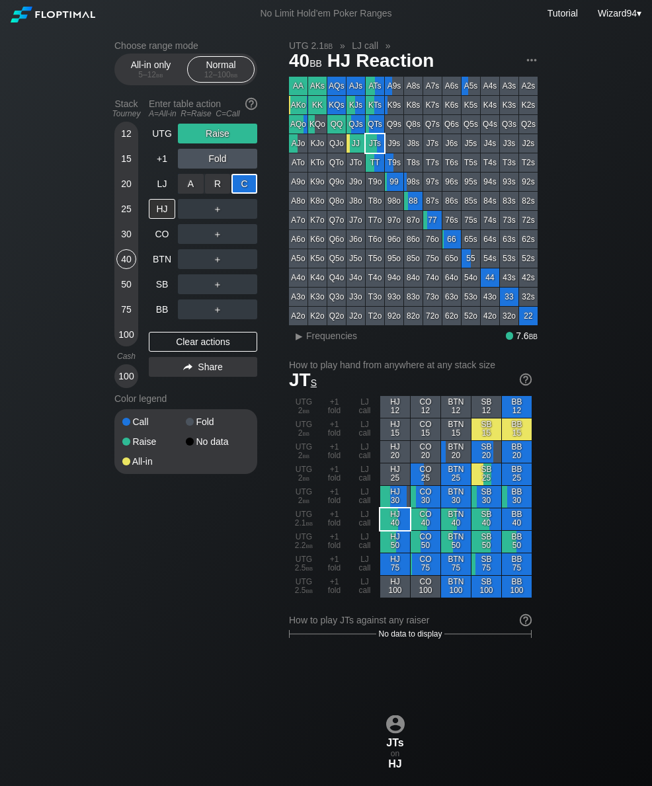
click at [169, 317] on div "BB" at bounding box center [162, 309] width 26 height 20
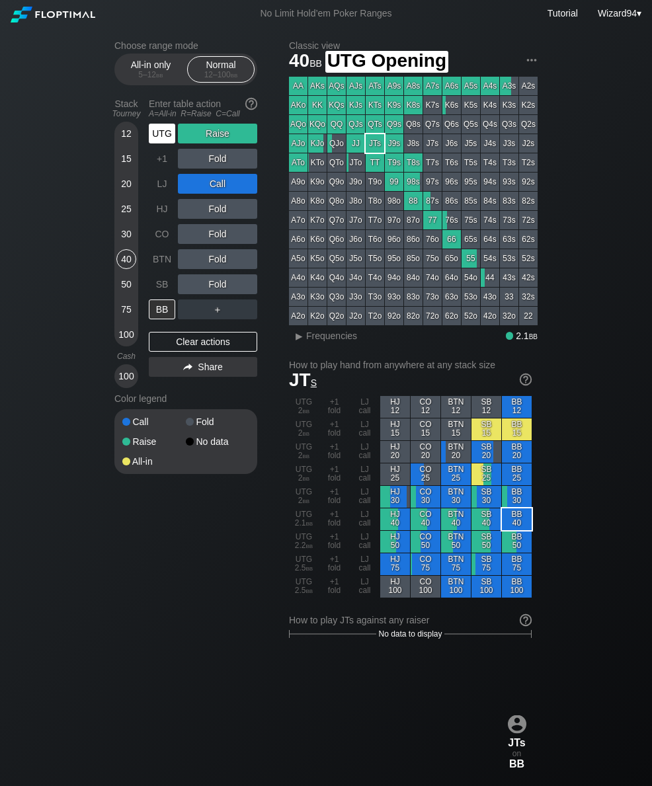
click at [161, 143] on div "UTG" at bounding box center [162, 134] width 26 height 20
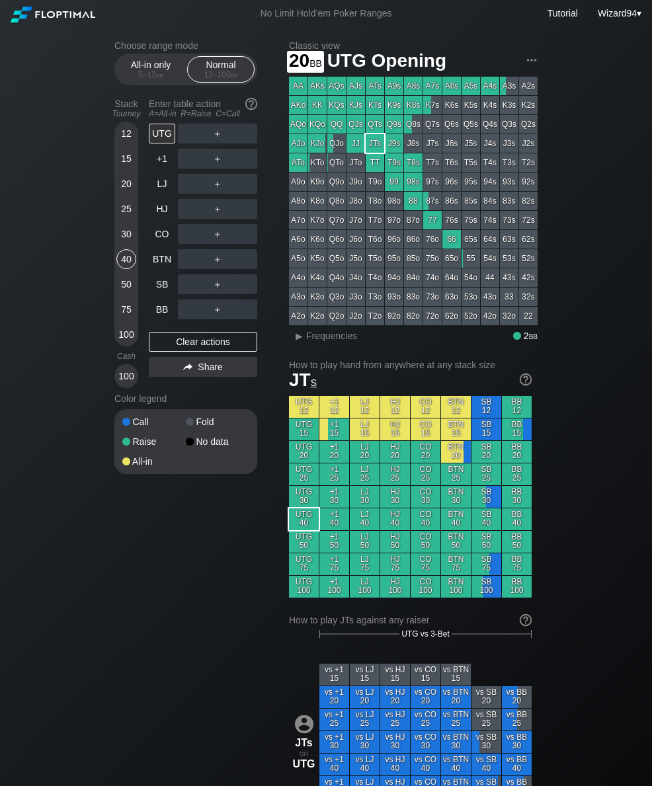
click at [122, 199] on div "20" at bounding box center [126, 186] width 20 height 25
click at [216, 238] on div "R ✕" at bounding box center [218, 234] width 26 height 20
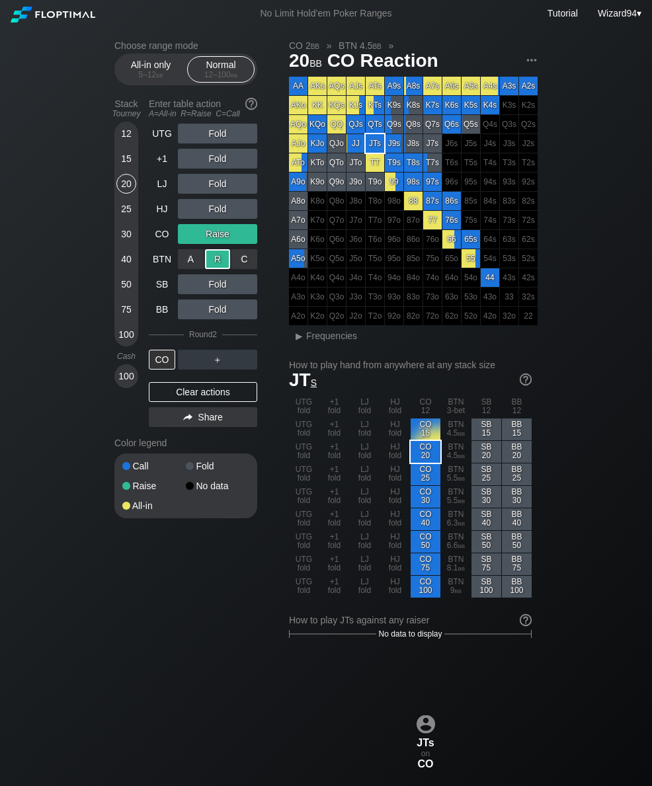
click at [161, 315] on div "BB" at bounding box center [162, 309] width 26 height 20
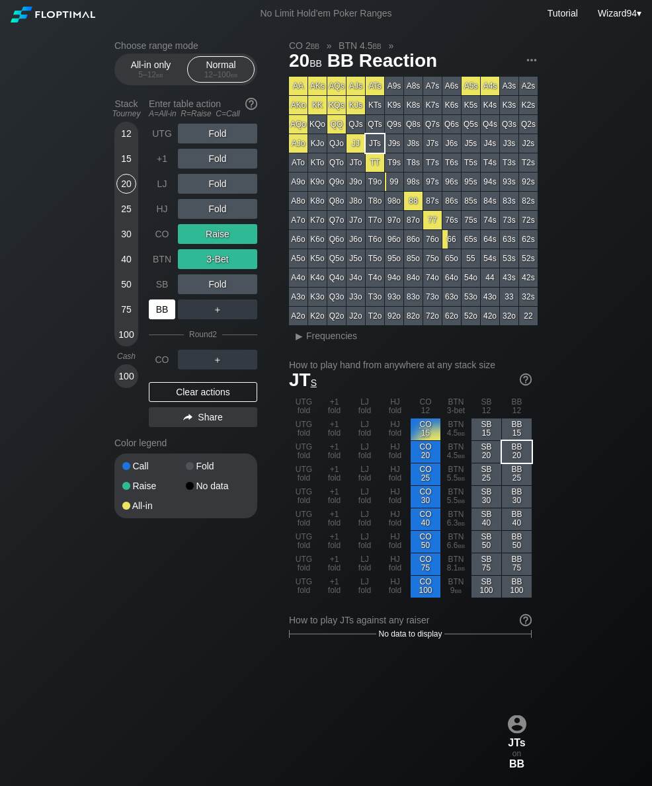
click at [124, 237] on div "30" at bounding box center [126, 234] width 20 height 20
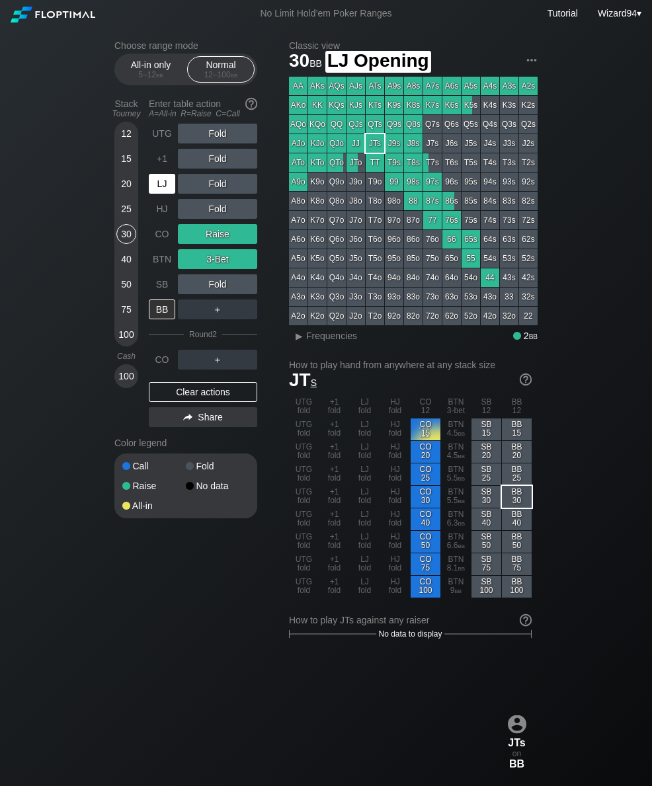
click at [169, 188] on div "LJ" at bounding box center [162, 184] width 26 height 20
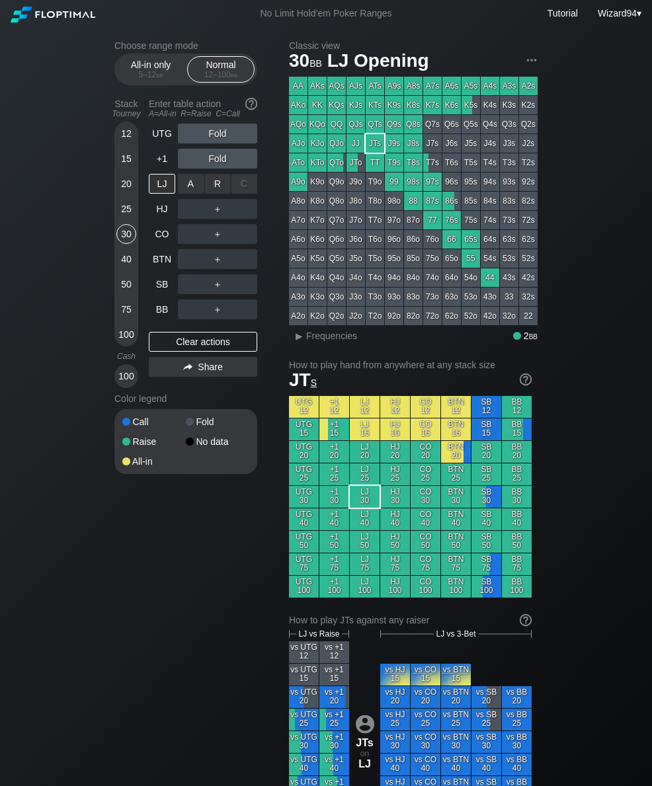
click at [214, 193] on div "R ✕" at bounding box center [218, 184] width 26 height 20
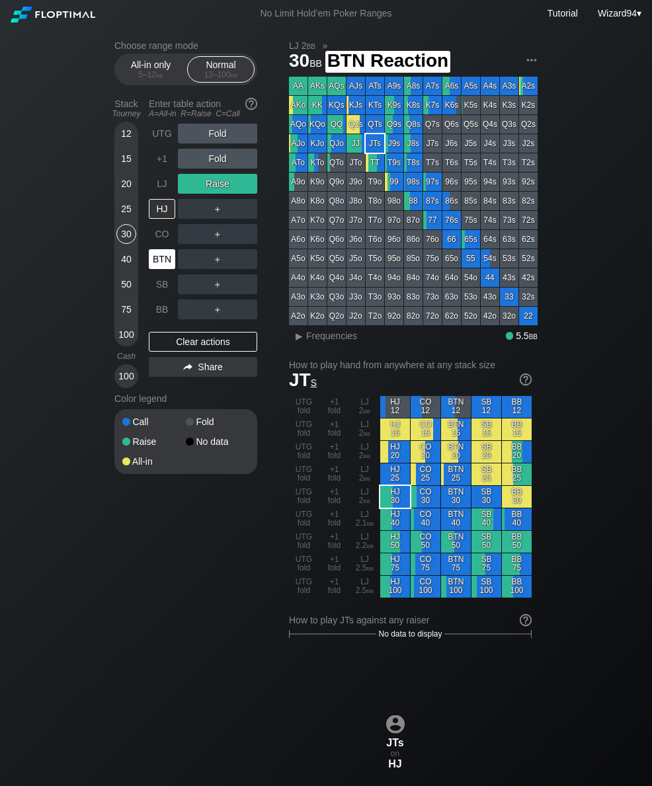
click at [164, 254] on div "BTN" at bounding box center [162, 259] width 26 height 20
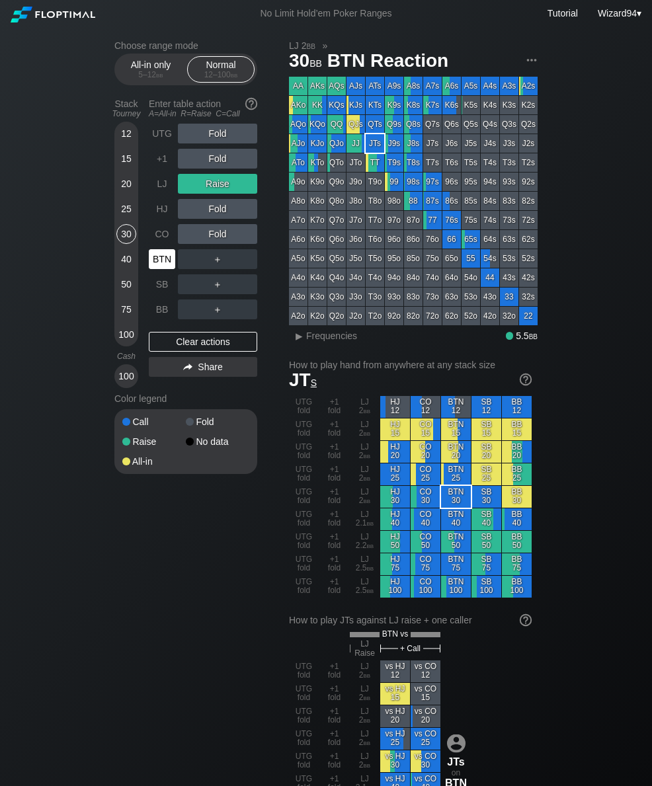
click at [158, 184] on div "LJ" at bounding box center [162, 184] width 26 height 20
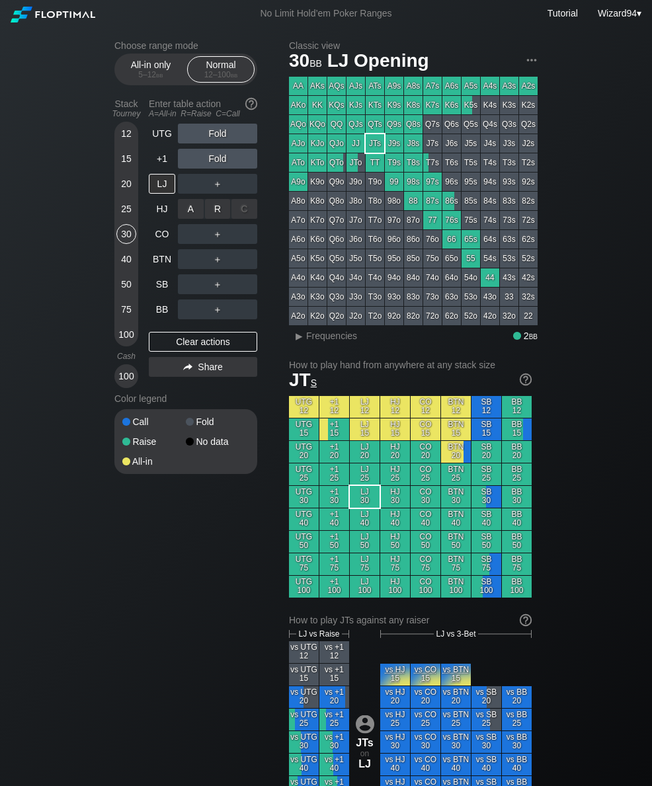
click at [223, 205] on div "R ✕" at bounding box center [218, 209] width 26 height 20
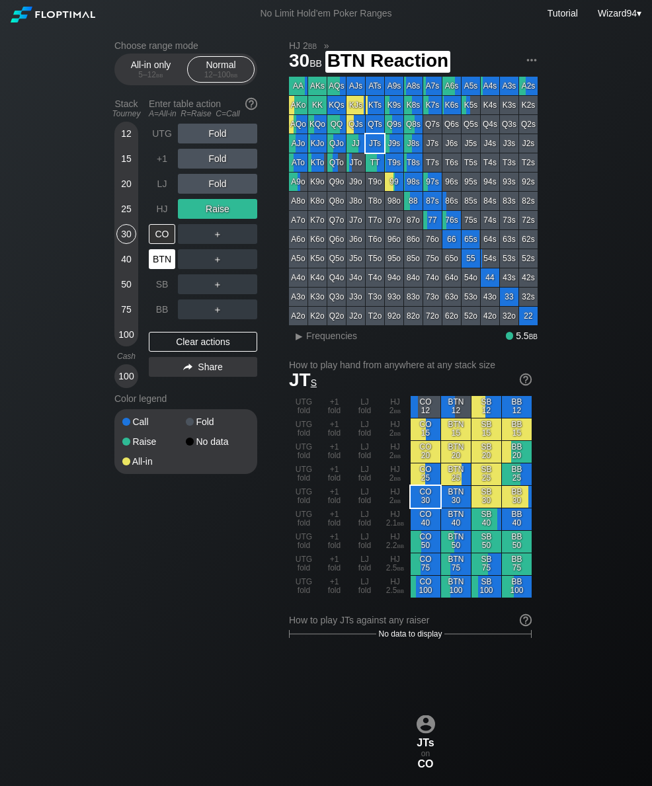
click at [169, 269] on div "BTN" at bounding box center [162, 259] width 26 height 20
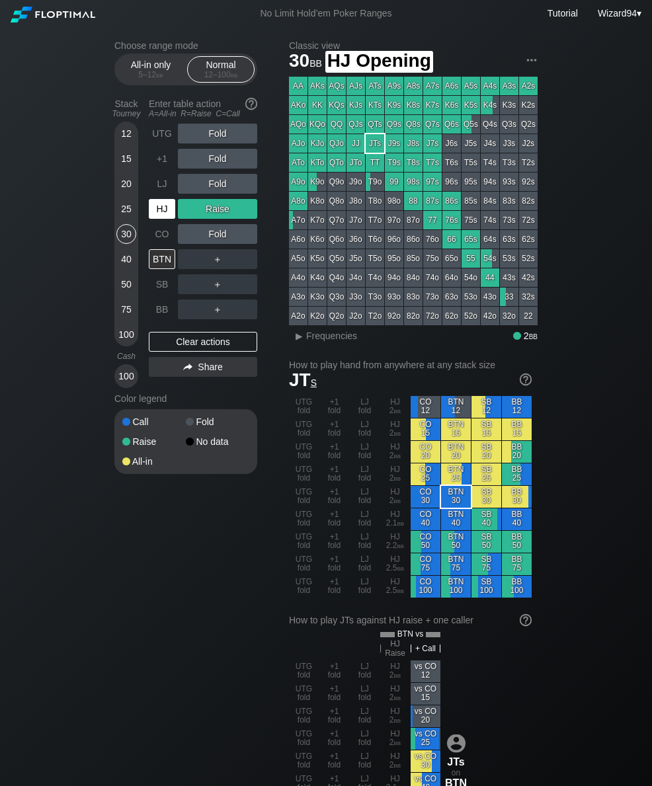
click at [168, 216] on div "HJ" at bounding box center [162, 209] width 26 height 20
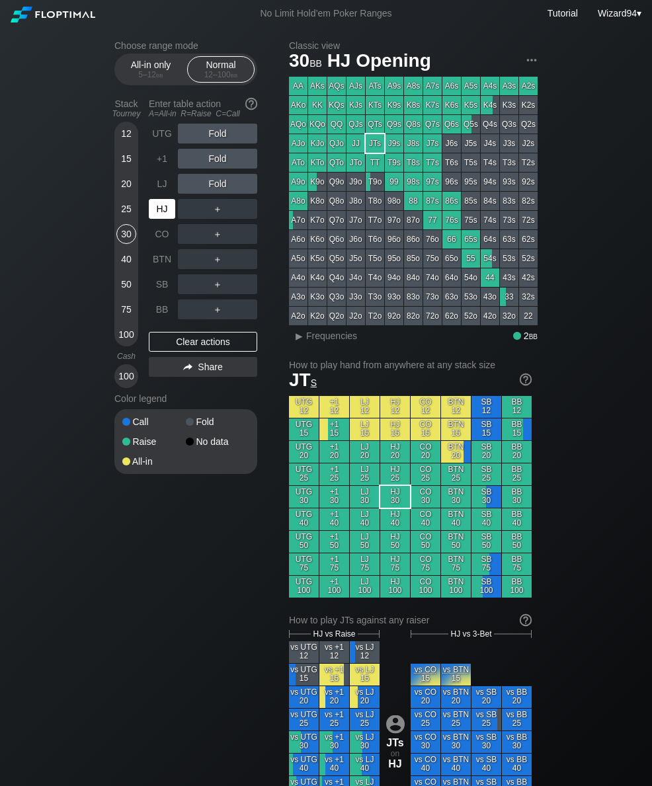
click at [124, 305] on div "75" at bounding box center [126, 309] width 20 height 20
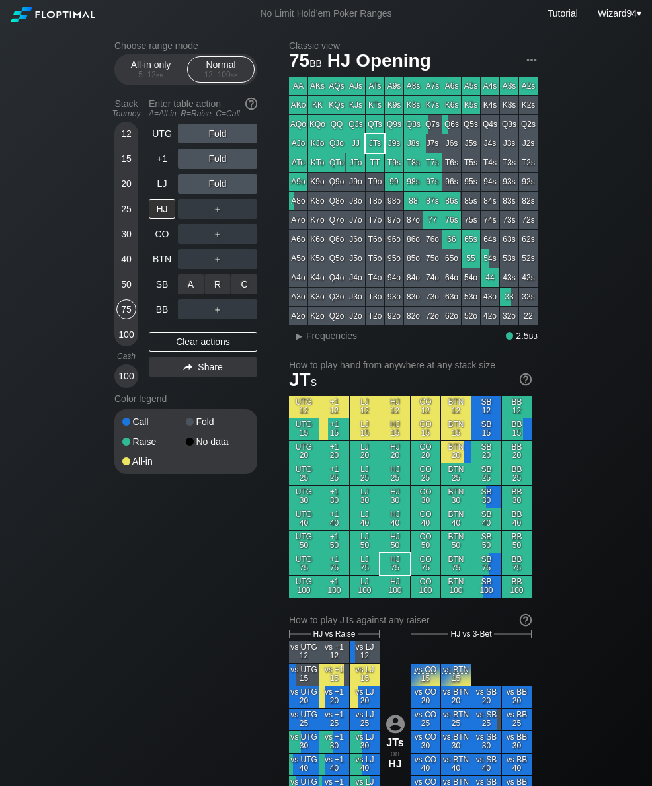
click at [243, 291] on div "C ✕" at bounding box center [244, 284] width 26 height 20
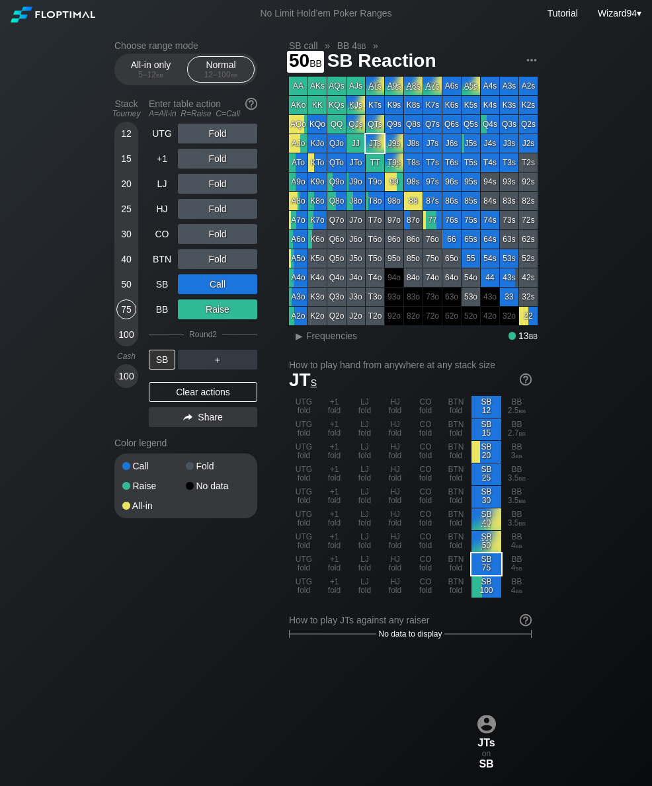
click at [133, 294] on div "50" at bounding box center [126, 284] width 20 height 20
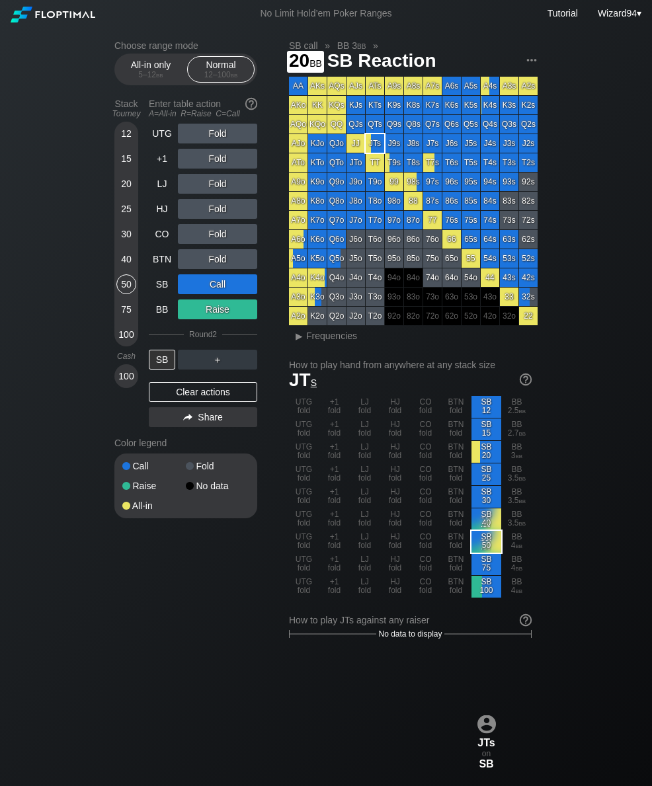
click at [127, 192] on div "20" at bounding box center [126, 184] width 20 height 20
click at [160, 189] on div "LJ" at bounding box center [162, 184] width 26 height 20
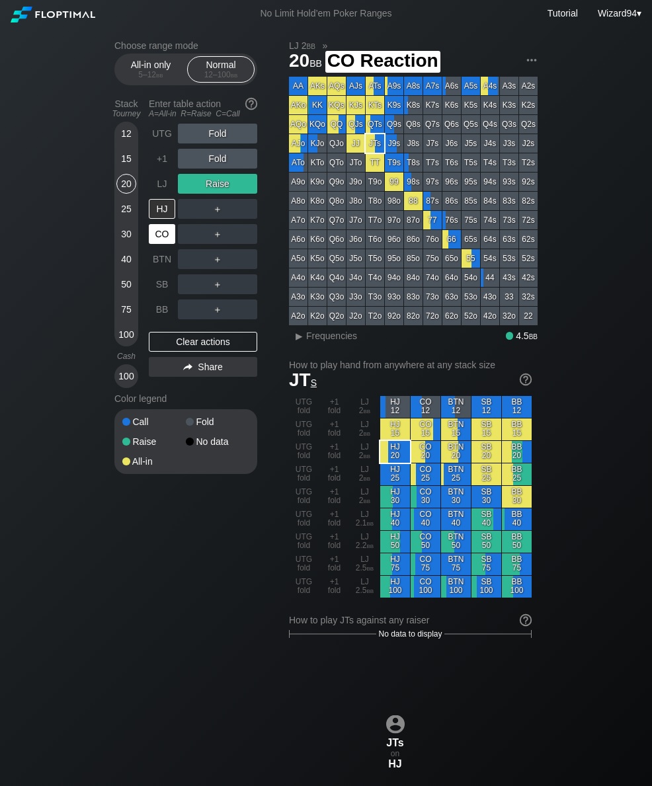
click at [157, 239] on div "CO" at bounding box center [162, 234] width 26 height 20
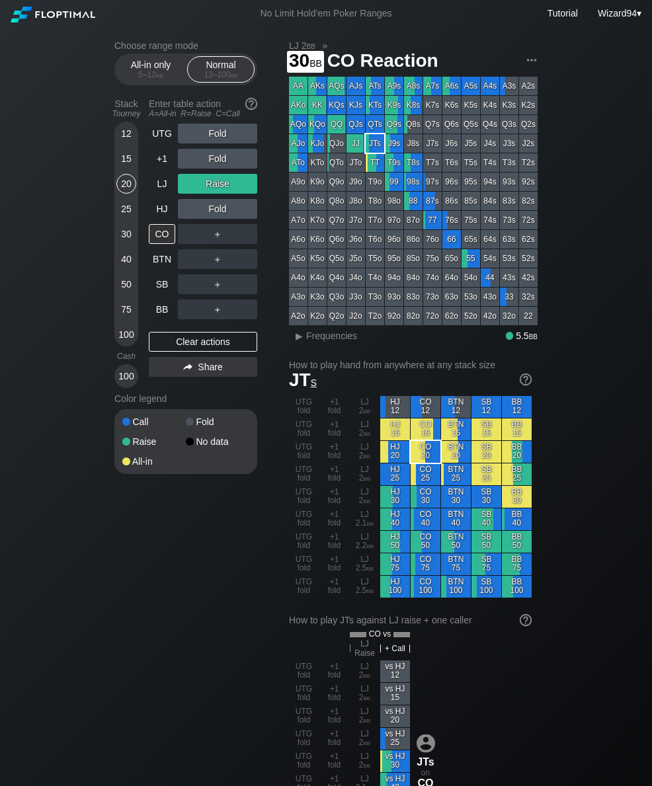
click at [125, 249] on div "30" at bounding box center [126, 236] width 20 height 25
click at [157, 206] on div "HJ" at bounding box center [162, 209] width 26 height 20
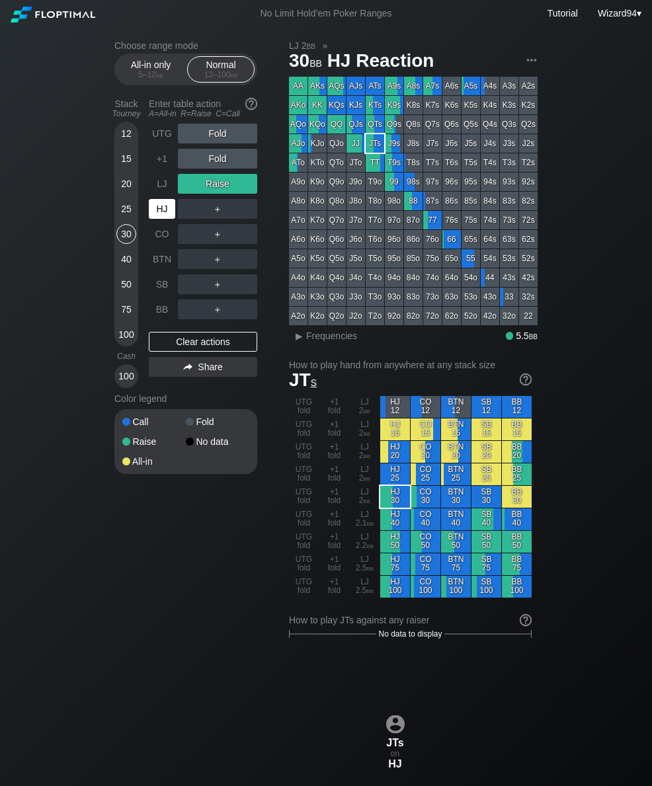
click at [155, 217] on div "HJ" at bounding box center [162, 209] width 26 height 20
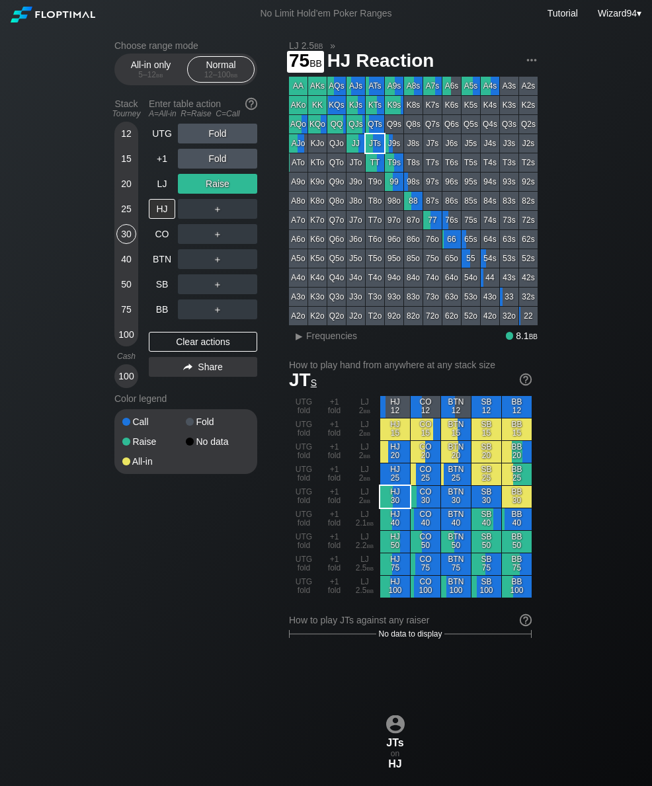
click at [124, 319] on div "75" at bounding box center [126, 309] width 20 height 20
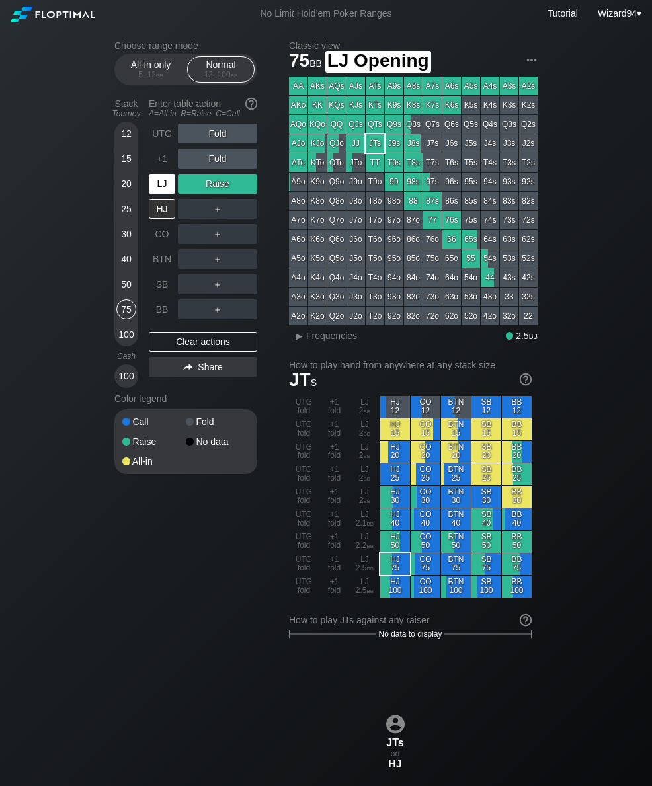
click at [157, 189] on div "LJ" at bounding box center [162, 184] width 26 height 20
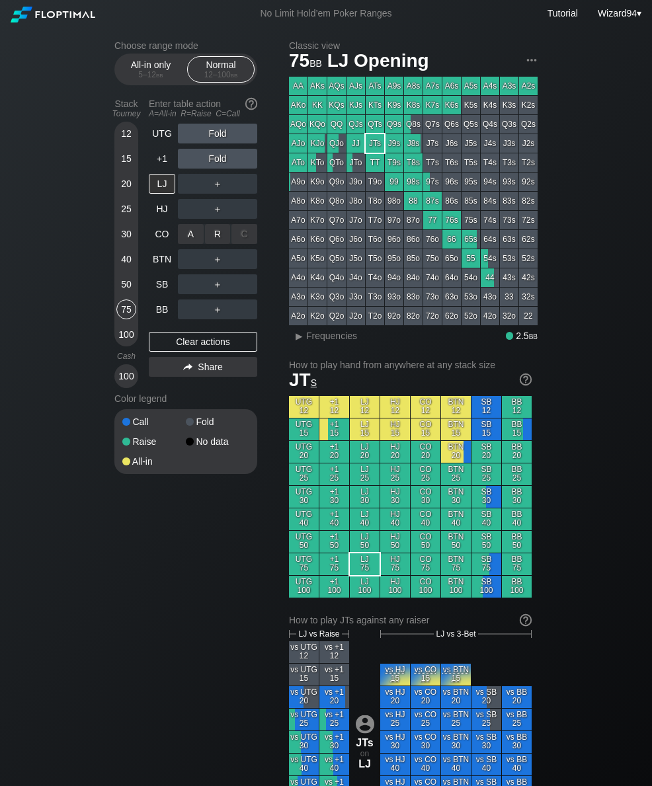
click at [211, 234] on div "R ✕" at bounding box center [218, 234] width 26 height 20
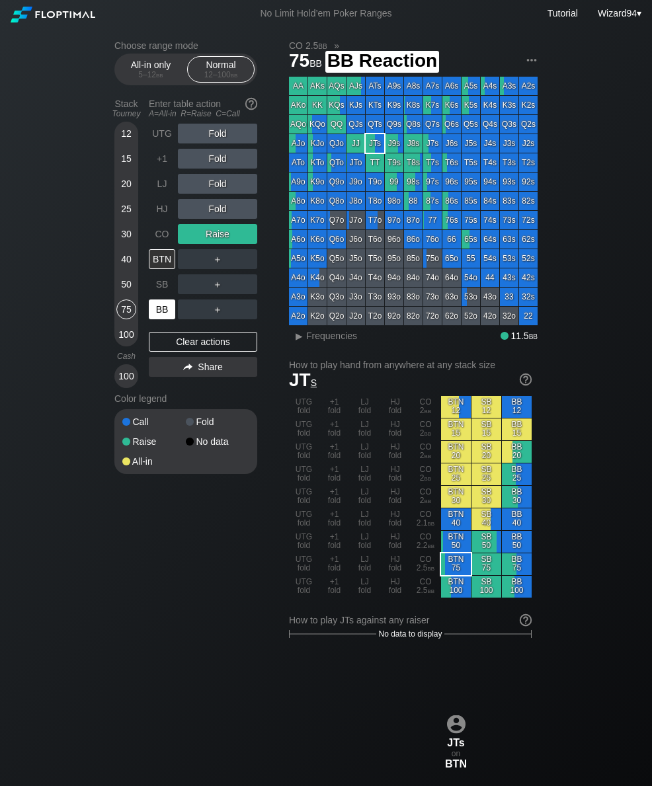
click at [161, 303] on div "BB" at bounding box center [163, 309] width 29 height 25
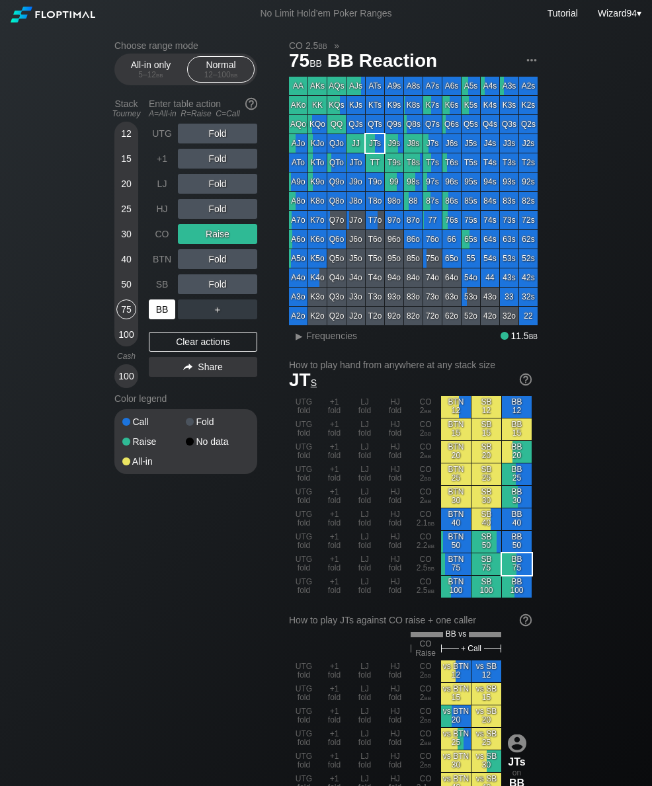
click at [128, 240] on div "30" at bounding box center [126, 234] width 20 height 20
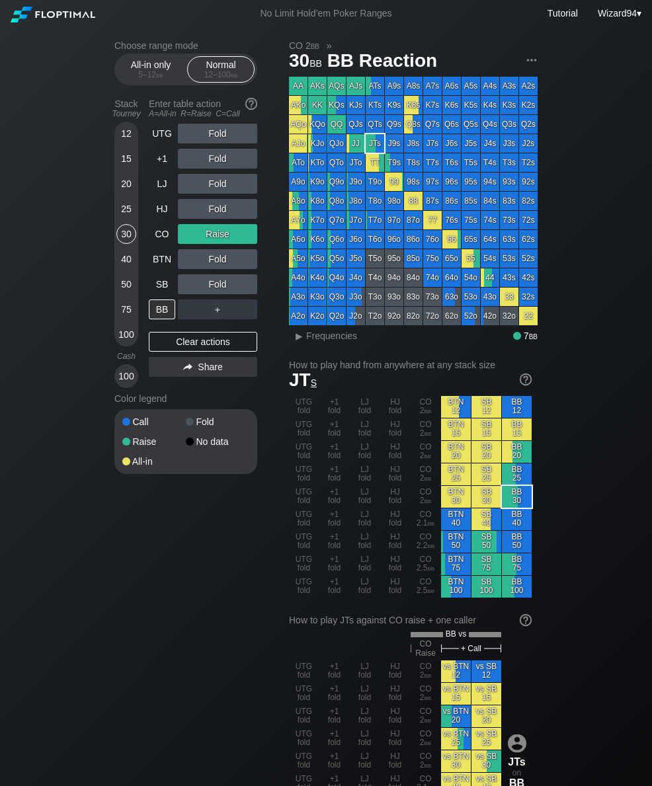
click at [173, 235] on div "CO" at bounding box center [162, 234] width 26 height 20
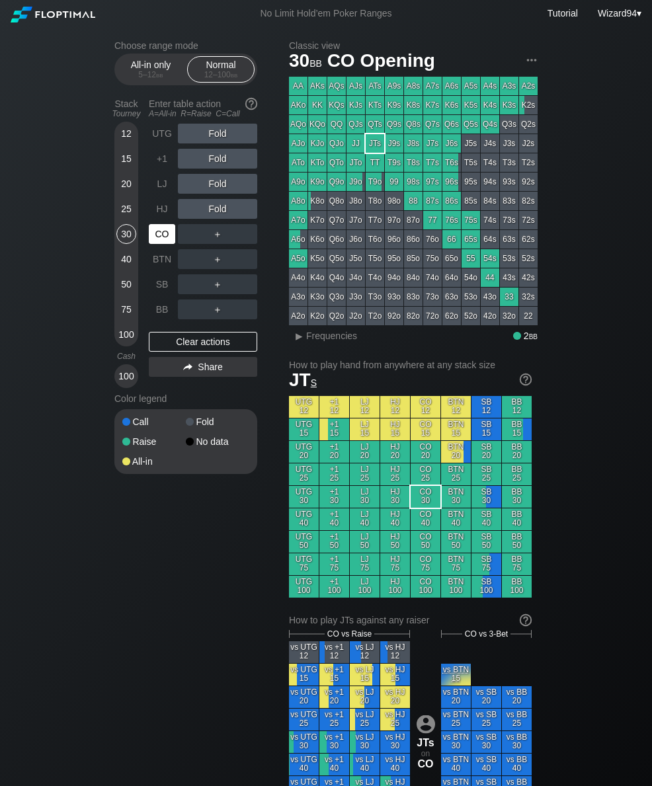
click at [167, 291] on div "SB" at bounding box center [162, 284] width 26 height 20
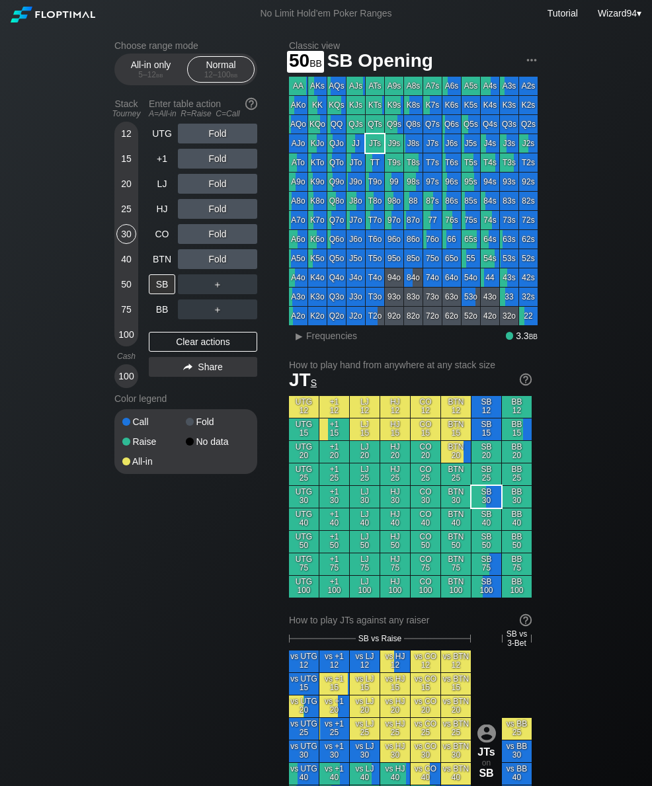
click at [129, 294] on div "50" at bounding box center [126, 284] width 20 height 20
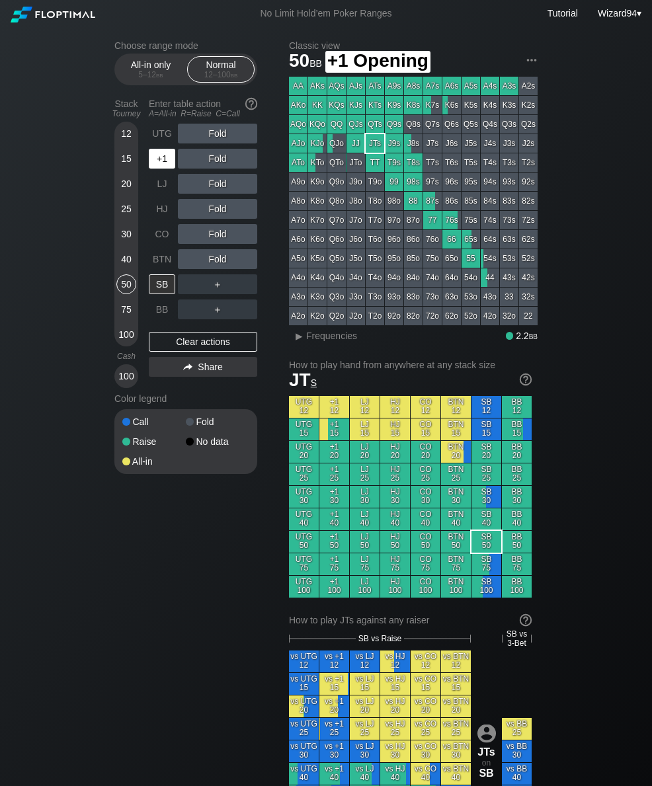
click at [160, 169] on div "+1" at bounding box center [162, 159] width 26 height 20
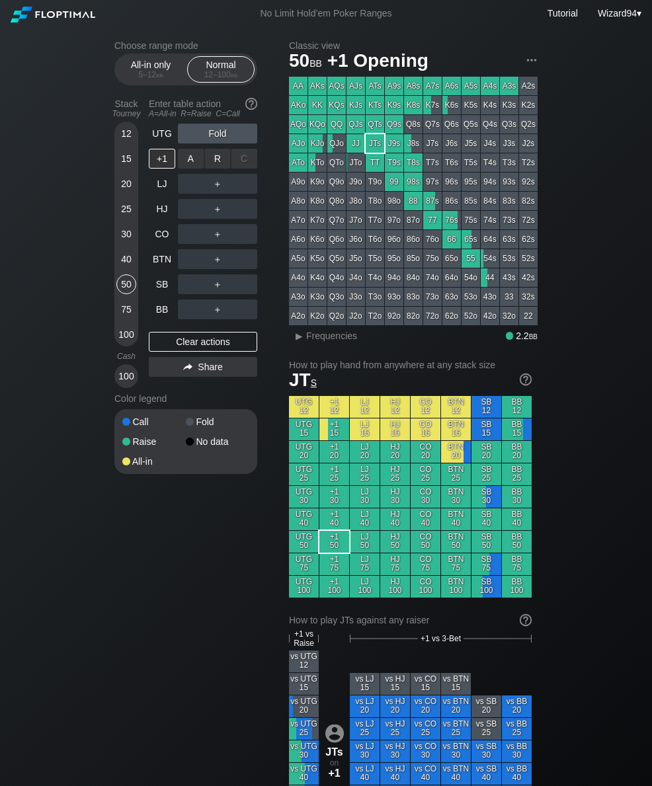
click at [217, 162] on div "R ✕" at bounding box center [218, 159] width 26 height 20
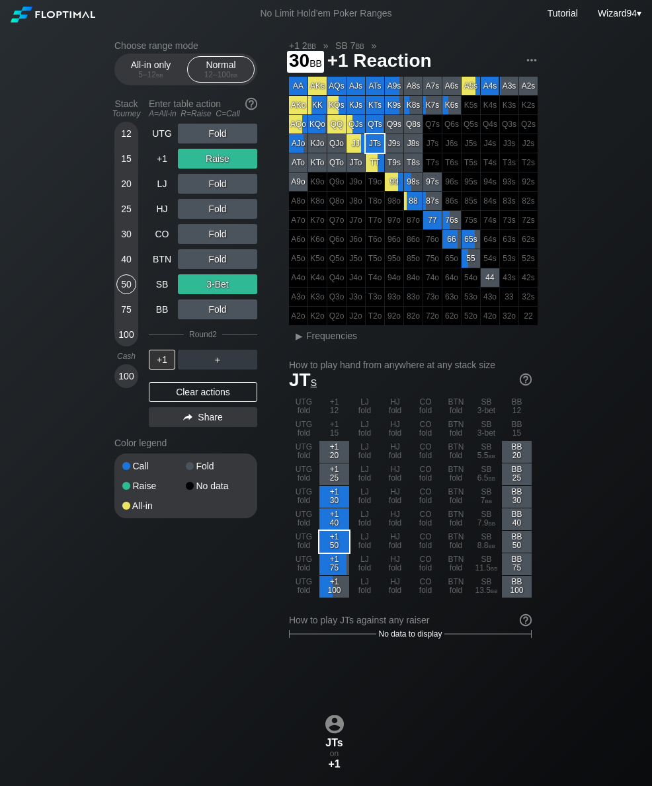
click at [124, 244] on div "30" at bounding box center [126, 234] width 20 height 20
click at [164, 165] on div "+1" at bounding box center [162, 159] width 26 height 20
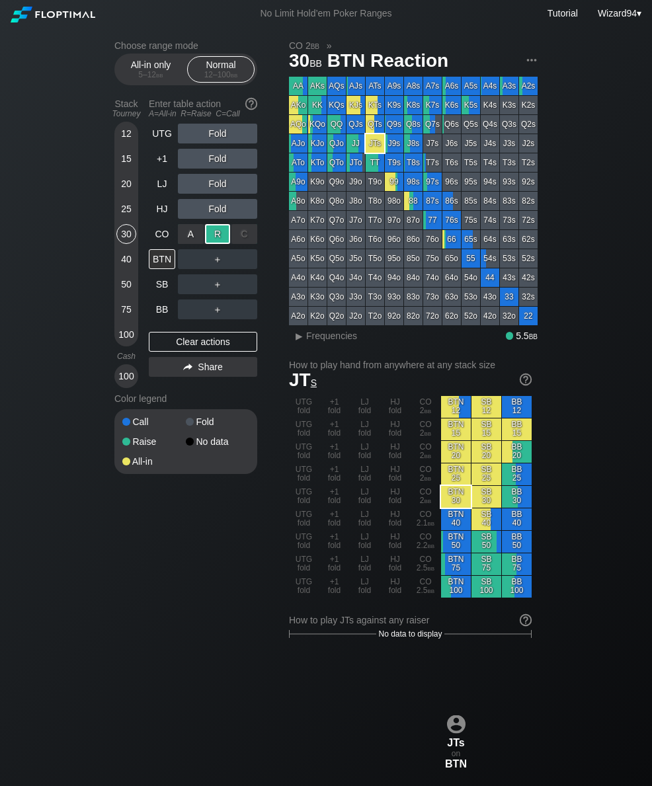
click at [160, 319] on div "BB" at bounding box center [162, 309] width 26 height 20
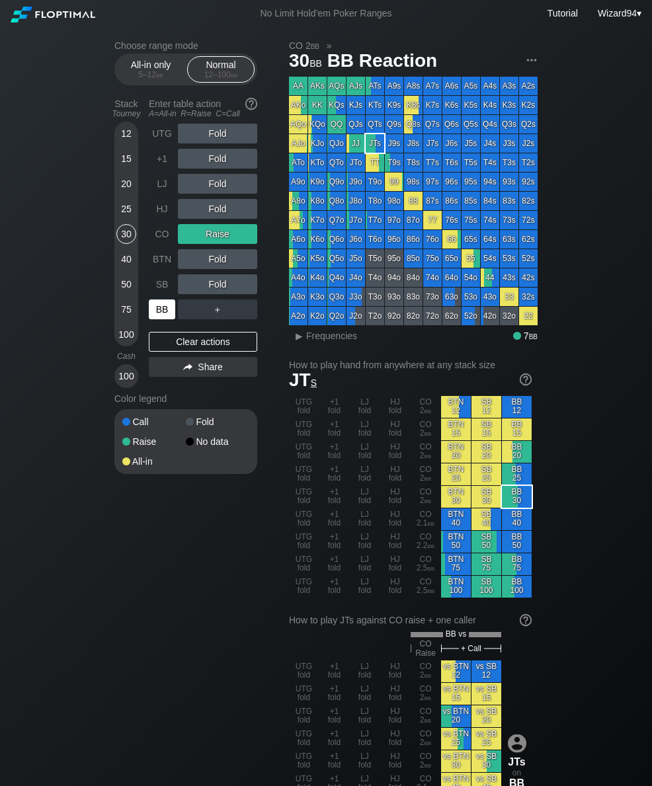
click at [119, 265] on div "40" at bounding box center [126, 259] width 20 height 20
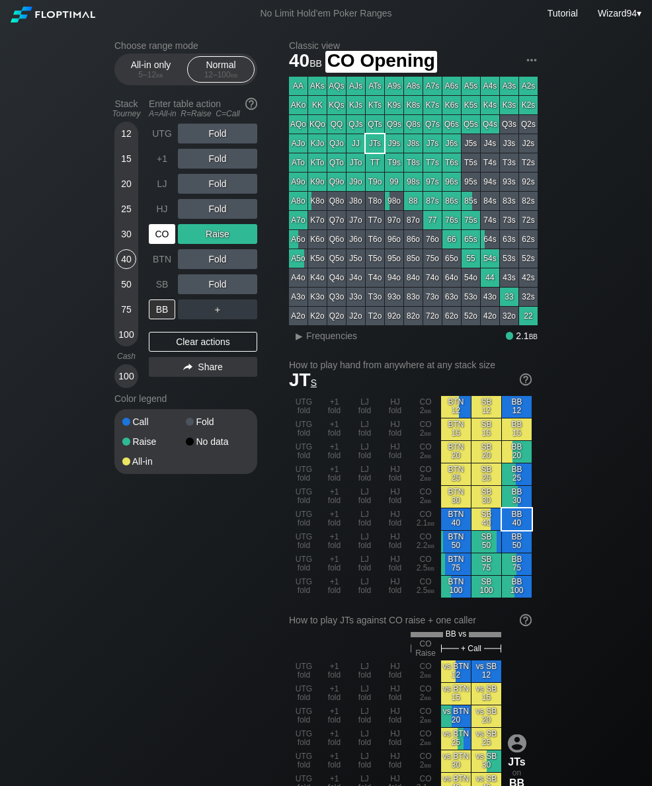
click at [156, 238] on div "CO" at bounding box center [162, 234] width 26 height 20
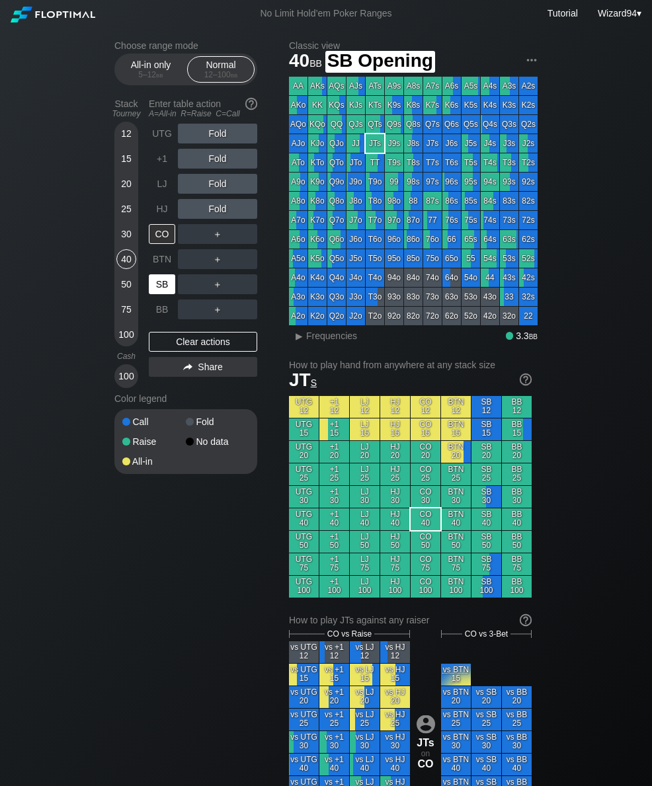
click at [155, 297] on div "SB" at bounding box center [163, 284] width 29 height 25
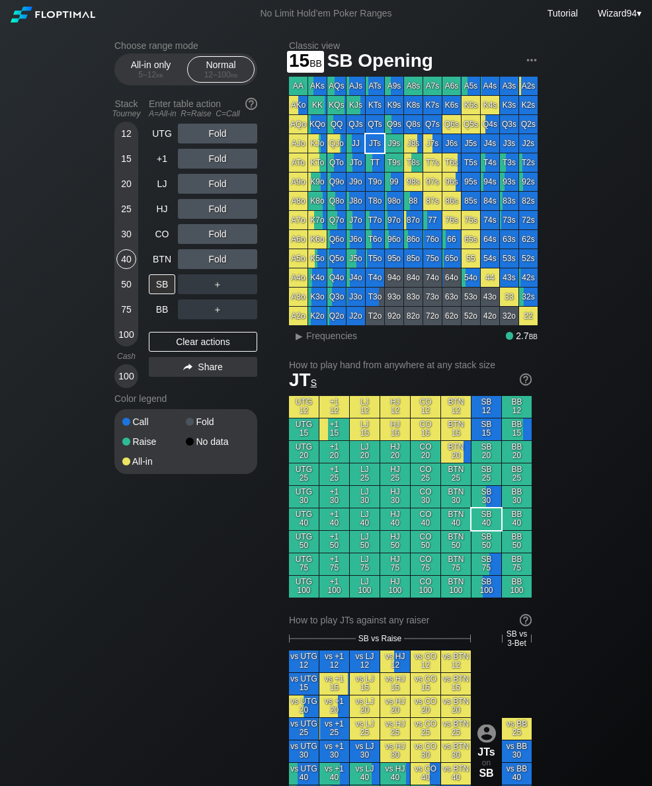
click at [130, 164] on div "15" at bounding box center [126, 159] width 20 height 20
click at [163, 177] on div "LJ" at bounding box center [163, 183] width 29 height 25
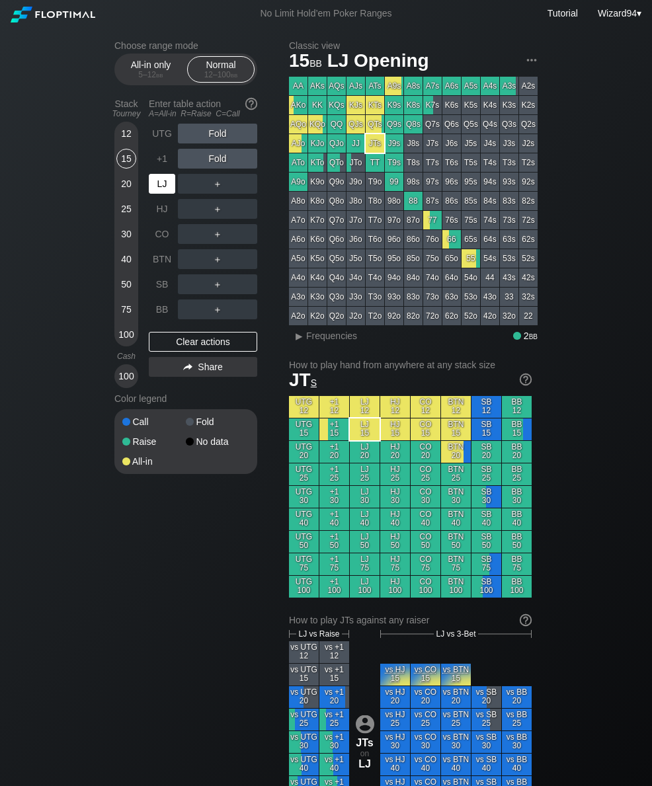
click at [162, 171] on div "+1" at bounding box center [163, 158] width 29 height 25
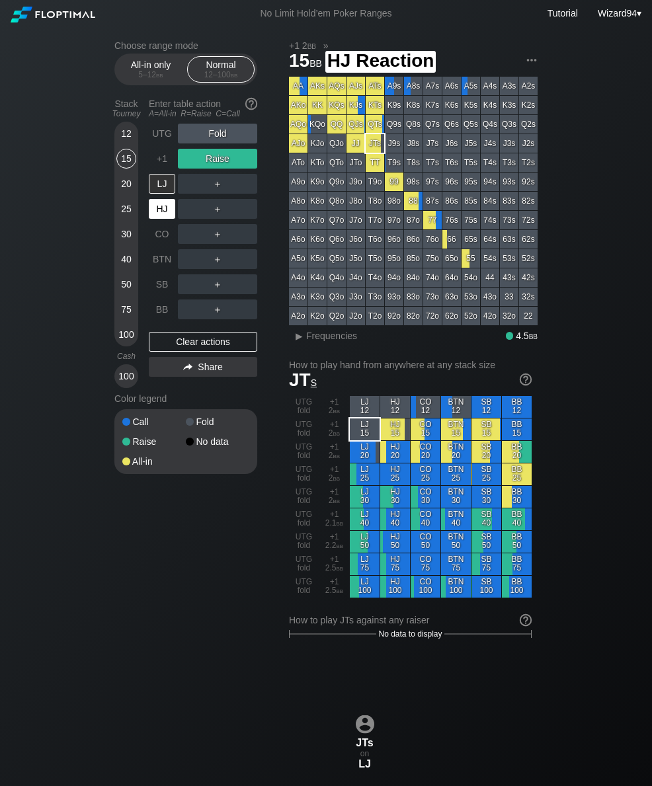
click at [161, 218] on div "HJ" at bounding box center [162, 209] width 26 height 20
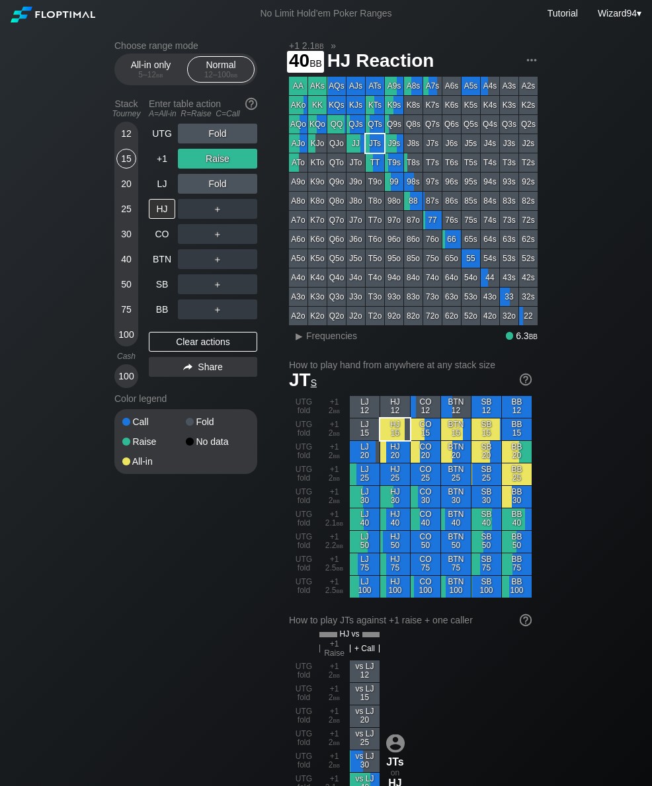
click at [128, 264] on div "40" at bounding box center [126, 259] width 20 height 20
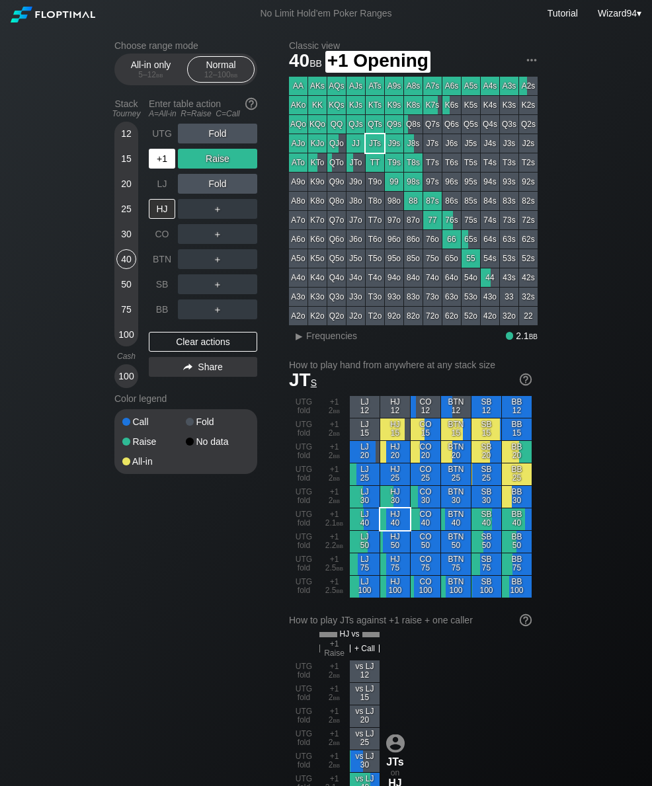
click at [167, 161] on div "+1" at bounding box center [162, 159] width 26 height 20
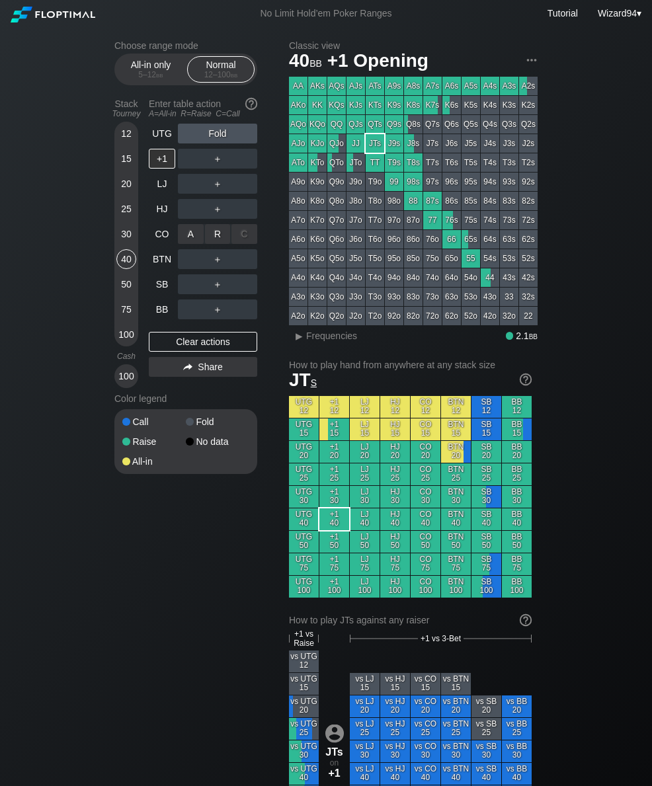
click at [213, 237] on div "R ✕" at bounding box center [218, 234] width 26 height 20
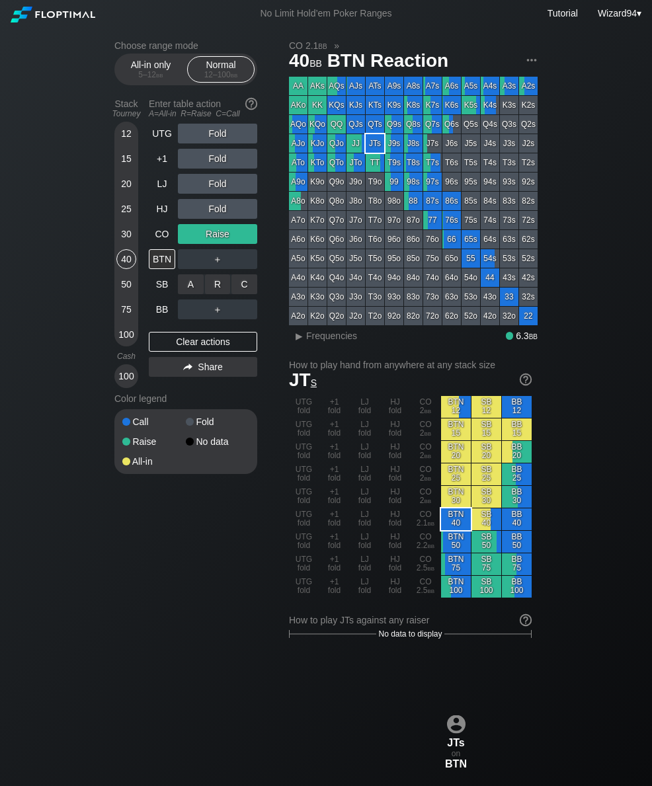
click at [213, 293] on div "R ✕" at bounding box center [218, 284] width 26 height 20
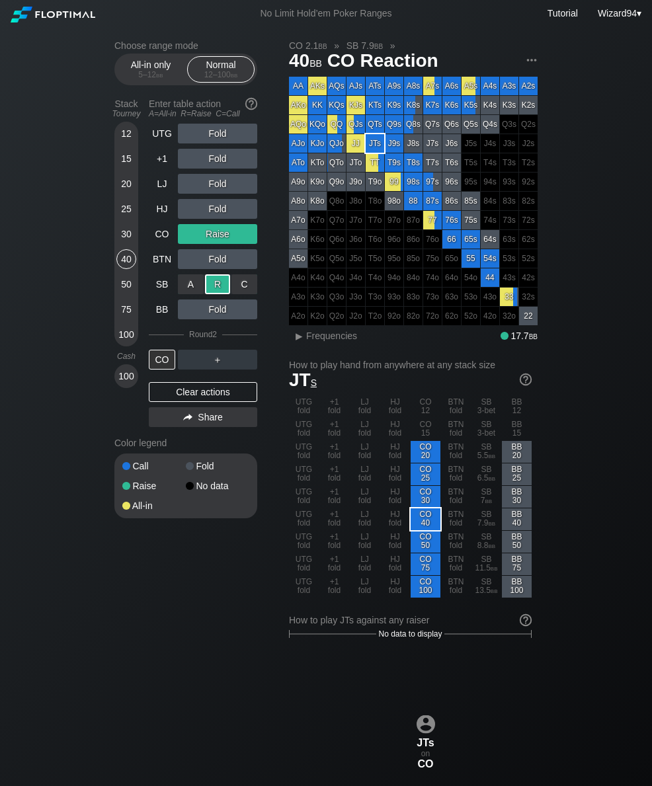
click at [124, 293] on div "50" at bounding box center [126, 284] width 20 height 20
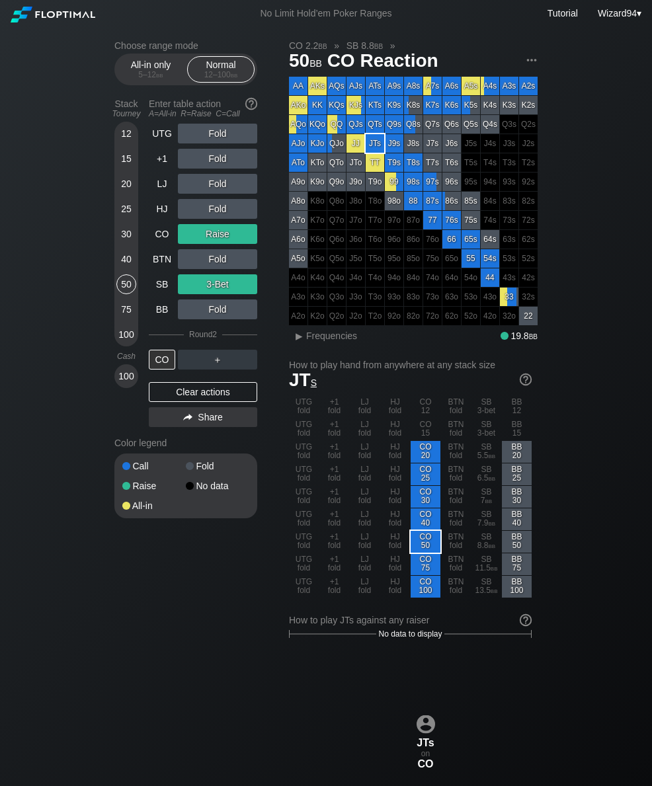
click at [159, 193] on div "LJ" at bounding box center [162, 184] width 26 height 20
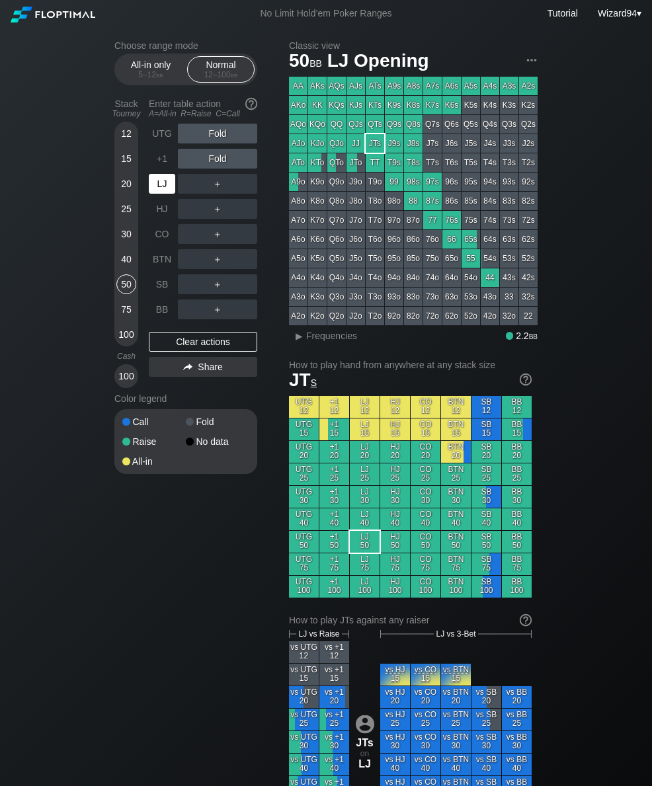
click at [153, 194] on div "LJ" at bounding box center [162, 184] width 26 height 20
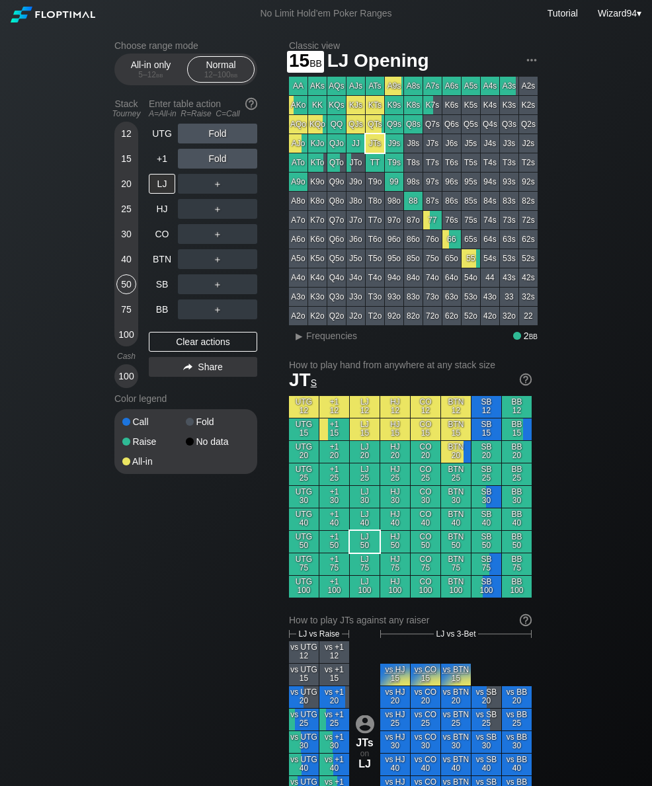
click at [126, 167] on div "15" at bounding box center [126, 159] width 20 height 20
click at [167, 206] on div "HJ" at bounding box center [162, 209] width 26 height 20
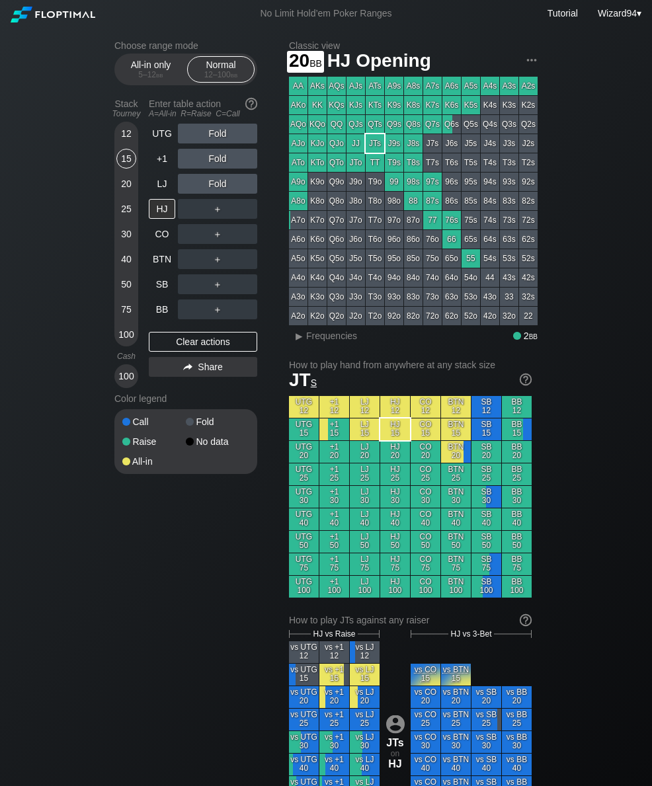
click at [123, 194] on div "20" at bounding box center [126, 184] width 20 height 20
click at [214, 212] on div "R ✕" at bounding box center [218, 209] width 26 height 20
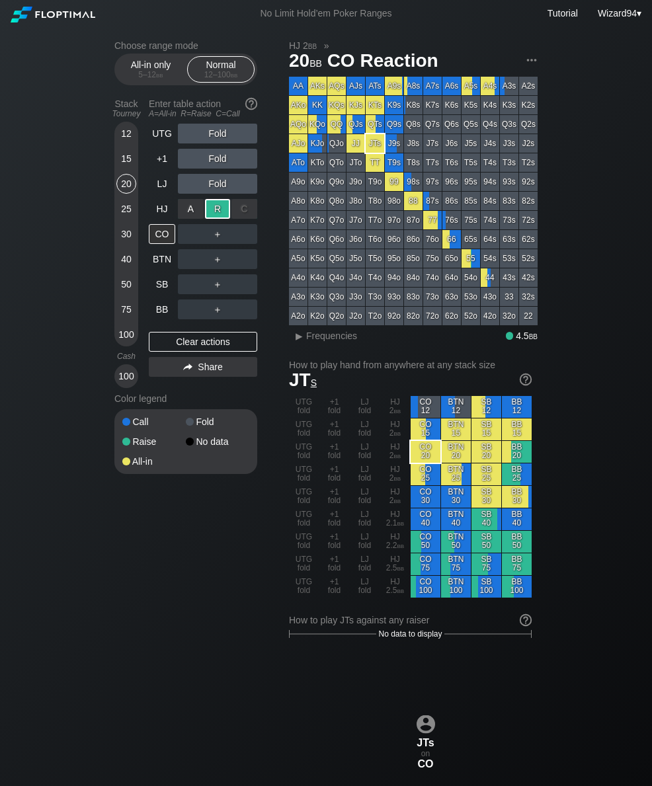
click at [155, 305] on div "BB" at bounding box center [162, 309] width 26 height 20
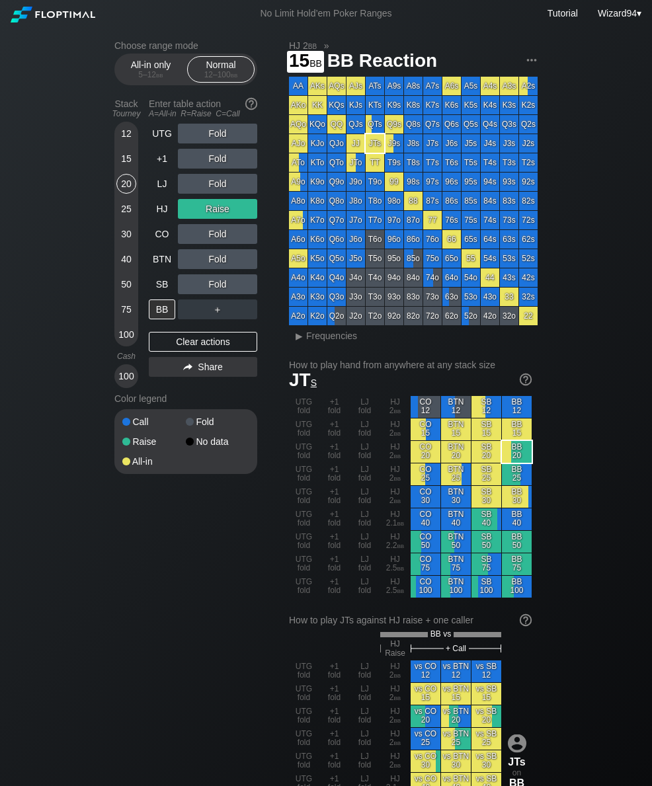
click at [128, 169] on div "15" at bounding box center [126, 159] width 20 height 20
click at [166, 212] on div "HJ" at bounding box center [162, 209] width 26 height 20
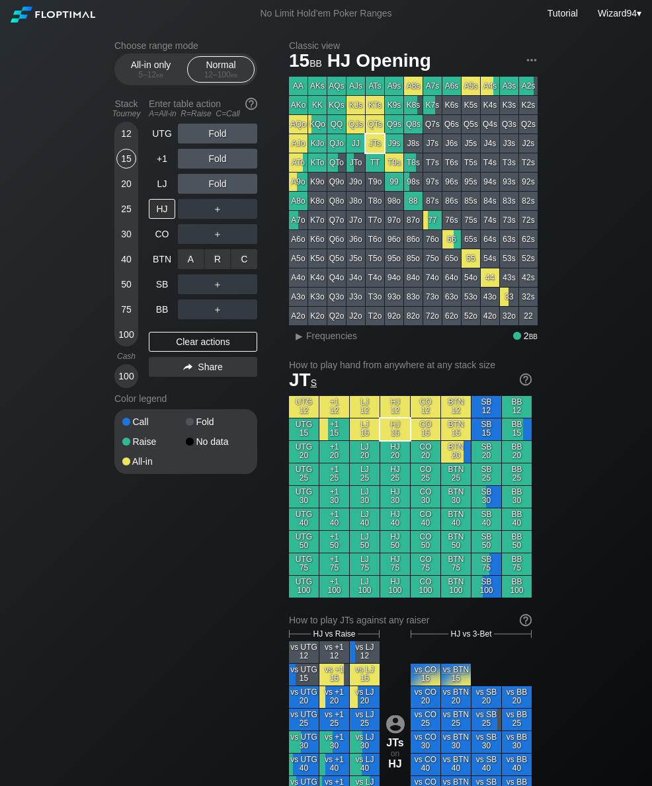
click at [216, 268] on div "R ✕" at bounding box center [218, 259] width 26 height 20
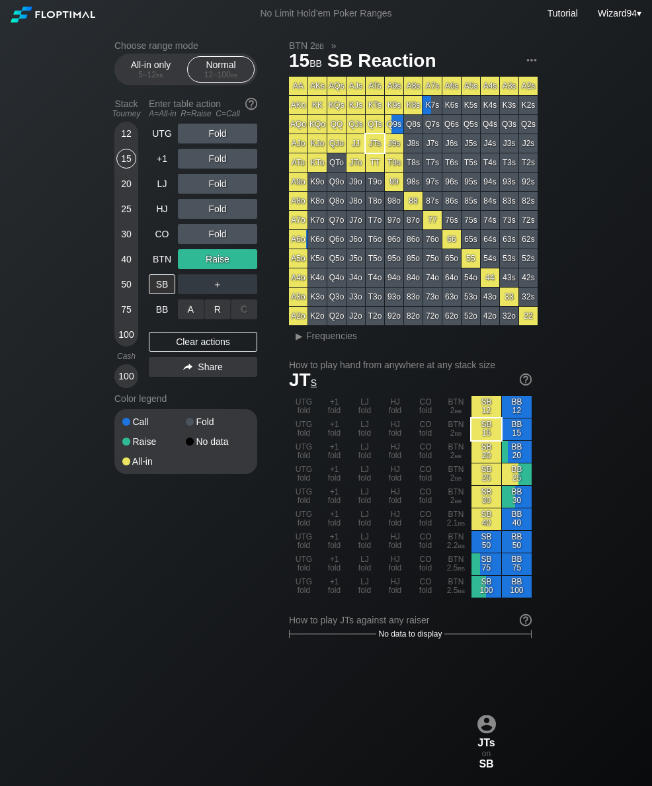
click at [192, 319] on div "A ✕" at bounding box center [191, 309] width 26 height 20
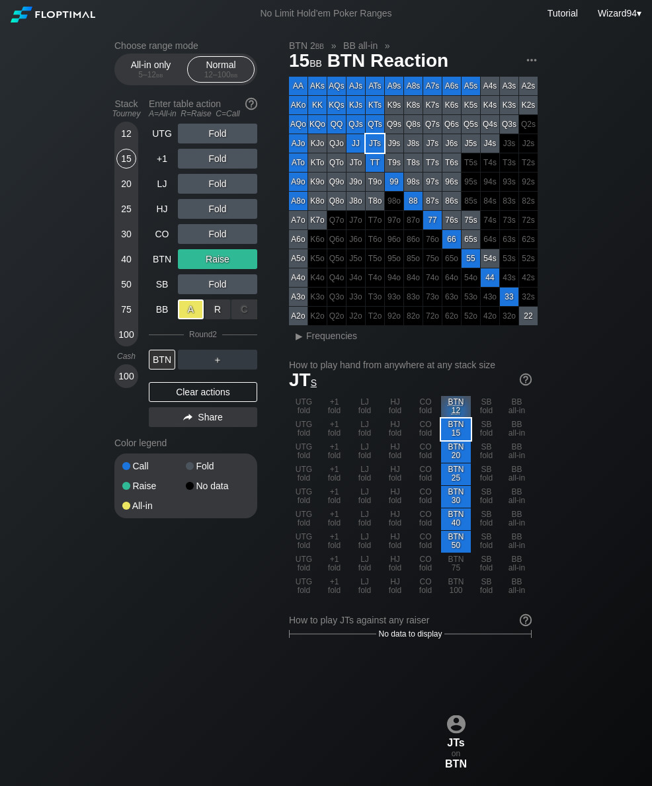
click at [157, 244] on div "CO" at bounding box center [162, 234] width 26 height 20
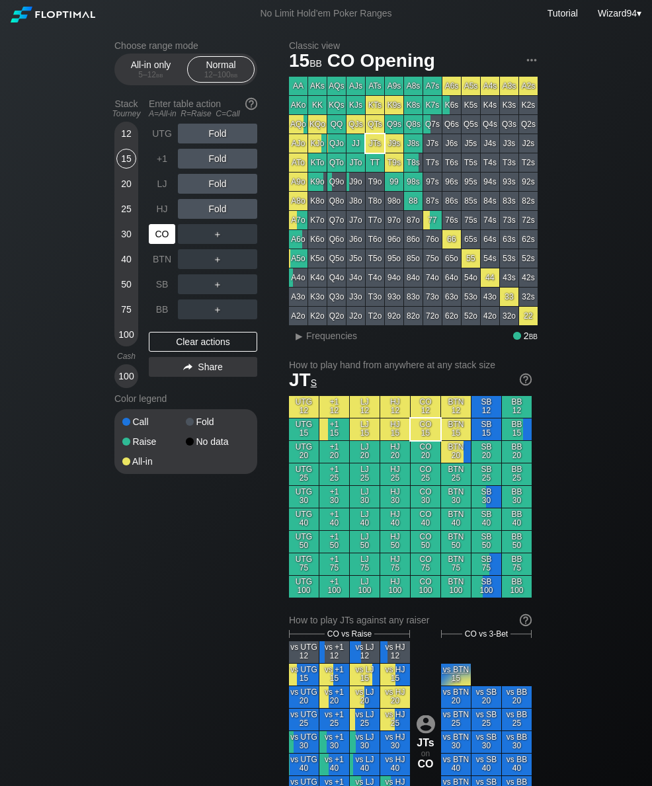
click at [167, 241] on div "CO" at bounding box center [162, 234] width 26 height 20
click at [160, 232] on div "CO" at bounding box center [162, 234] width 26 height 20
click at [125, 314] on div "75" at bounding box center [126, 309] width 20 height 20
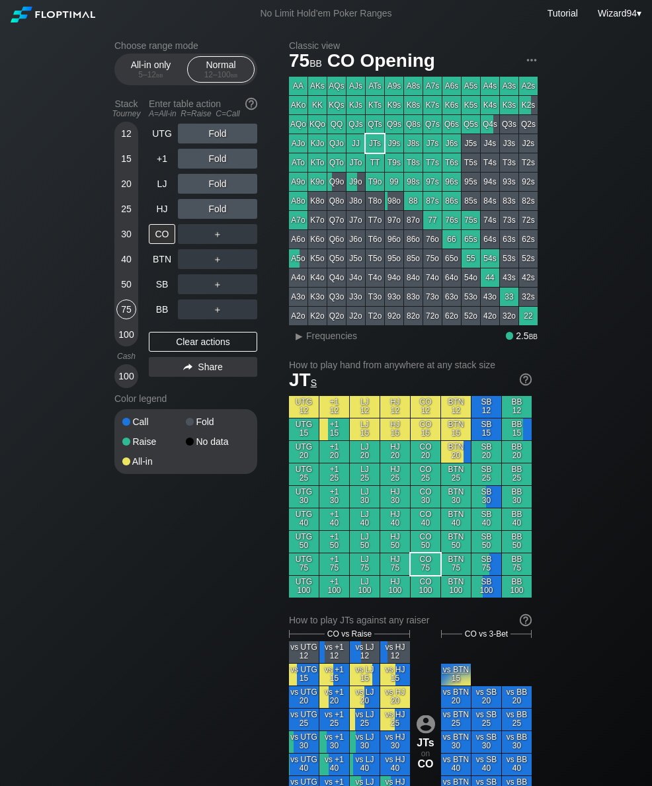
click at [166, 167] on div "+1" at bounding box center [162, 159] width 26 height 20
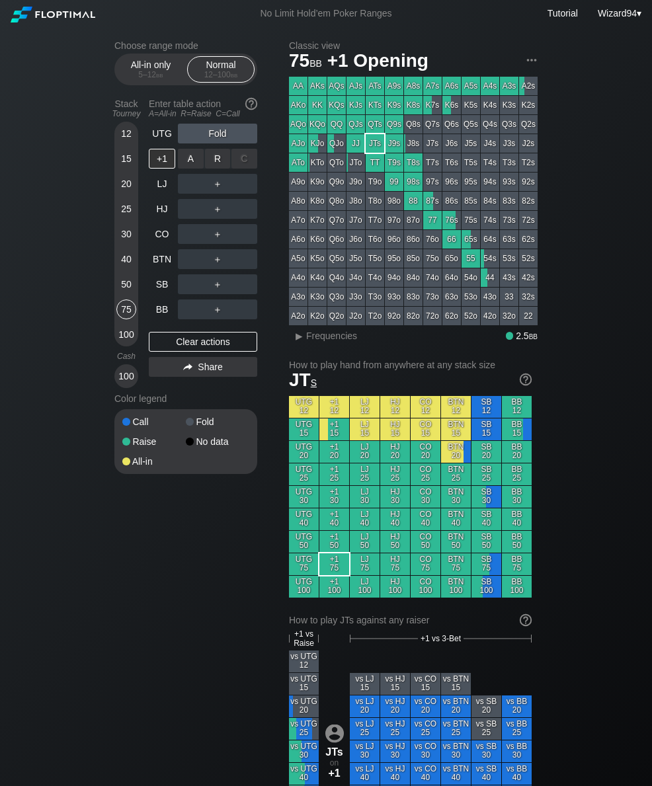
click at [223, 162] on div "R ✕" at bounding box center [218, 159] width 26 height 20
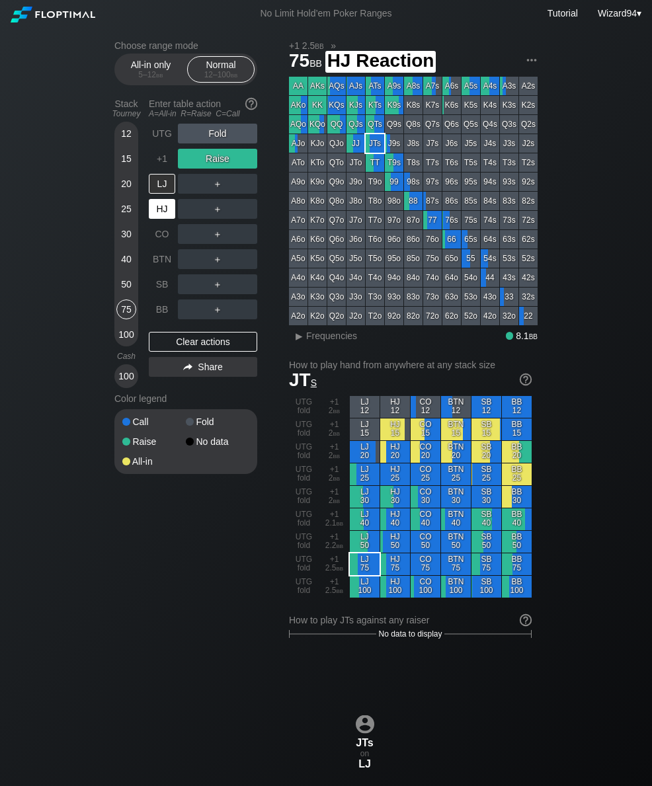
click at [159, 219] on div "HJ" at bounding box center [162, 209] width 26 height 20
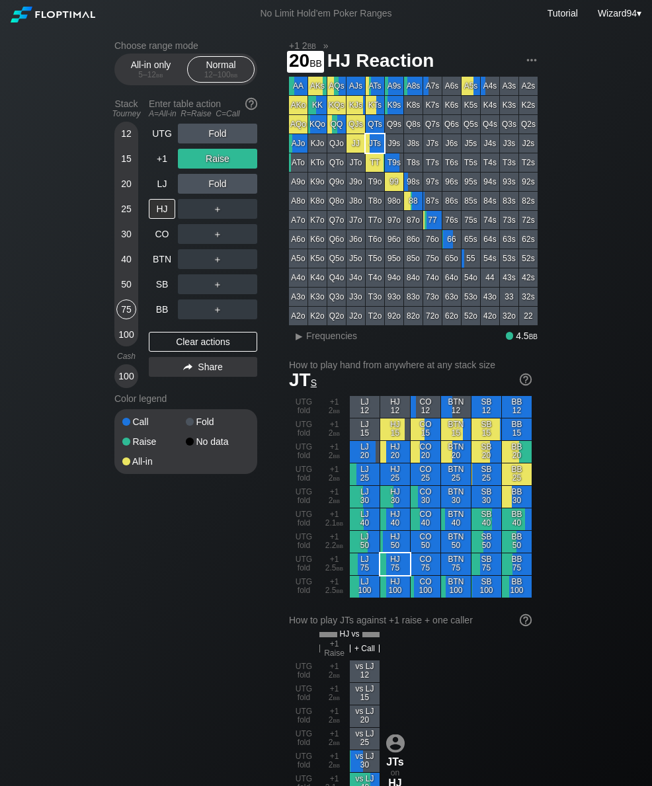
click at [126, 190] on div "20" at bounding box center [126, 184] width 20 height 20
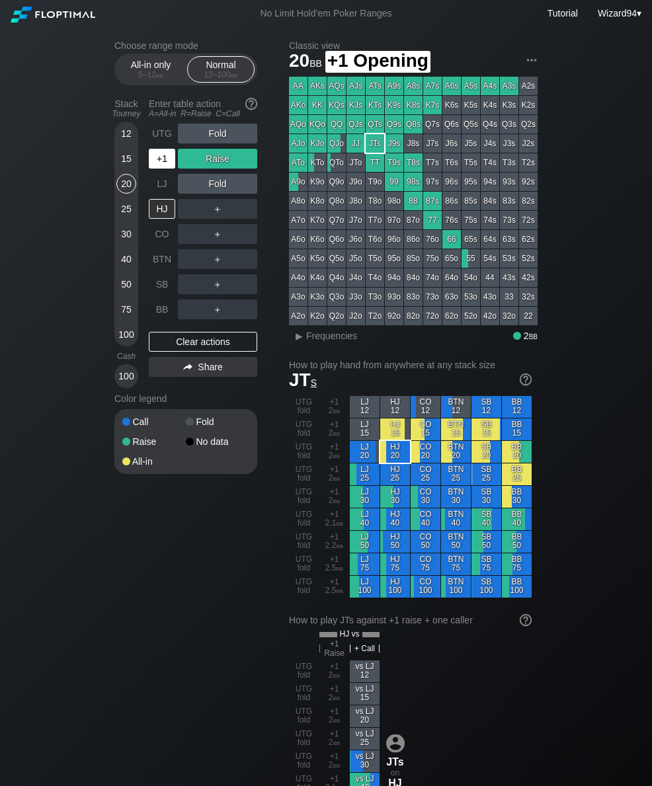
click at [165, 159] on div "+1" at bounding box center [162, 159] width 26 height 20
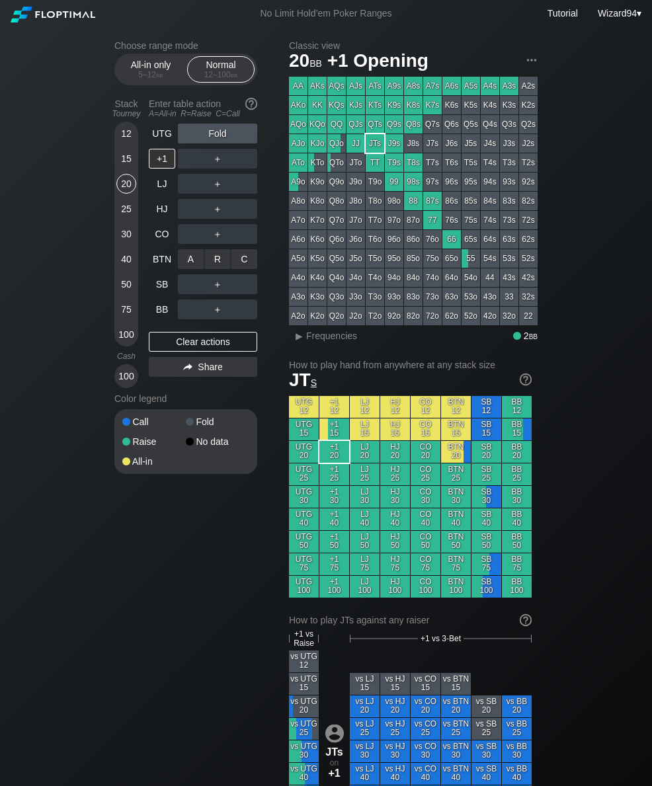
click at [219, 260] on div "R ✕" at bounding box center [218, 259] width 26 height 20
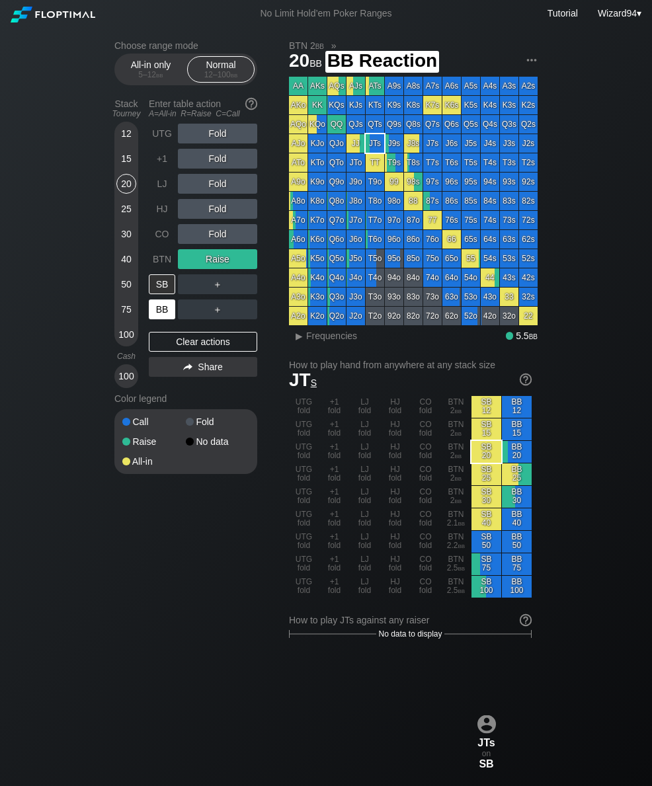
click at [157, 318] on div "BB" at bounding box center [162, 309] width 26 height 20
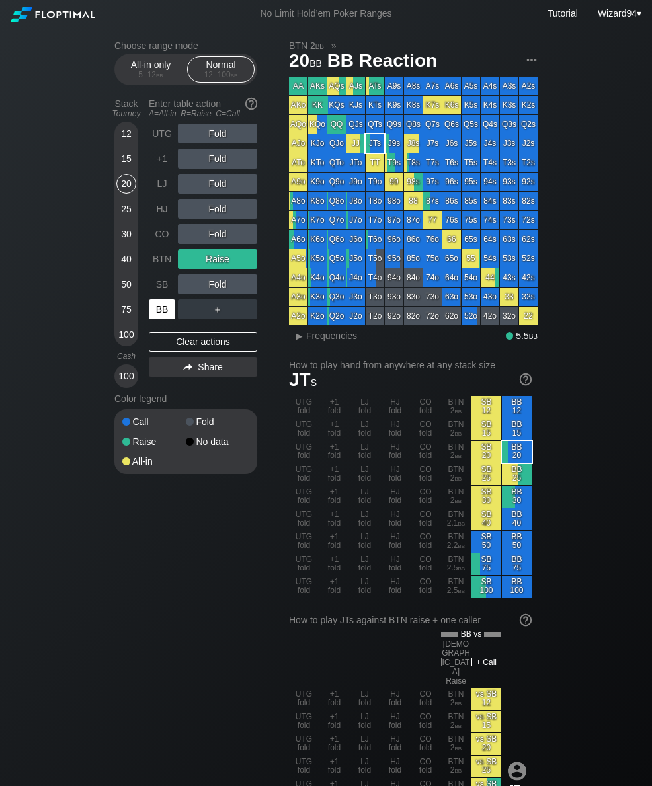
click at [162, 316] on div "BB" at bounding box center [162, 309] width 26 height 20
click at [120, 241] on div "30" at bounding box center [126, 234] width 20 height 20
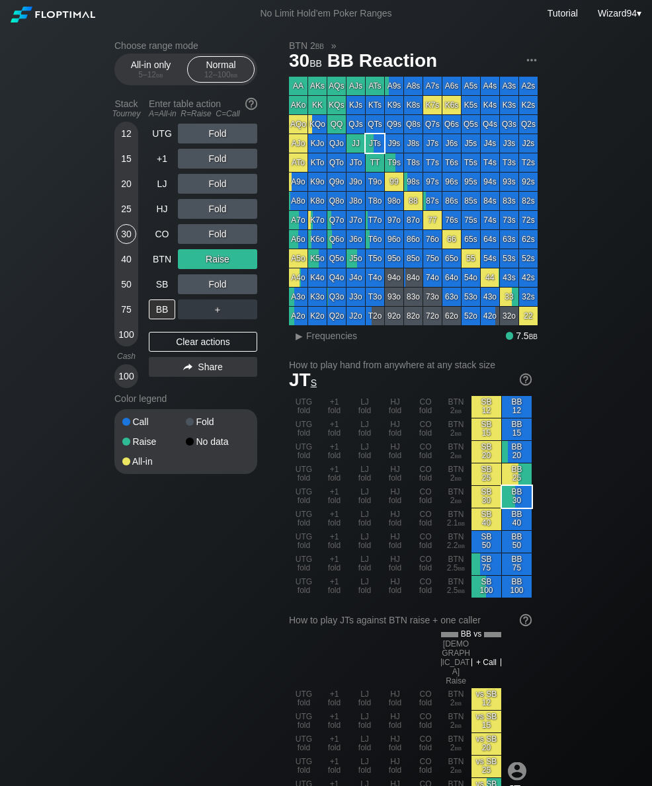
click at [163, 163] on div "+1" at bounding box center [162, 159] width 26 height 20
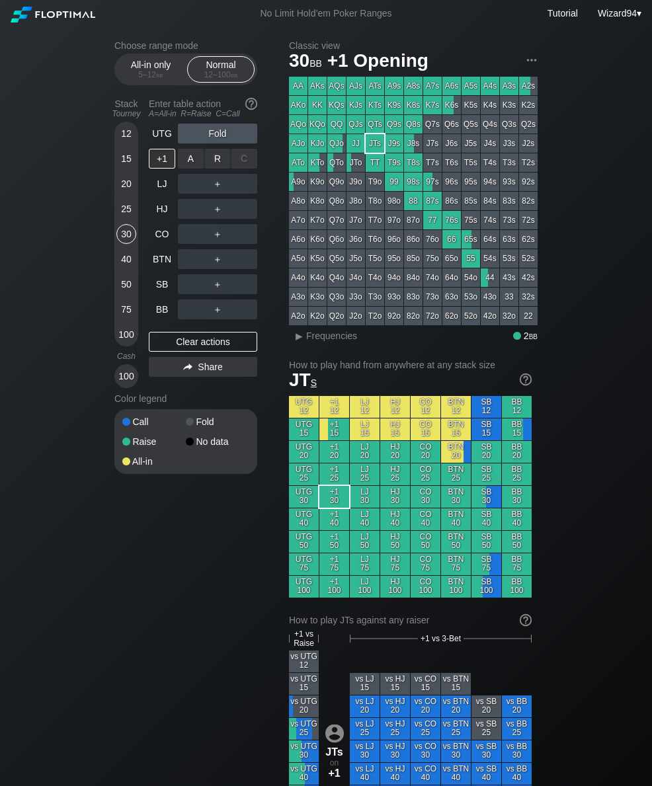
click at [215, 160] on div "R ✕" at bounding box center [218, 159] width 26 height 20
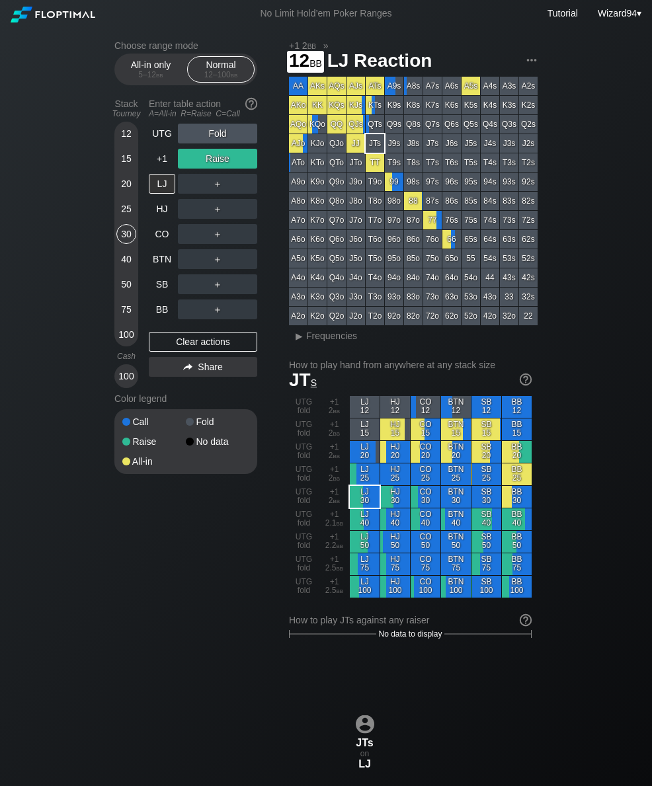
click at [130, 136] on div "12" at bounding box center [126, 134] width 20 height 20
click at [159, 162] on div "+1" at bounding box center [162, 159] width 26 height 20
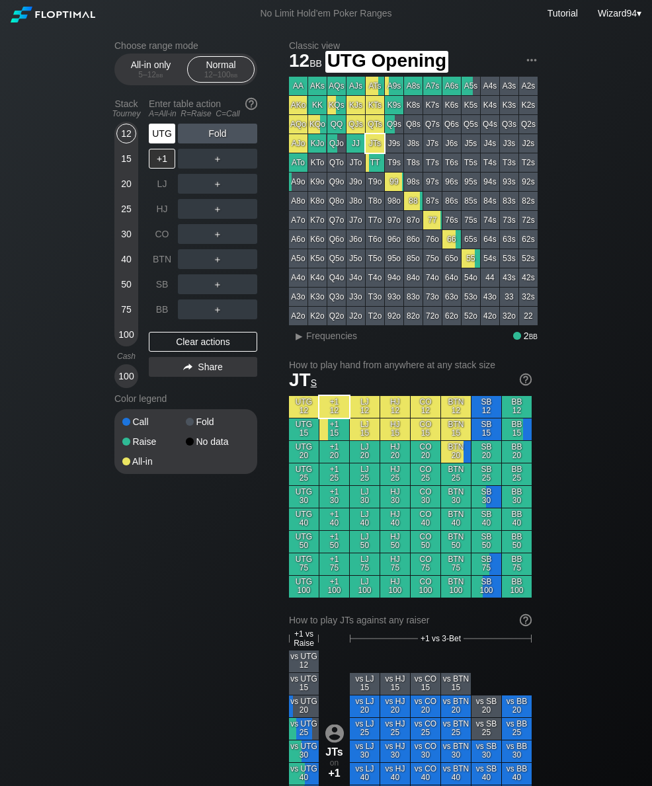
click at [160, 143] on div "UTG" at bounding box center [162, 134] width 26 height 20
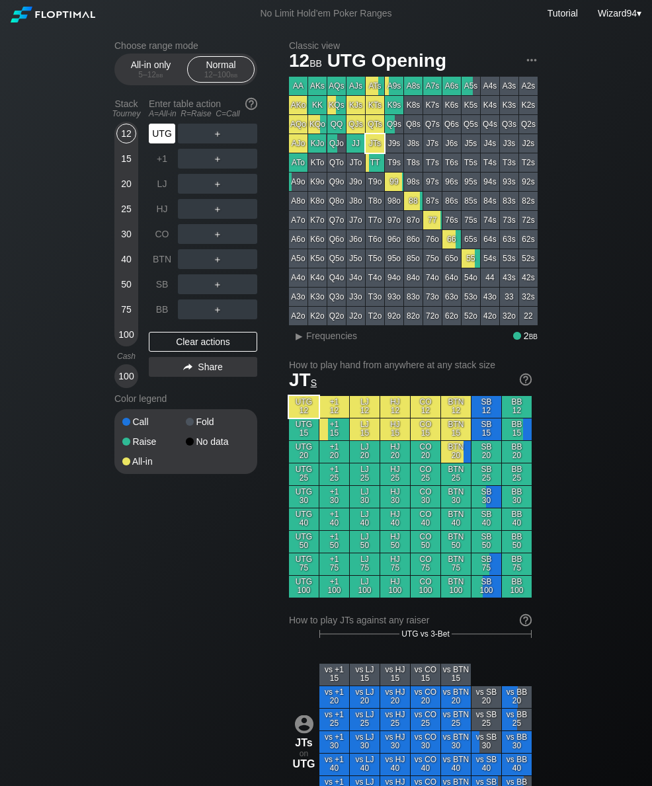
click at [128, 244] on div "30" at bounding box center [126, 234] width 20 height 20
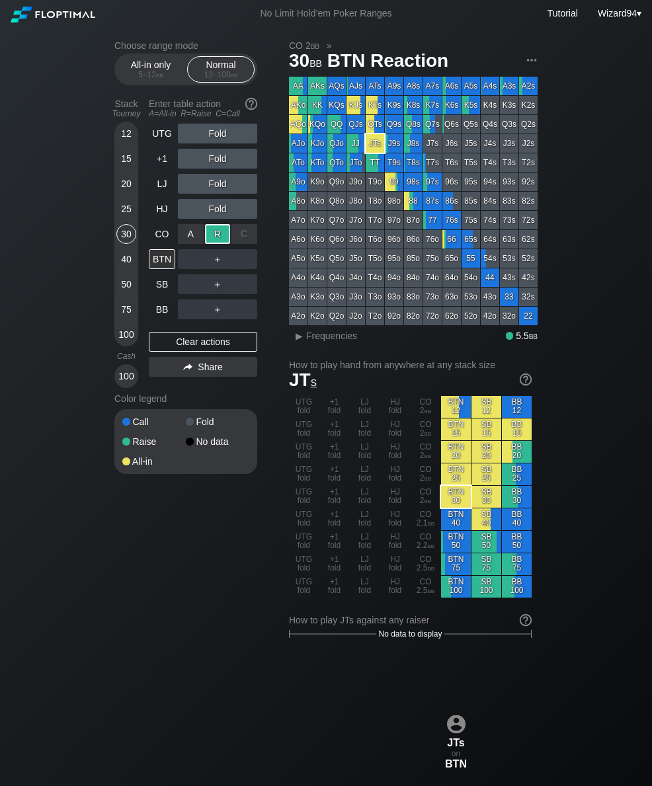
click at [160, 328] on div "UTG Fold +1 Fold LJ Fold HJ Fold CO A ✕ R ✕ C ✕ Raise BTN ＋ SB ＋ BB ＋ Clear act…" at bounding box center [203, 256] width 108 height 264
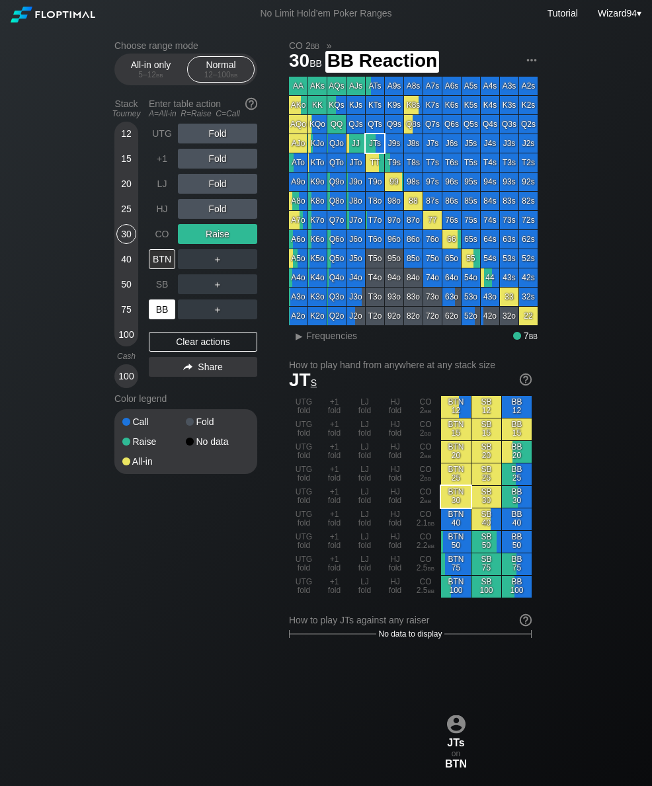
click at [164, 319] on div "BB" at bounding box center [162, 309] width 26 height 20
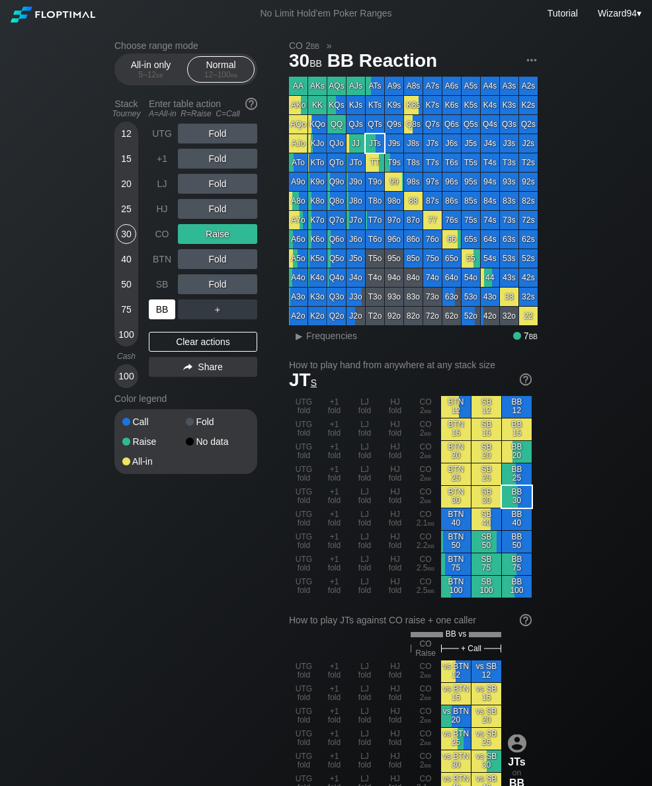
click at [124, 218] on div "25" at bounding box center [126, 209] width 20 height 20
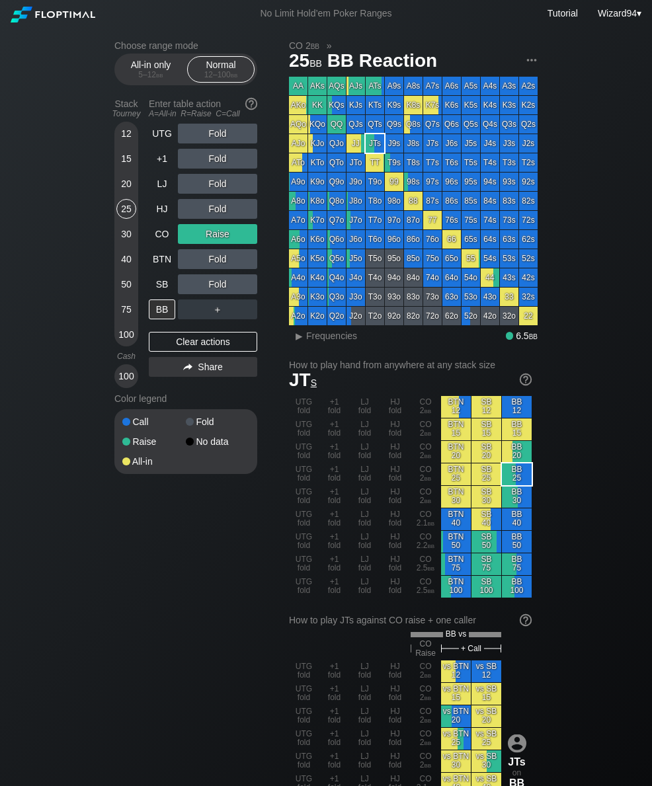
click at [162, 139] on div "UTG" at bounding box center [162, 134] width 26 height 20
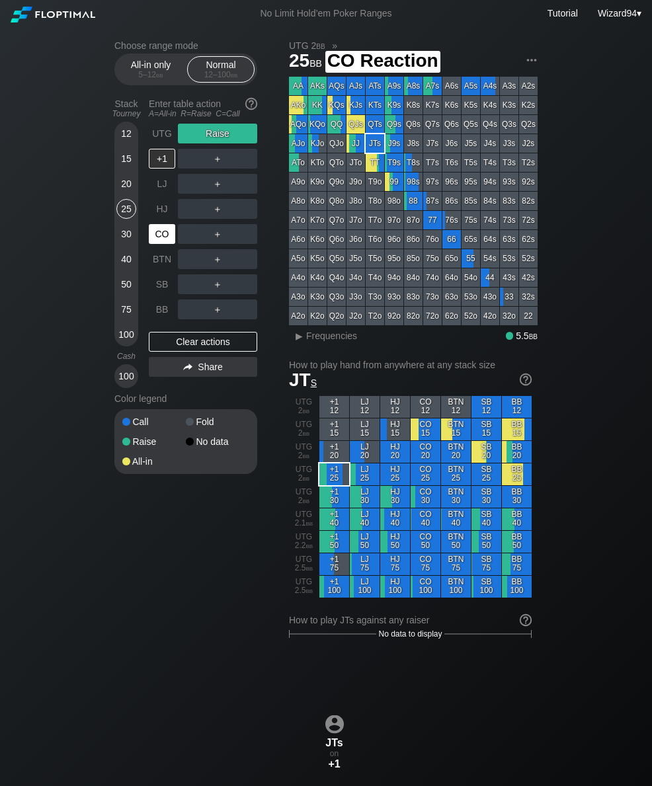
click at [164, 241] on div "CO" at bounding box center [162, 234] width 26 height 20
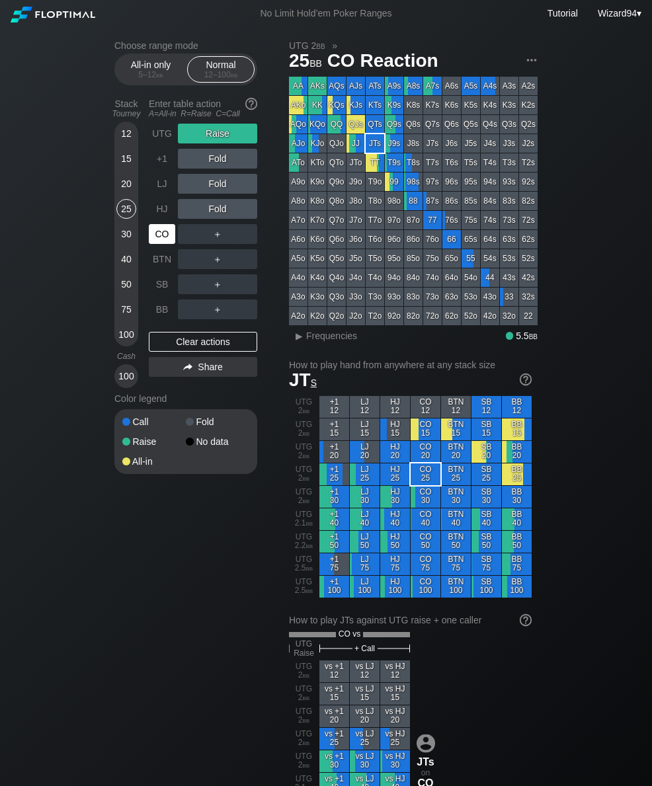
click at [127, 194] on div "20" at bounding box center [126, 184] width 20 height 20
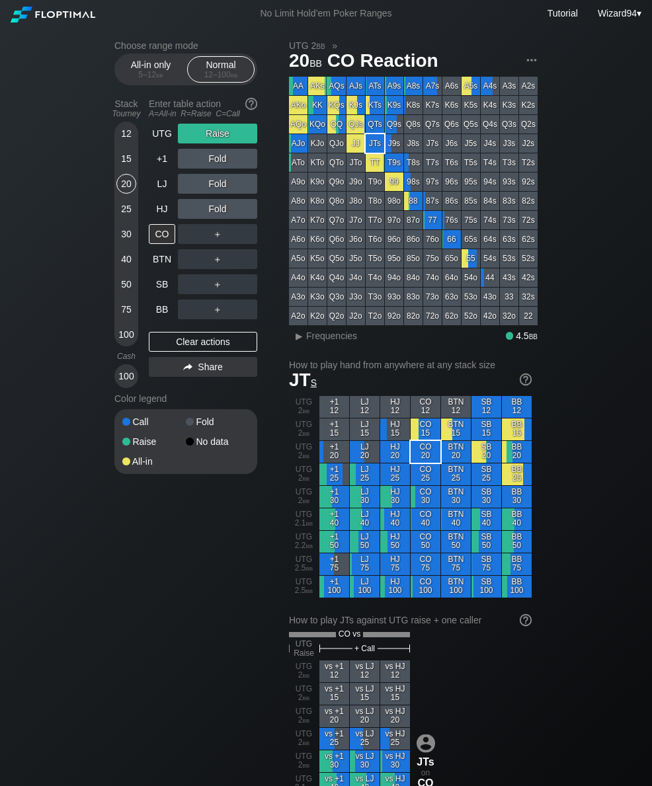
click at [162, 133] on div "UTG" at bounding box center [162, 134] width 26 height 20
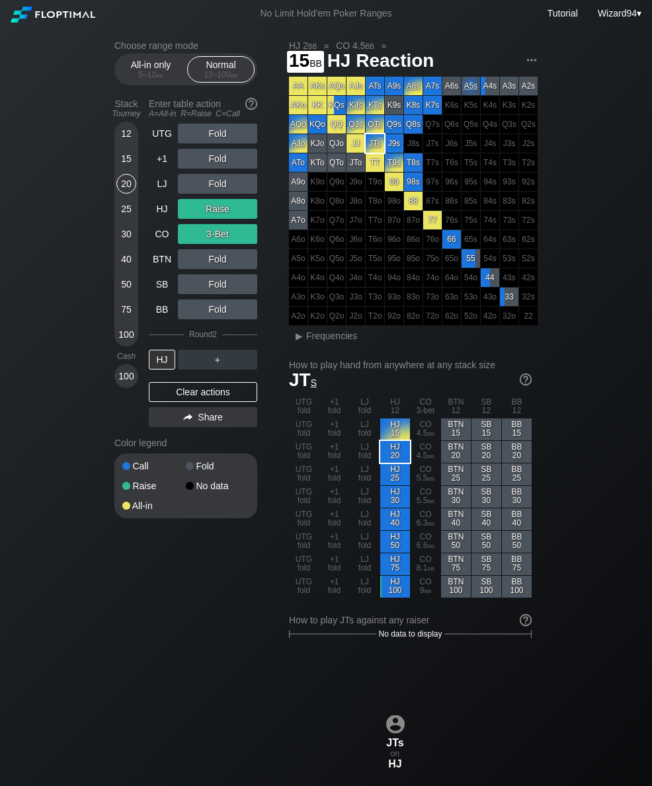
click at [123, 155] on div "15" at bounding box center [126, 159] width 20 height 20
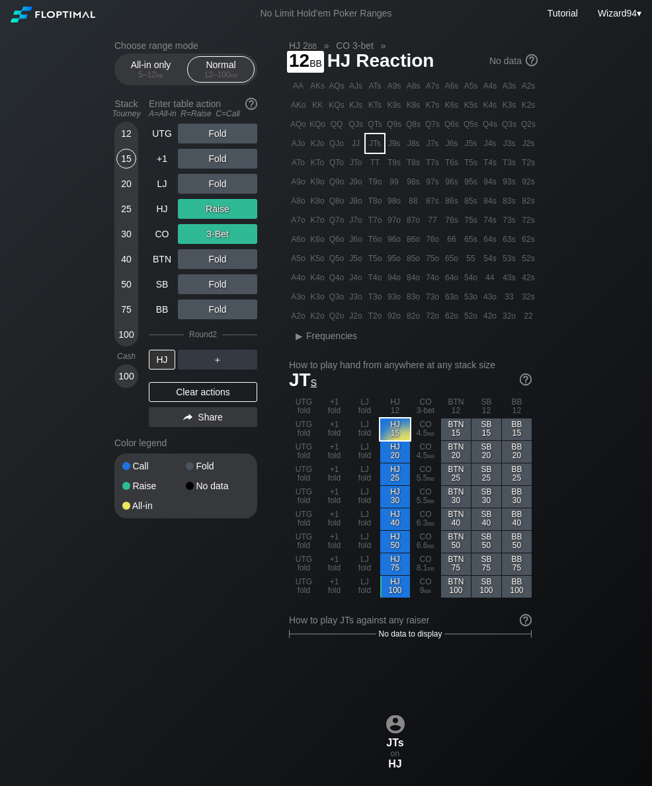
click at [154, 216] on div "HJ" at bounding box center [162, 209] width 26 height 20
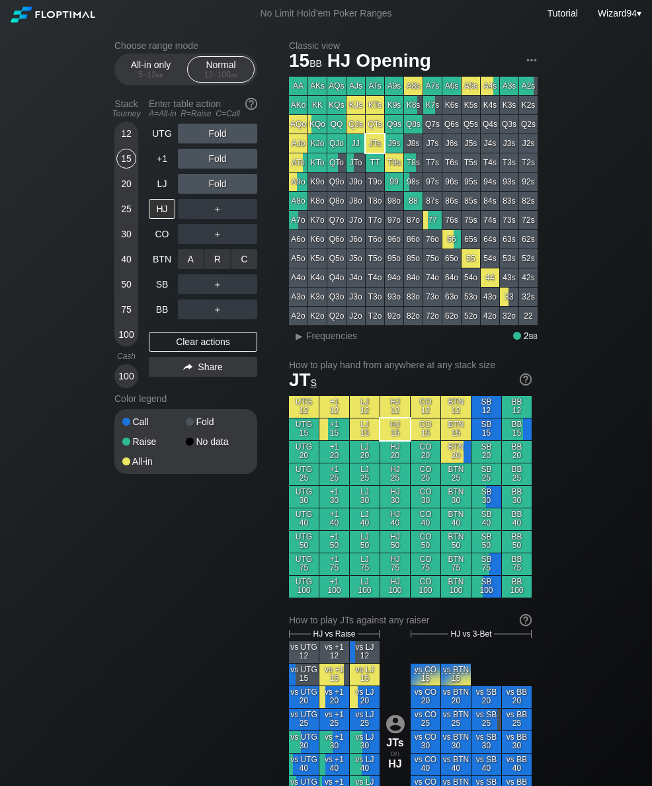
click at [190, 260] on div "A ✕" at bounding box center [191, 259] width 26 height 20
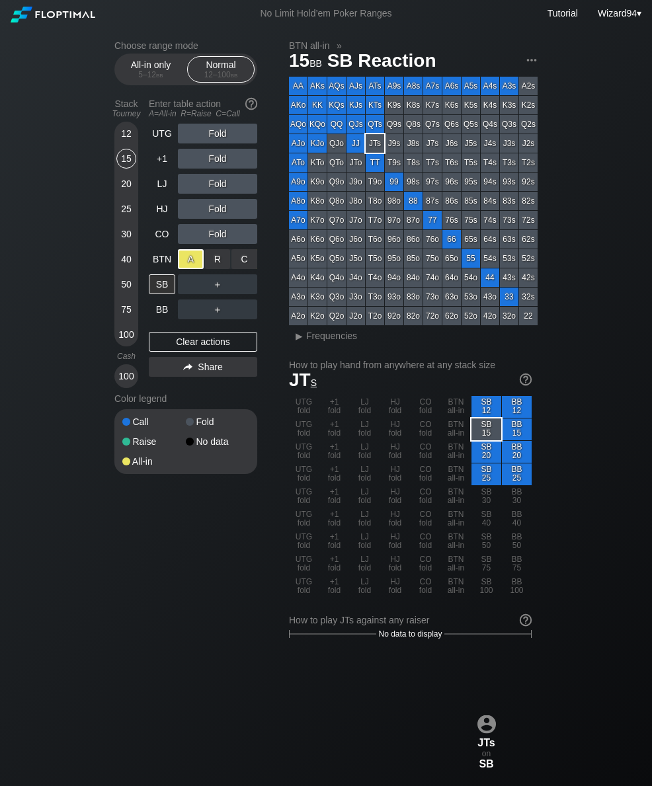
click at [132, 206] on div "25" at bounding box center [126, 209] width 20 height 20
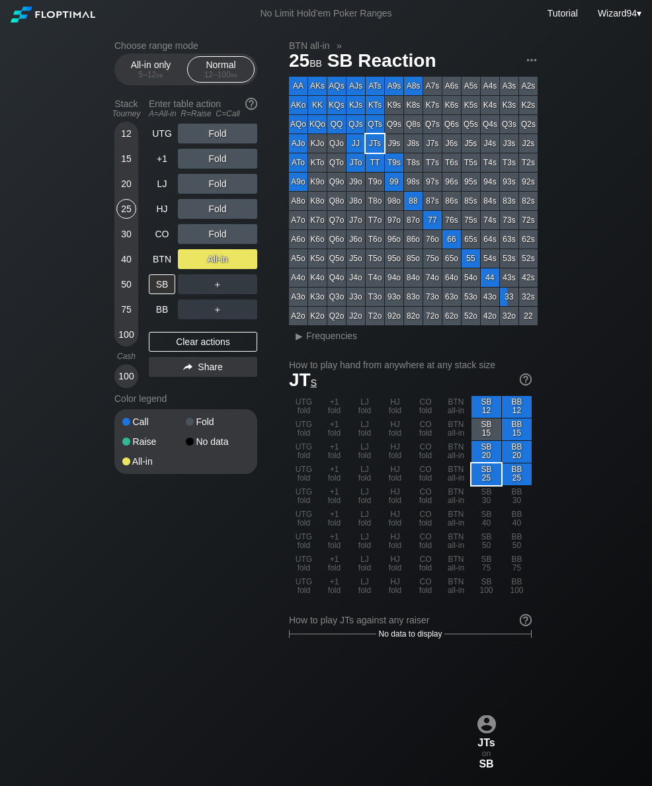
click at [158, 230] on div "CO" at bounding box center [162, 234] width 26 height 20
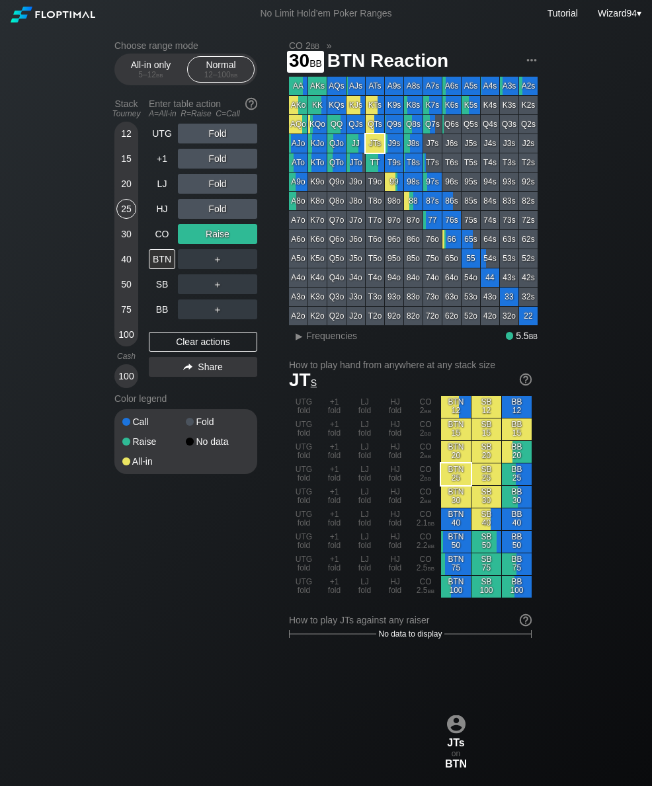
click at [116, 241] on div "30" at bounding box center [126, 234] width 20 height 20
click at [124, 187] on div "20" at bounding box center [126, 184] width 20 height 20
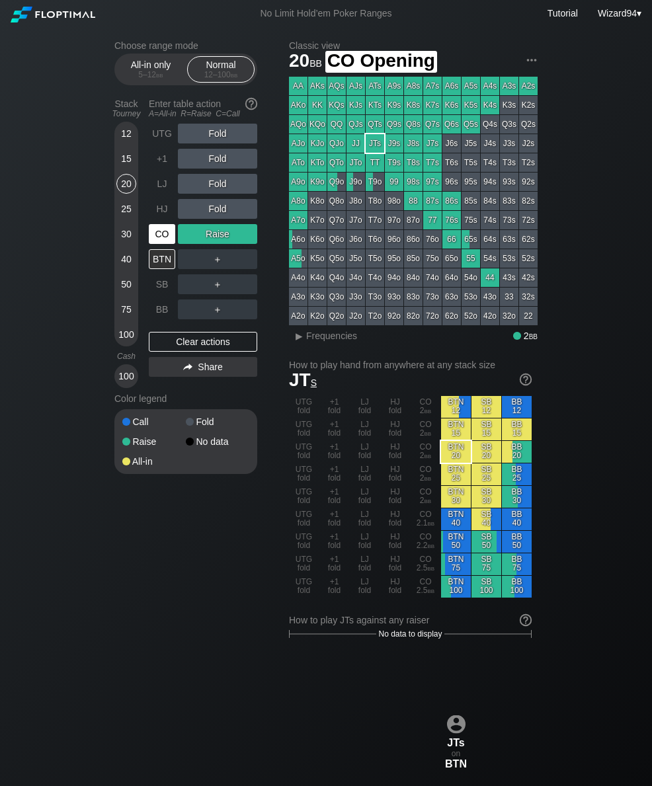
click at [163, 238] on div "CO" at bounding box center [162, 234] width 26 height 20
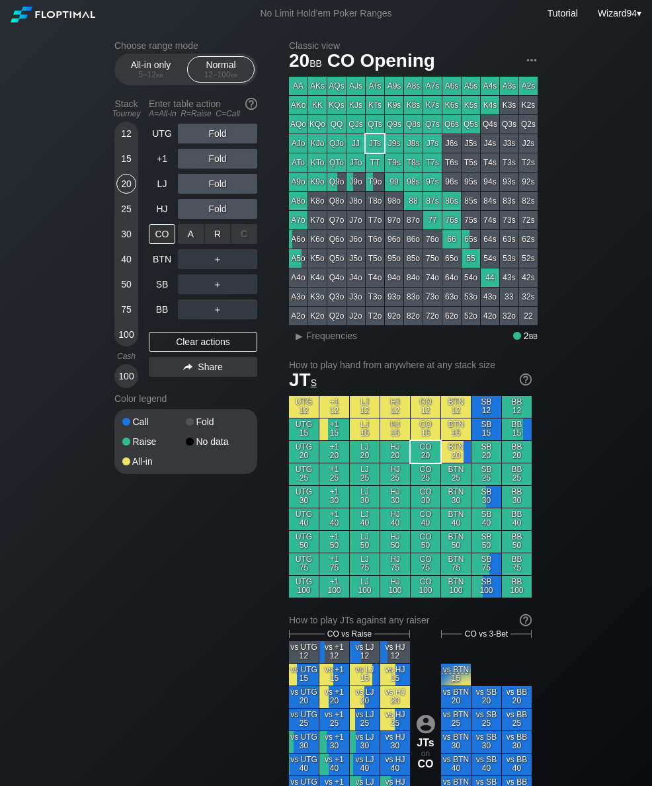
click at [212, 242] on div "R ✕" at bounding box center [218, 234] width 26 height 20
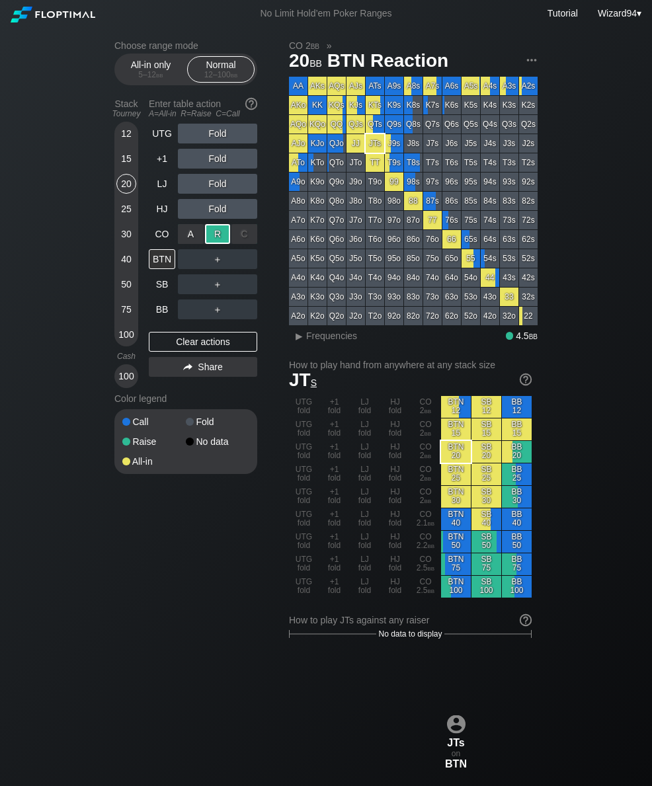
click at [129, 161] on div "15" at bounding box center [126, 159] width 20 height 20
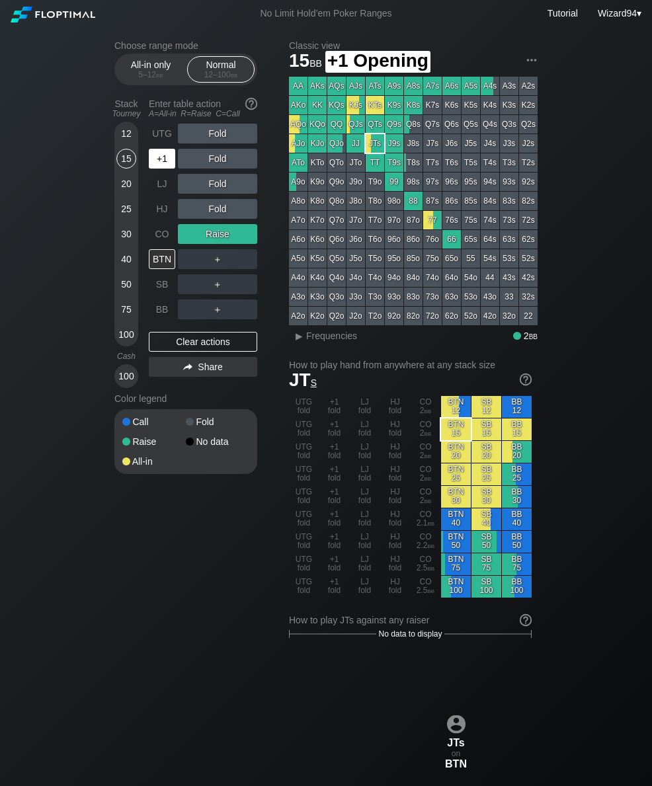
click at [157, 162] on div "+1" at bounding box center [162, 159] width 26 height 20
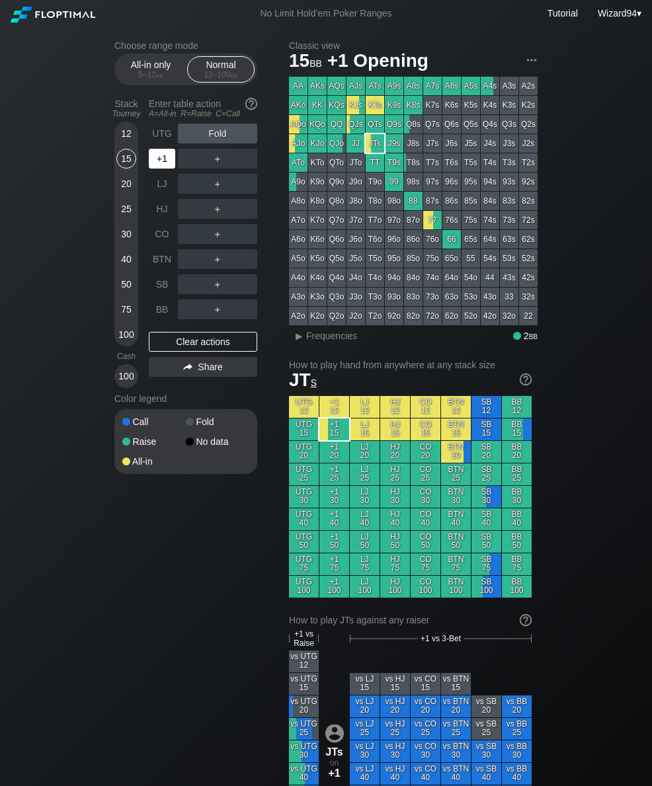
click at [165, 166] on div "+1" at bounding box center [162, 159] width 26 height 20
click at [167, 141] on div "UTG" at bounding box center [162, 134] width 26 height 20
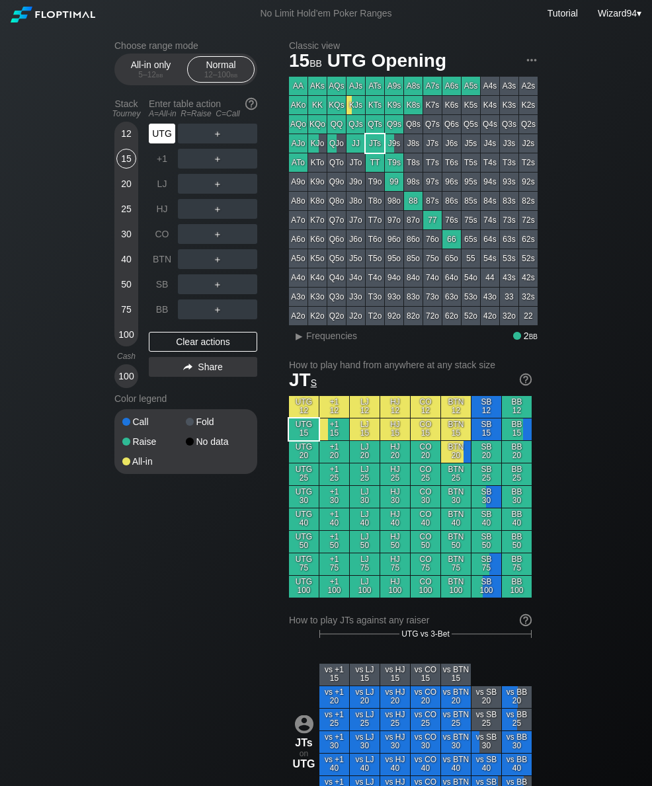
click at [127, 293] on div "50" at bounding box center [126, 284] width 20 height 20
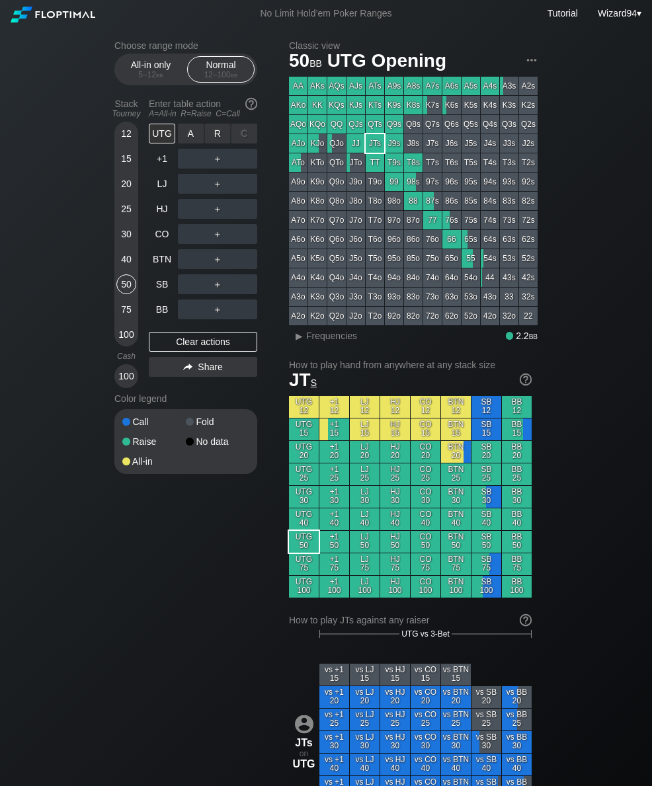
click at [215, 133] on div "R ✕" at bounding box center [218, 134] width 26 height 20
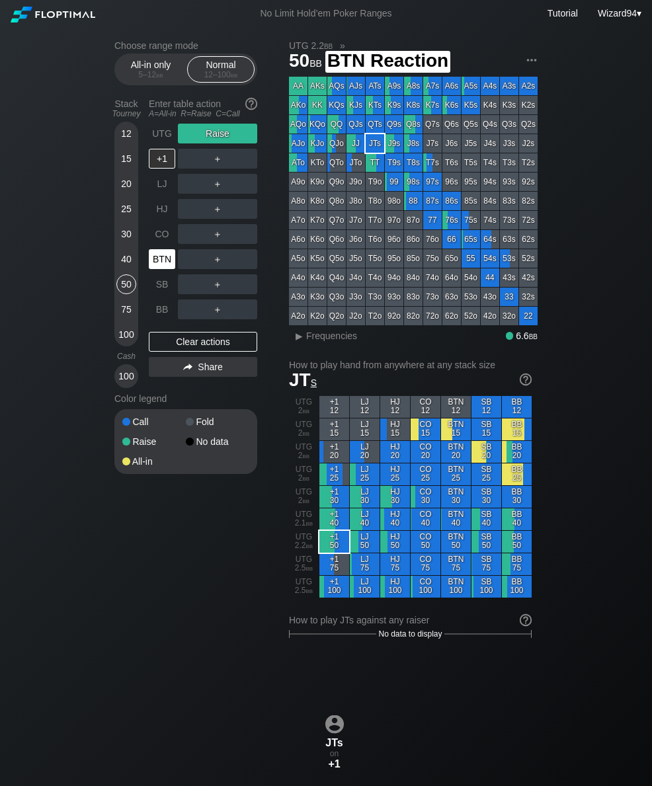
click at [156, 269] on div "BTN" at bounding box center [162, 259] width 26 height 20
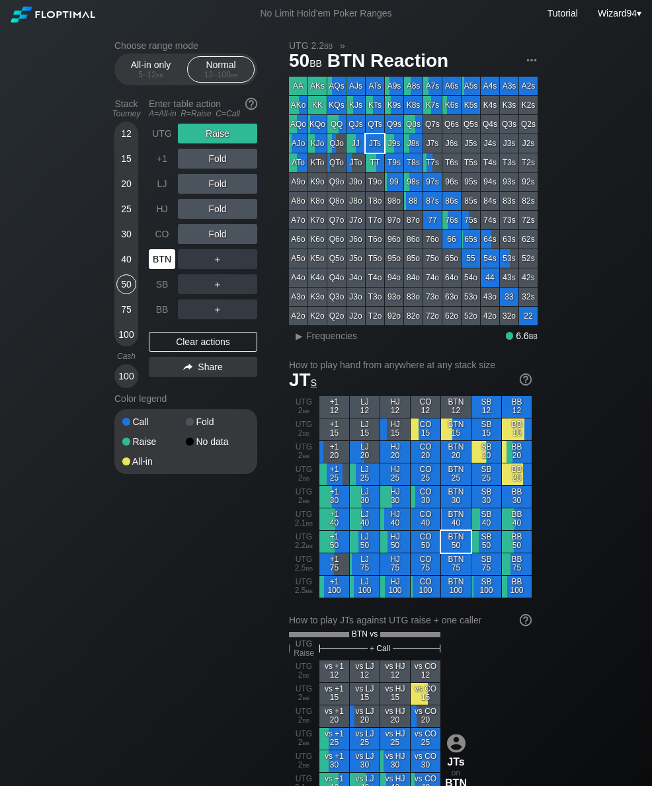
click at [126, 269] on div "40" at bounding box center [126, 259] width 20 height 20
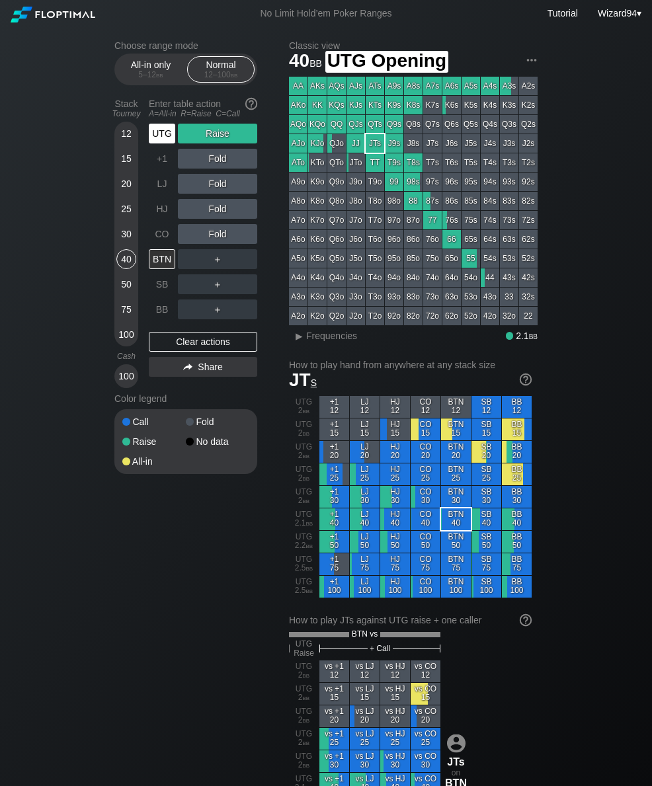
click at [160, 142] on div "UTG" at bounding box center [162, 134] width 26 height 20
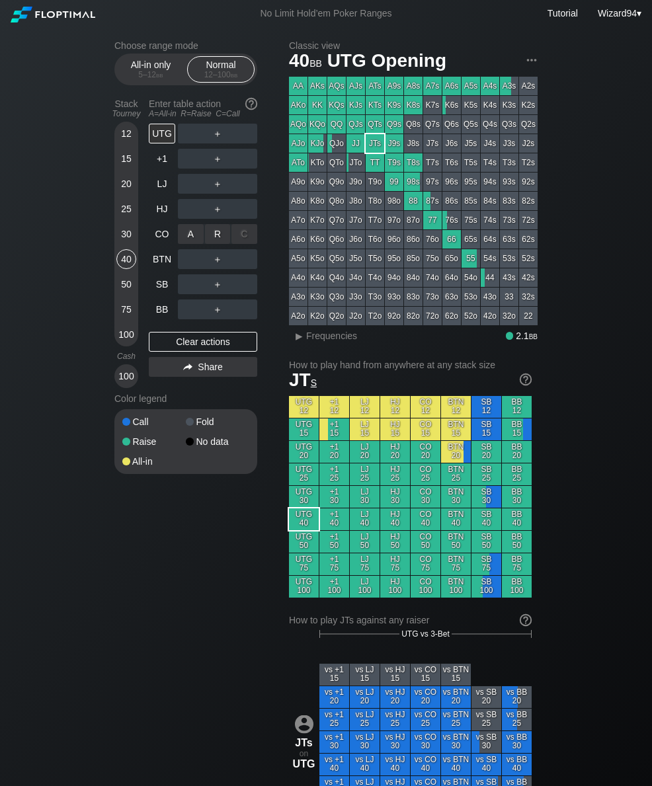
click at [214, 239] on div "R ✕" at bounding box center [218, 234] width 26 height 20
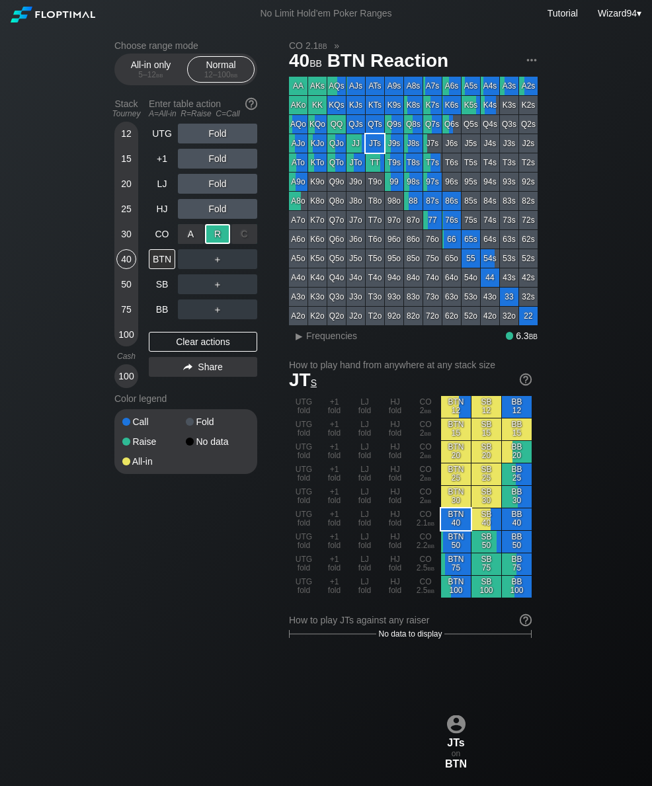
click at [166, 285] on div "SB" at bounding box center [162, 284] width 26 height 20
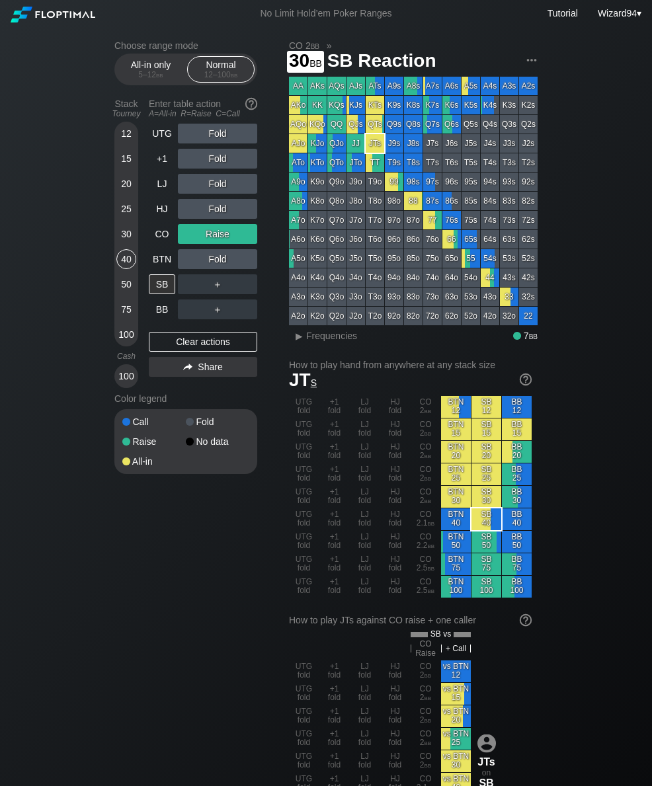
click at [122, 244] on div "30" at bounding box center [126, 234] width 20 height 20
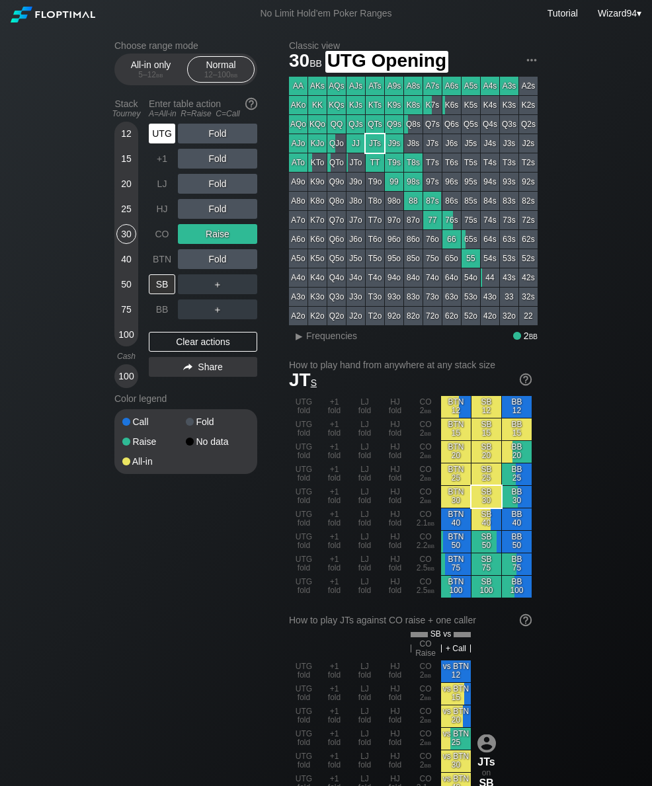
click at [162, 143] on div "UTG" at bounding box center [162, 134] width 26 height 20
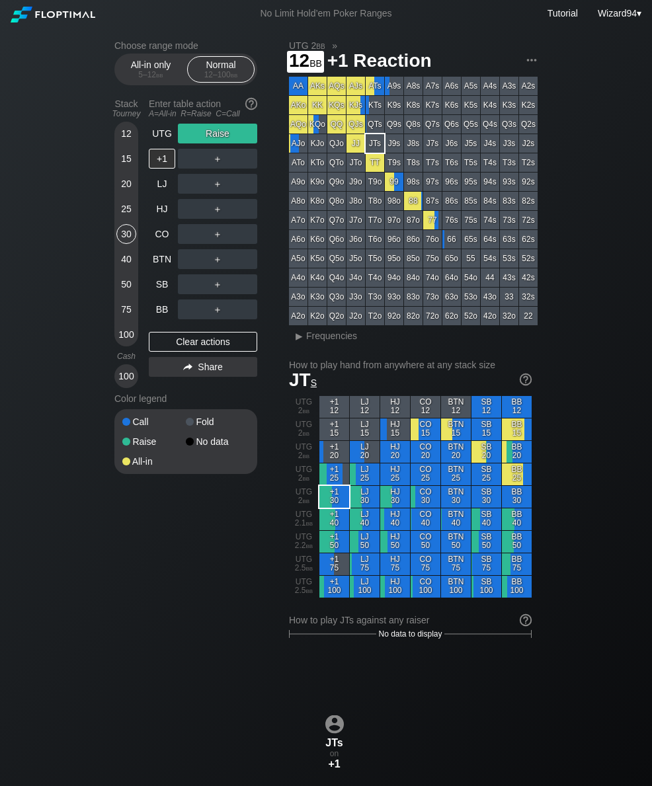
click at [131, 131] on div "12" at bounding box center [126, 134] width 20 height 20
click at [157, 140] on div "UTG" at bounding box center [162, 134] width 26 height 20
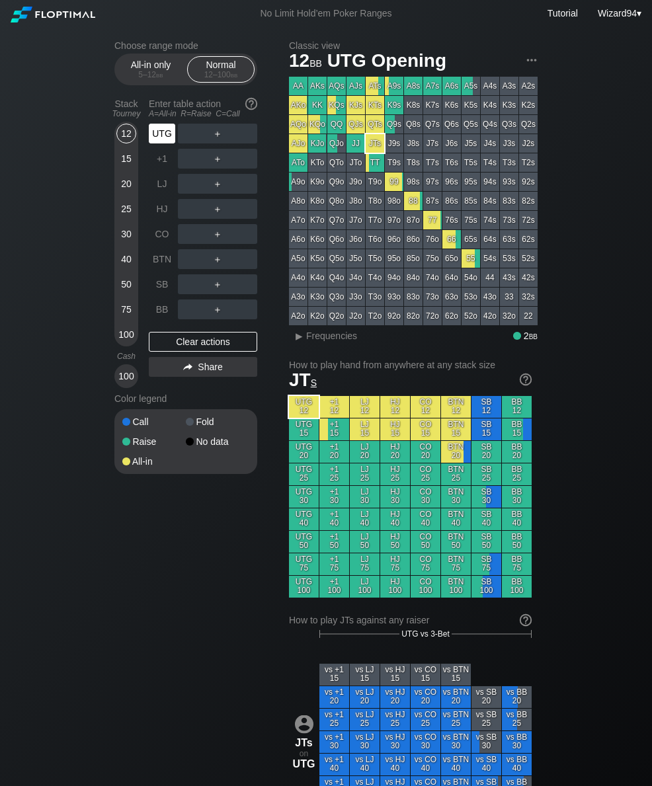
click at [159, 139] on div "UTG" at bounding box center [162, 134] width 26 height 20
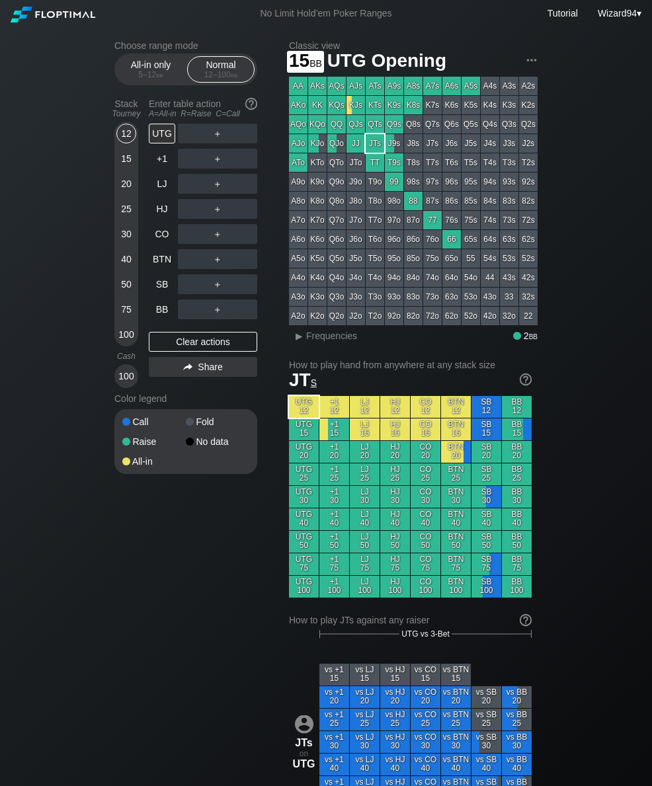
click at [125, 161] on div "15" at bounding box center [126, 159] width 20 height 20
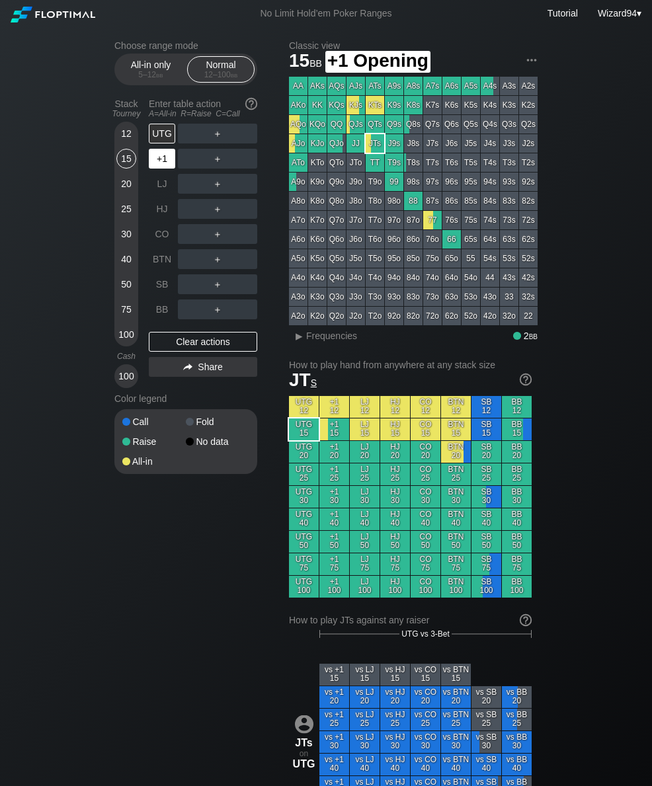
click at [169, 163] on div "+1" at bounding box center [162, 159] width 26 height 20
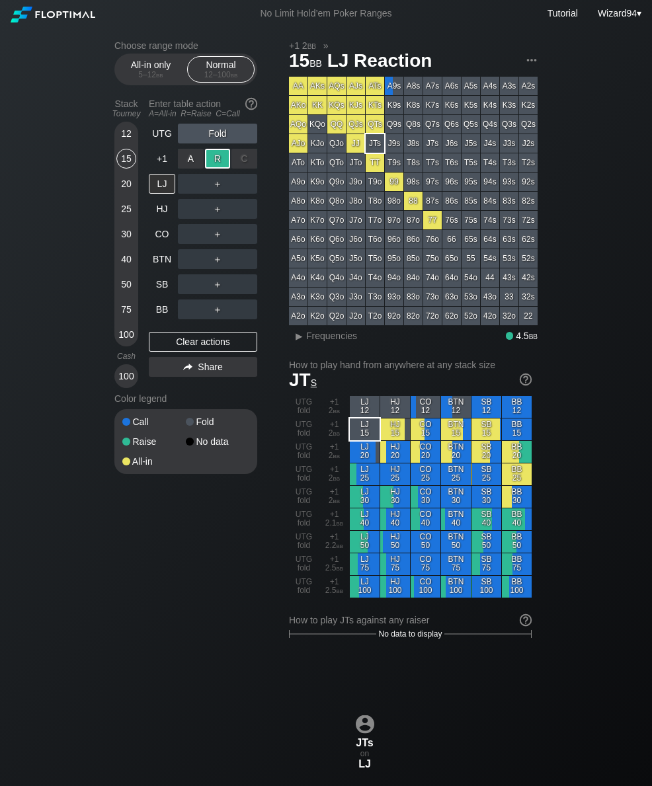
click at [169, 160] on div "+1" at bounding box center [162, 159] width 26 height 20
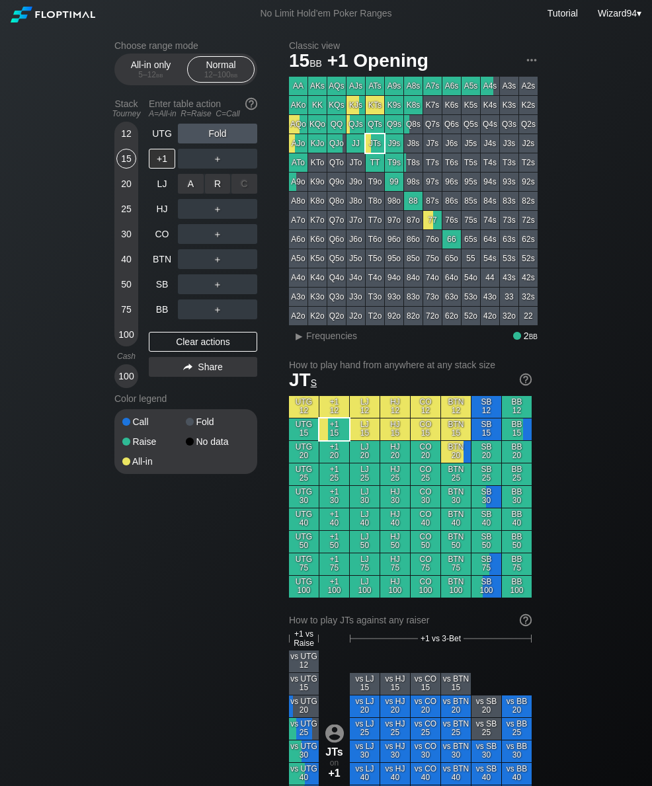
click at [217, 194] on div "R ✕" at bounding box center [218, 184] width 26 height 20
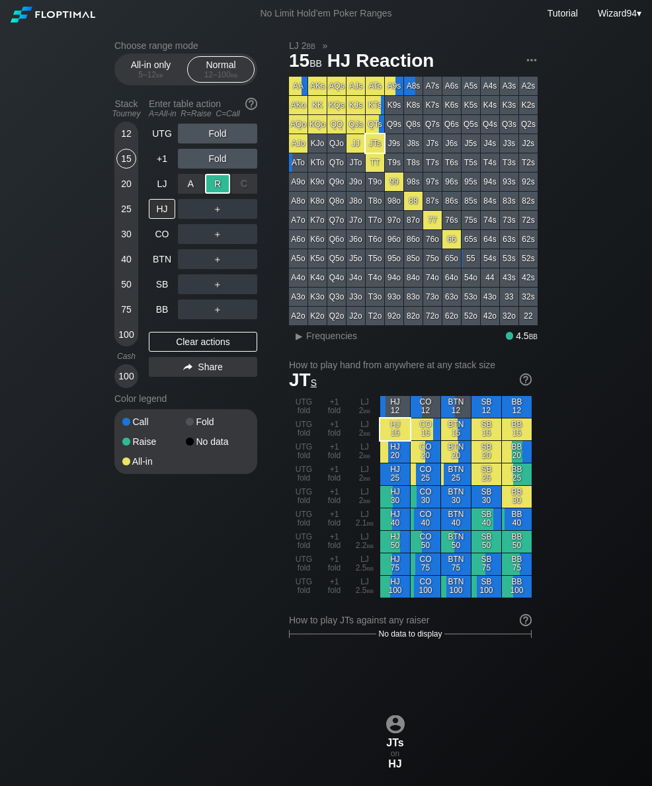
click at [171, 319] on div "BB" at bounding box center [162, 309] width 26 height 20
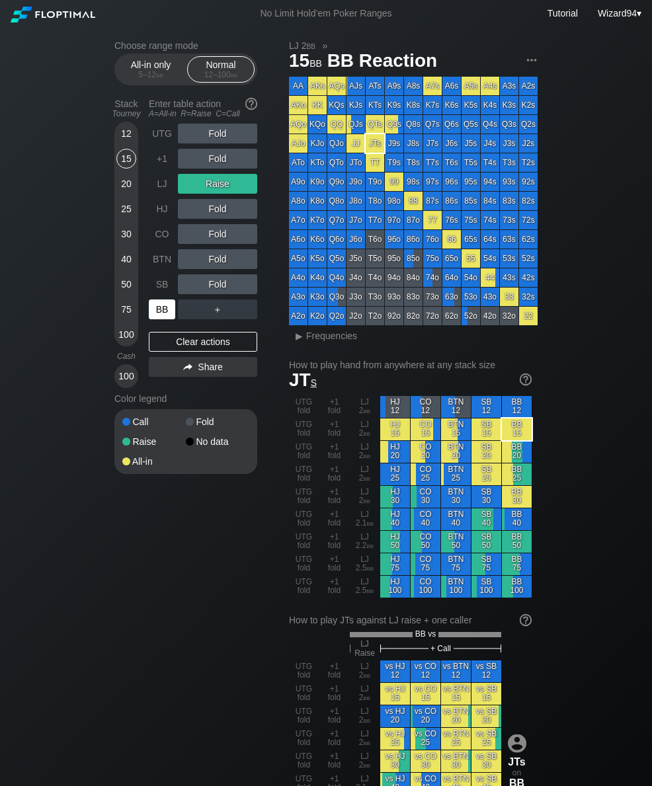
click at [156, 140] on div "UTG" at bounding box center [162, 134] width 26 height 20
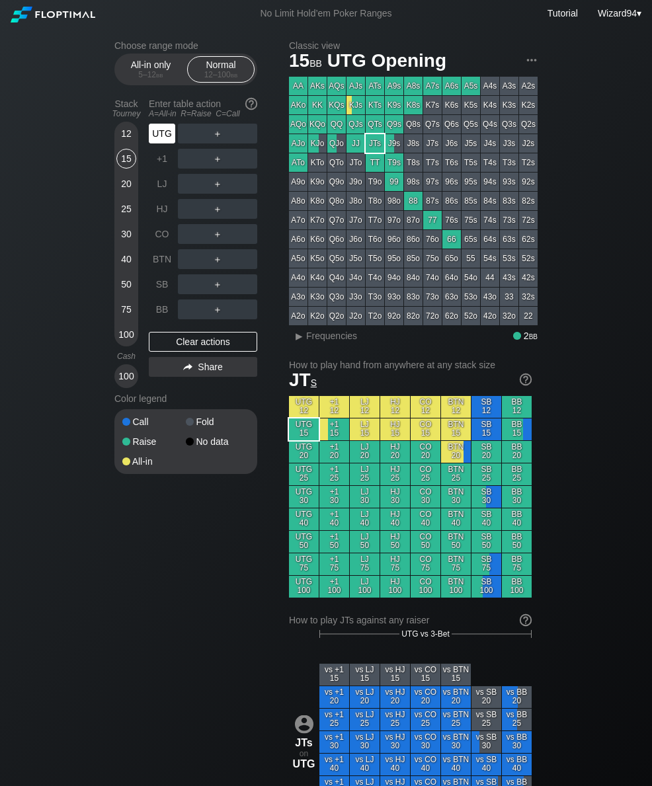
click at [162, 133] on div "UTG" at bounding box center [162, 134] width 26 height 20
click at [220, 138] on div "R ✕" at bounding box center [218, 134] width 26 height 20
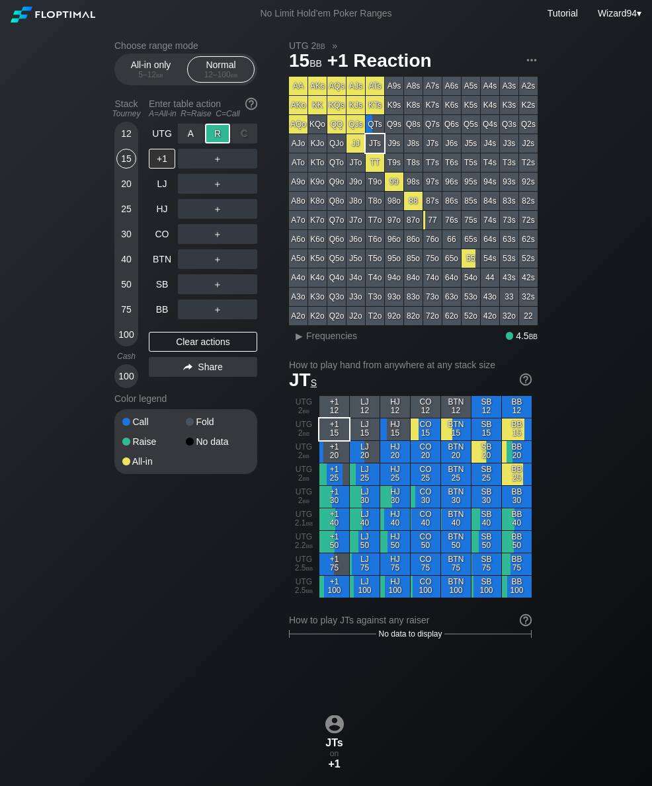
click at [153, 269] on div "BTN" at bounding box center [162, 259] width 26 height 20
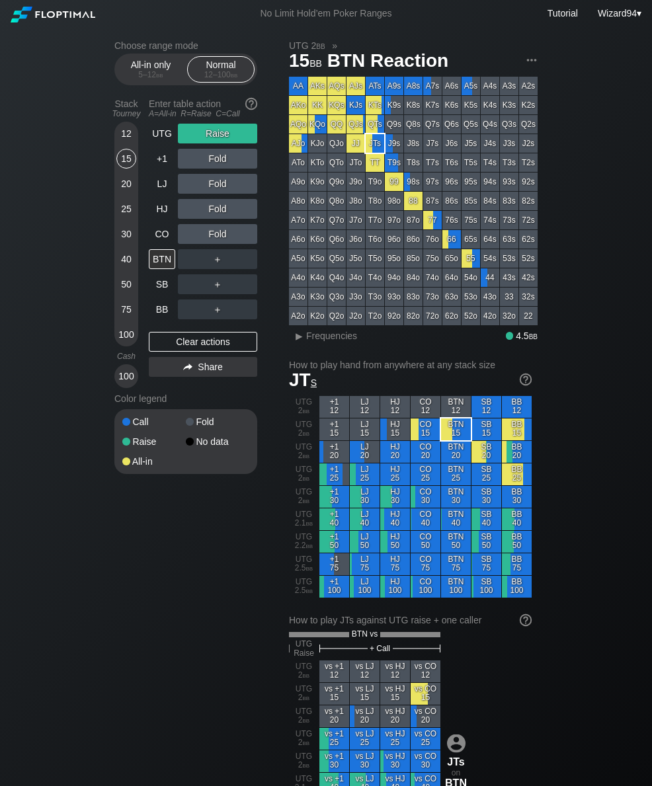
click at [113, 211] on div "Choose range mode All-in only 5 – 12 bb Normal 12 – 100 bb Stack Tourney Enter …" at bounding box center [326, 792] width 444 height 1530
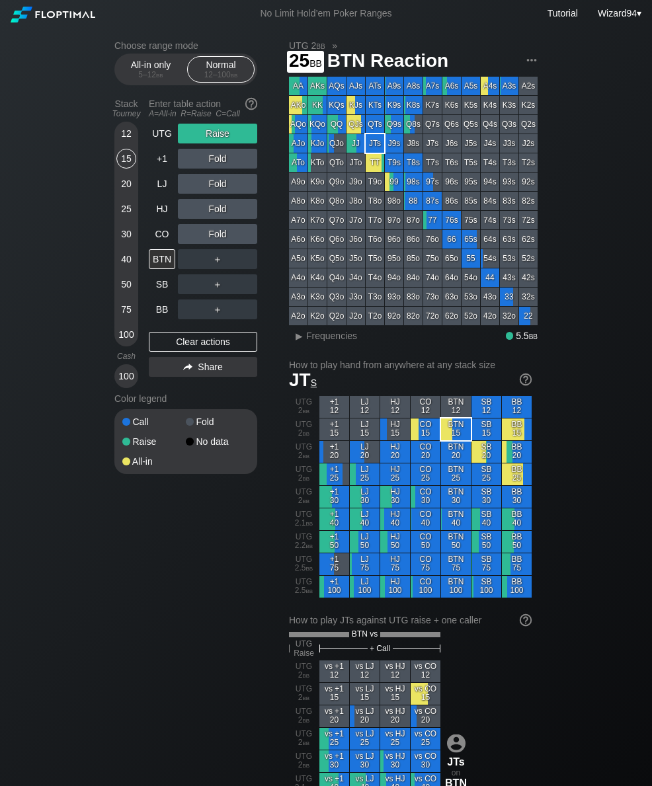
click at [120, 219] on div "25" at bounding box center [126, 209] width 20 height 20
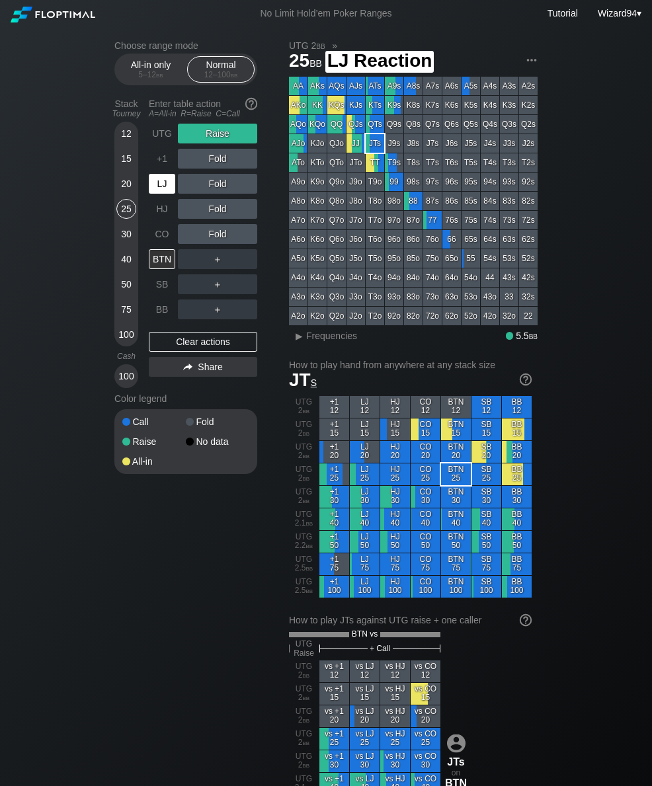
click at [161, 176] on div "LJ" at bounding box center [163, 183] width 29 height 25
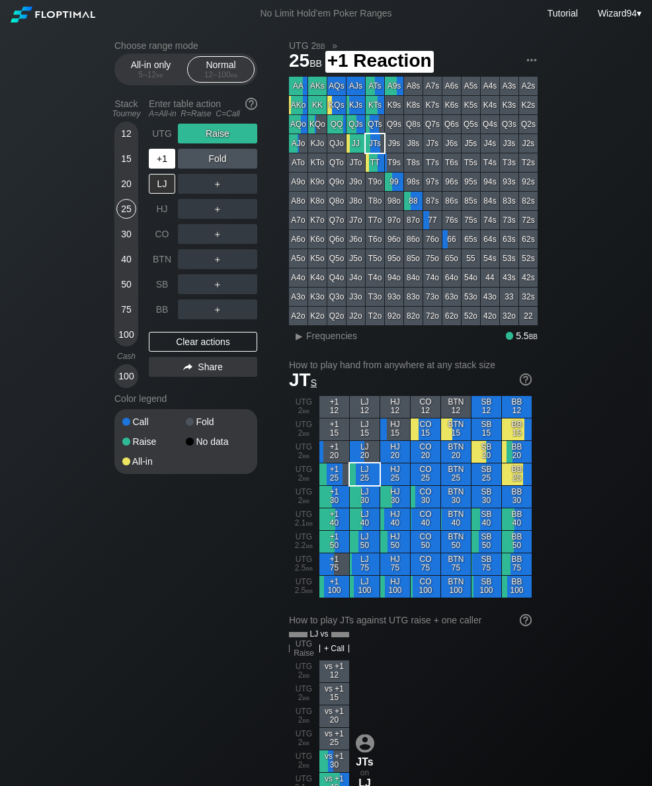
click at [155, 169] on div "+1" at bounding box center [162, 159] width 26 height 20
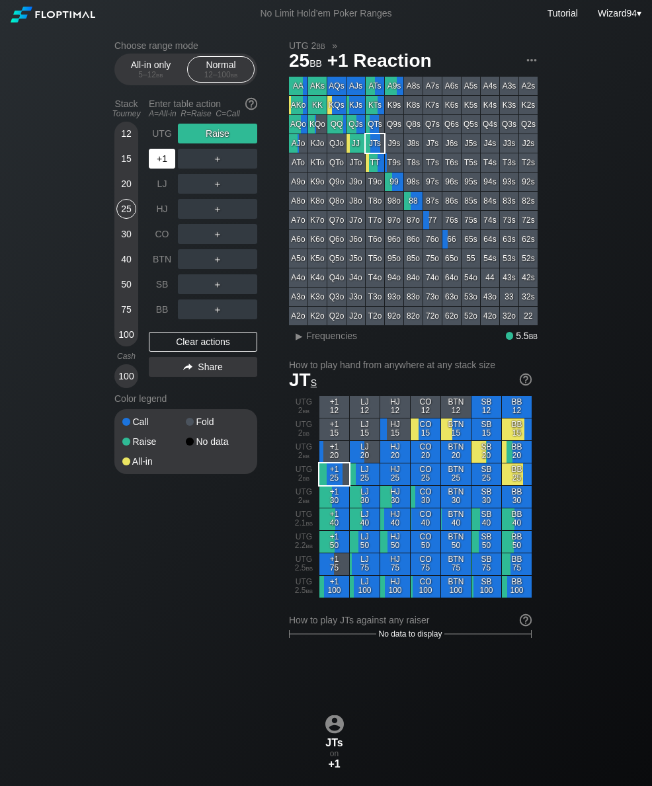
click at [155, 165] on div "+1" at bounding box center [162, 159] width 26 height 20
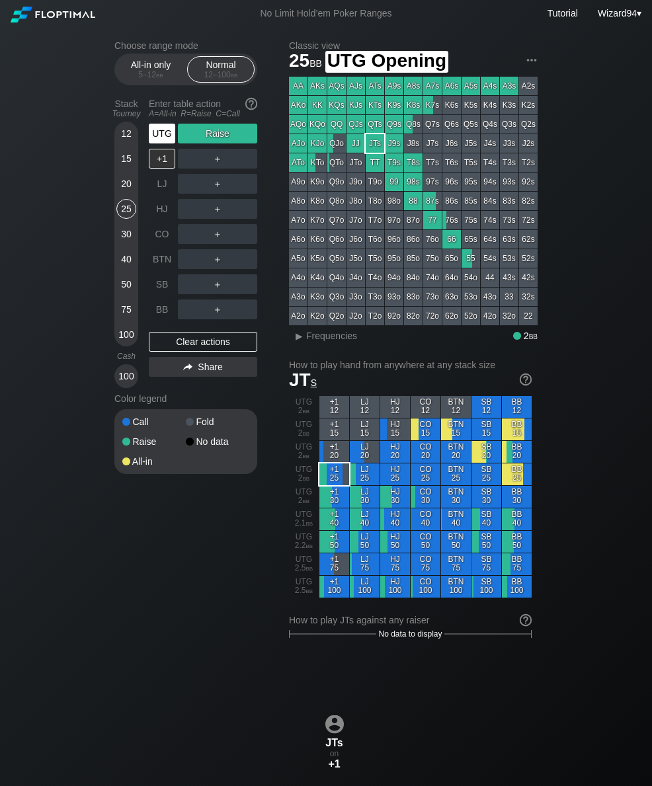
click at [175, 137] on div "UTG" at bounding box center [162, 134] width 26 height 20
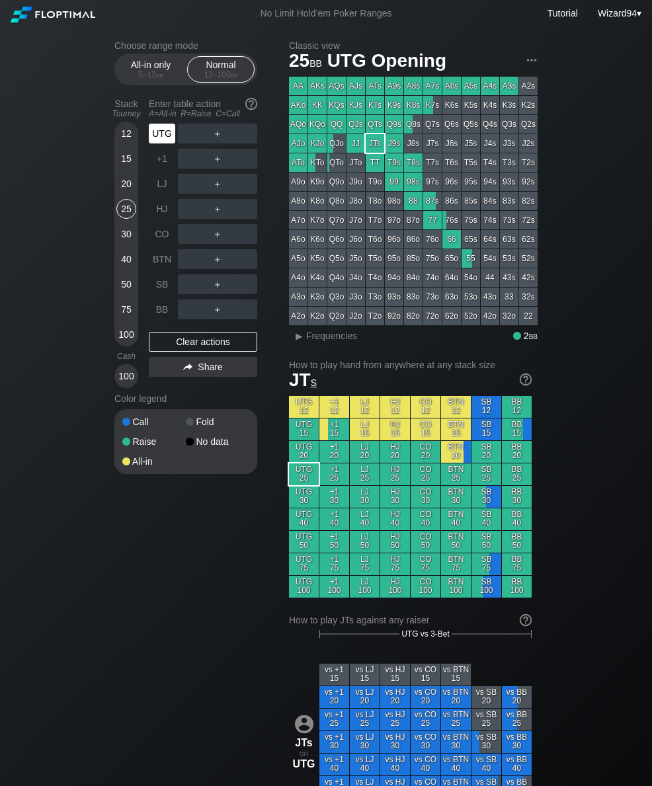
click at [167, 143] on div "UTG" at bounding box center [162, 134] width 26 height 20
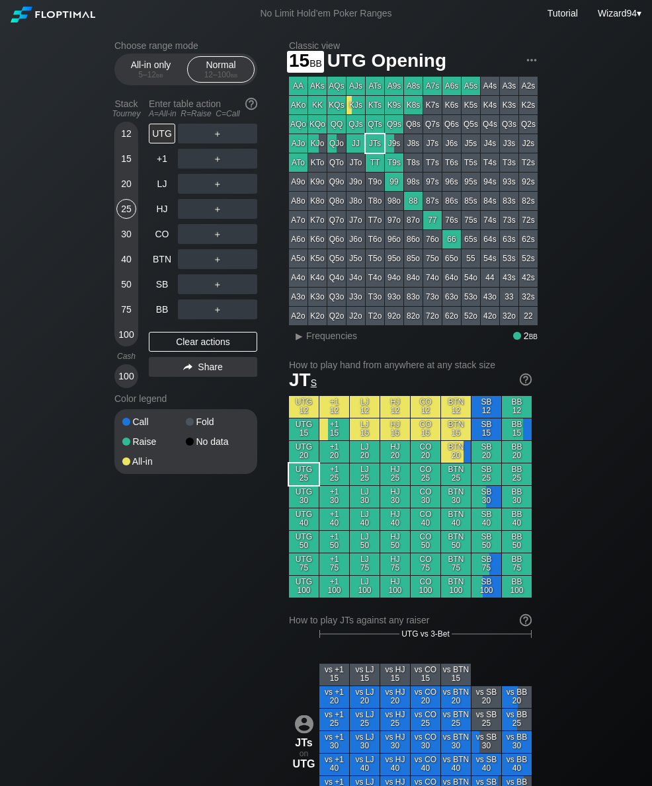
click at [129, 174] on div "15" at bounding box center [126, 161] width 20 height 25
click at [166, 294] on div "SB" at bounding box center [162, 284] width 26 height 20
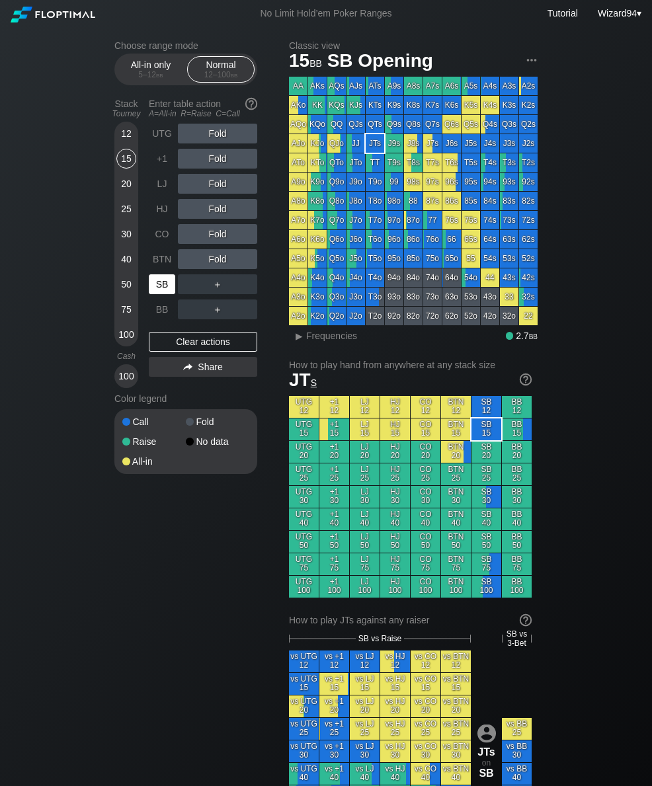
click at [164, 240] on div "CO" at bounding box center [162, 234] width 26 height 20
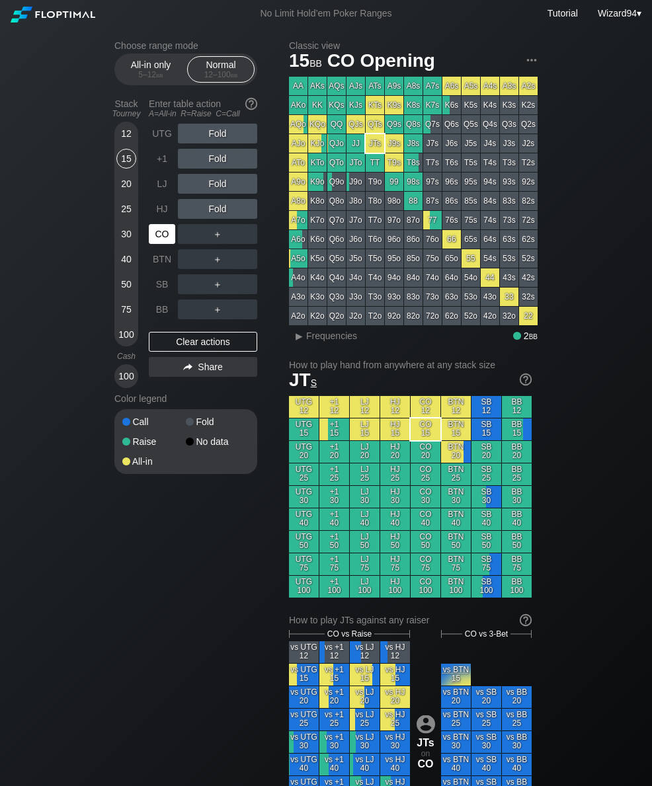
click at [164, 240] on div "CO" at bounding box center [162, 234] width 26 height 20
click at [188, 241] on div "A ✕" at bounding box center [191, 234] width 26 height 20
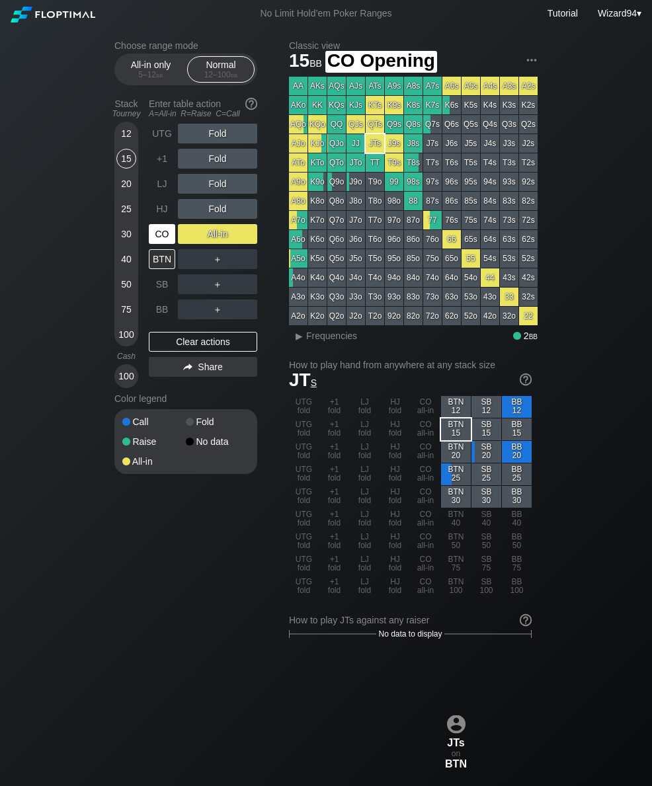
click at [157, 238] on div "CO" at bounding box center [162, 234] width 26 height 20
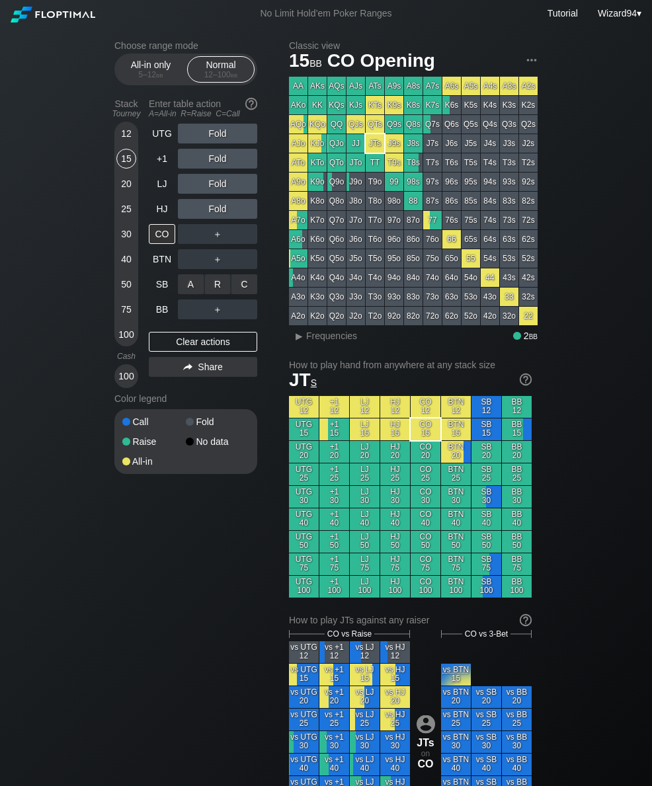
click at [238, 291] on div "C ✕" at bounding box center [244, 284] width 26 height 20
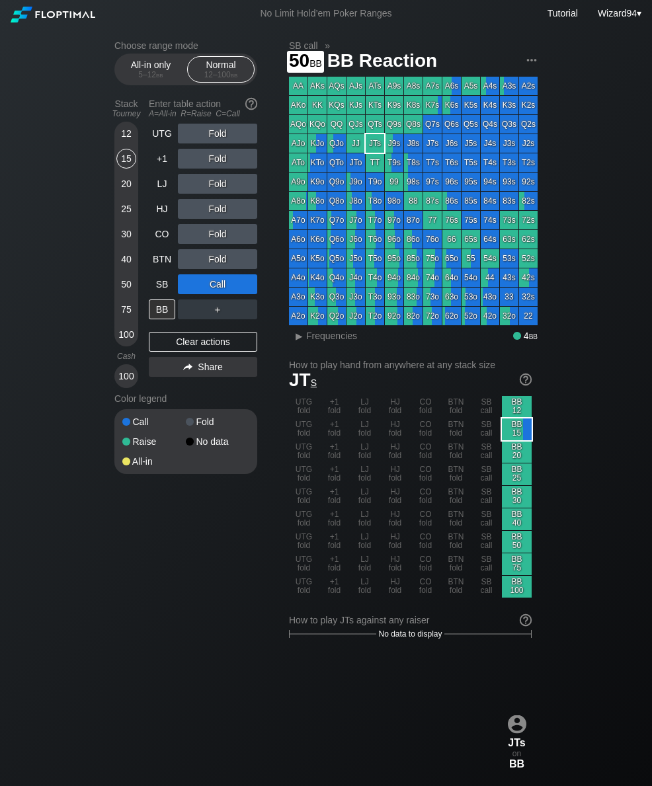
click at [130, 293] on div "50" at bounding box center [126, 284] width 20 height 20
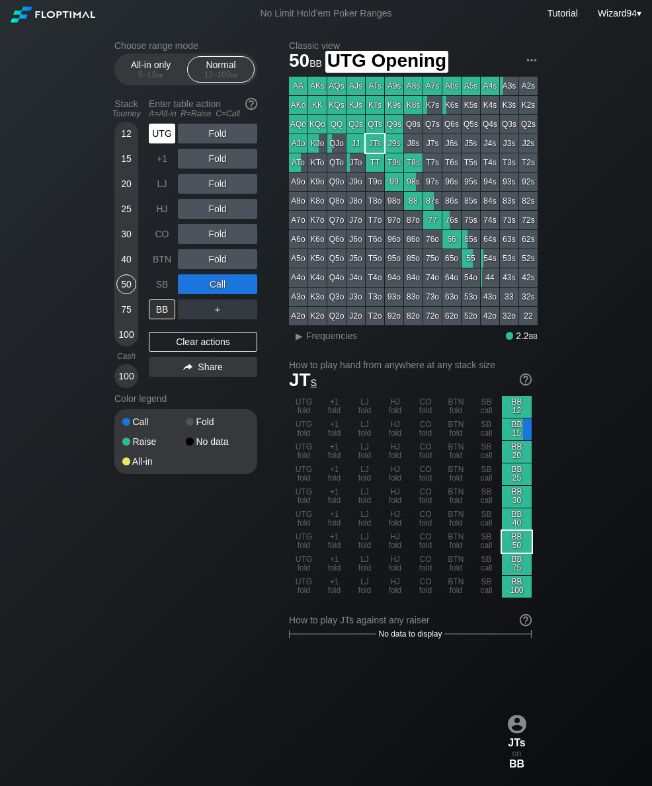
click at [159, 143] on div "UTG" at bounding box center [162, 134] width 26 height 20
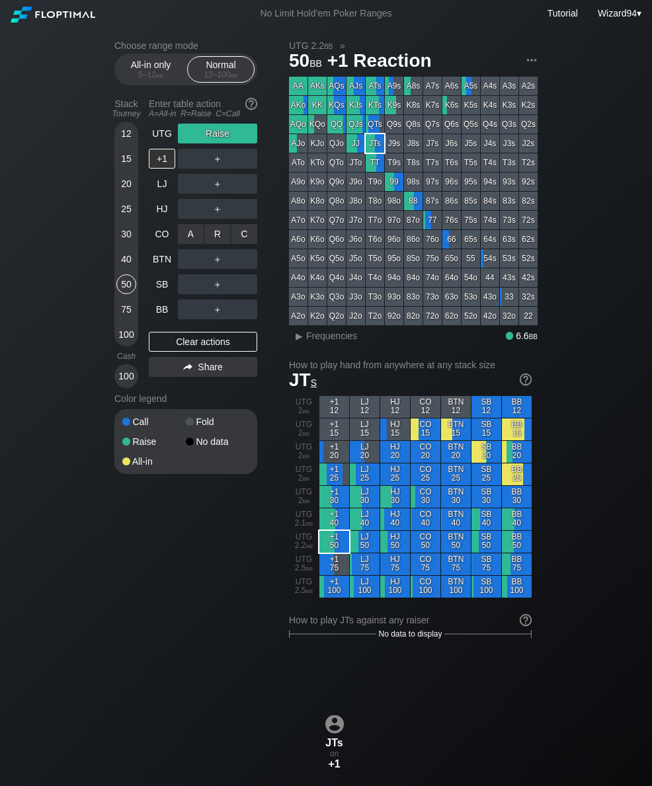
click at [214, 238] on div "R ✕" at bounding box center [218, 234] width 26 height 20
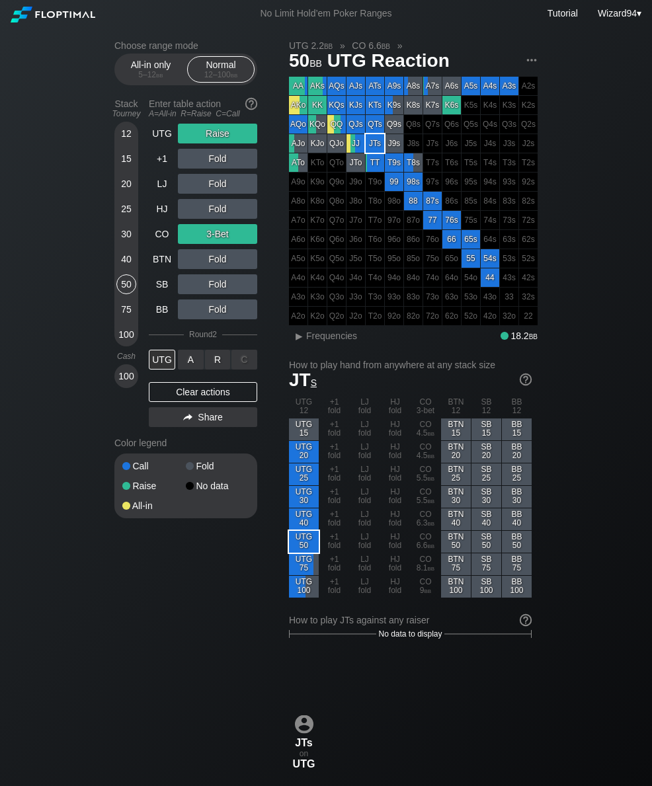
click at [216, 361] on div "R ✕" at bounding box center [218, 360] width 26 height 20
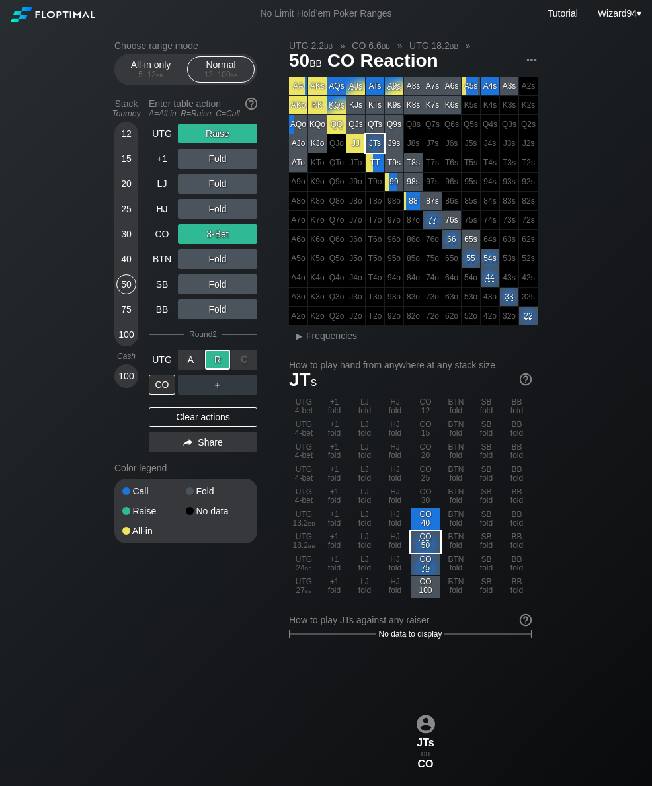
click at [126, 319] on div "75" at bounding box center [126, 309] width 20 height 20
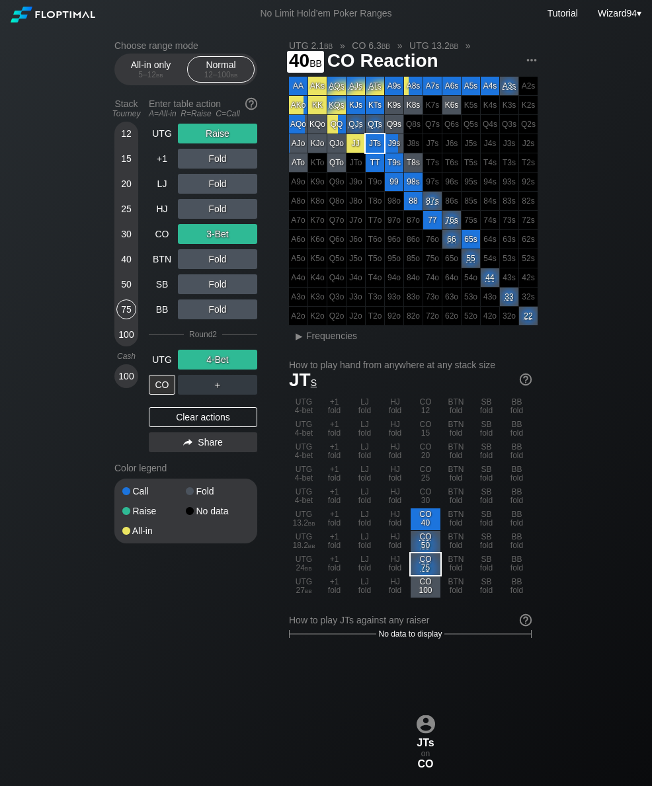
click at [122, 257] on div "40" at bounding box center [126, 259] width 20 height 20
click at [121, 260] on div "40" at bounding box center [126, 259] width 20 height 20
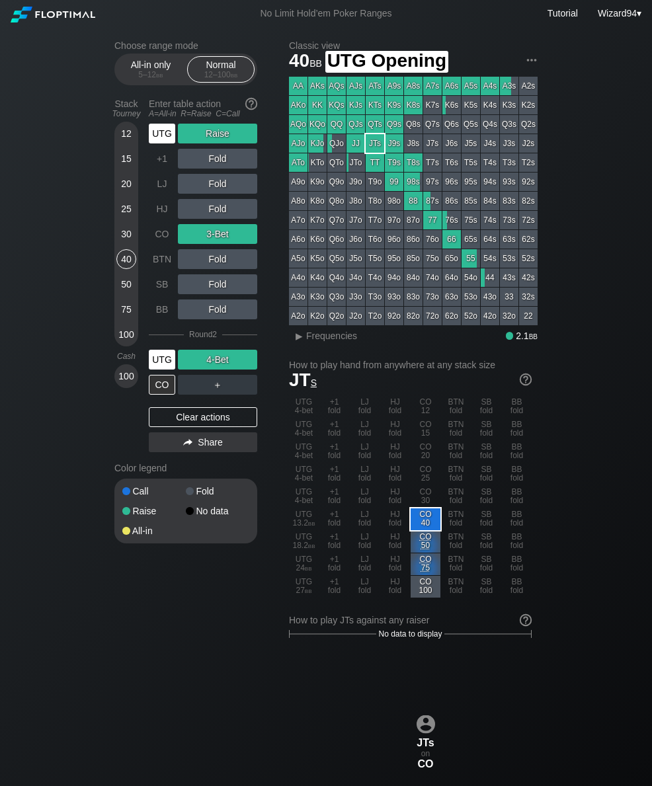
click at [164, 143] on div "UTG" at bounding box center [162, 134] width 26 height 20
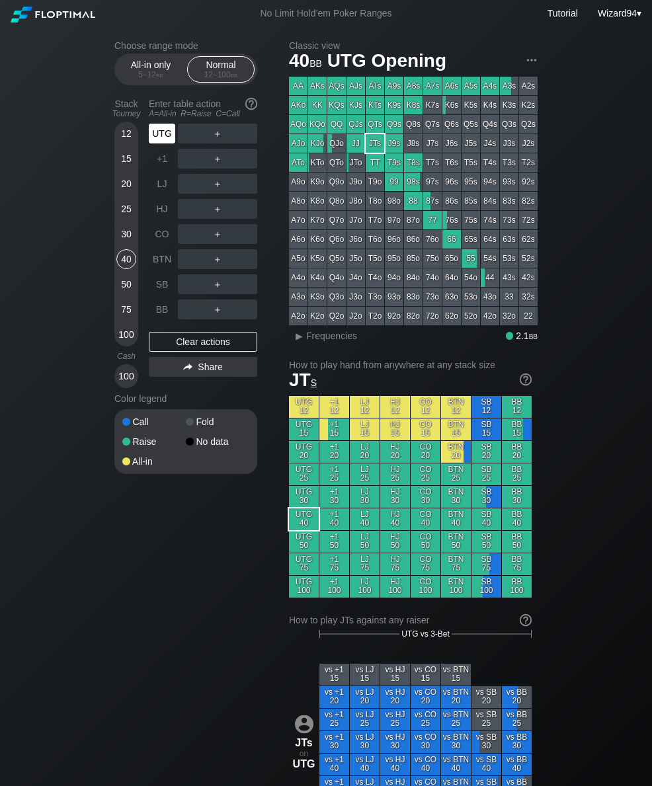
click at [162, 146] on div "UTG" at bounding box center [163, 133] width 29 height 25
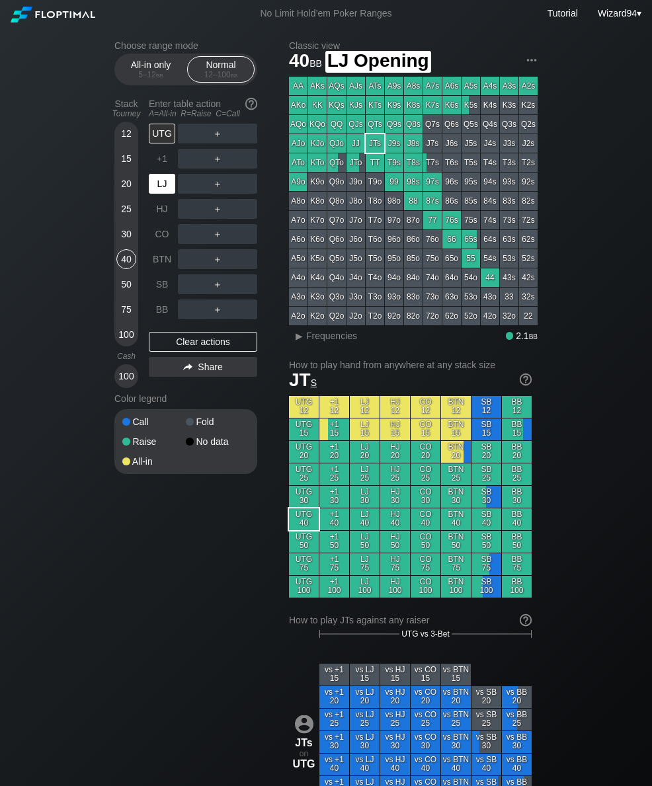
click at [153, 190] on div "LJ" at bounding box center [162, 184] width 26 height 20
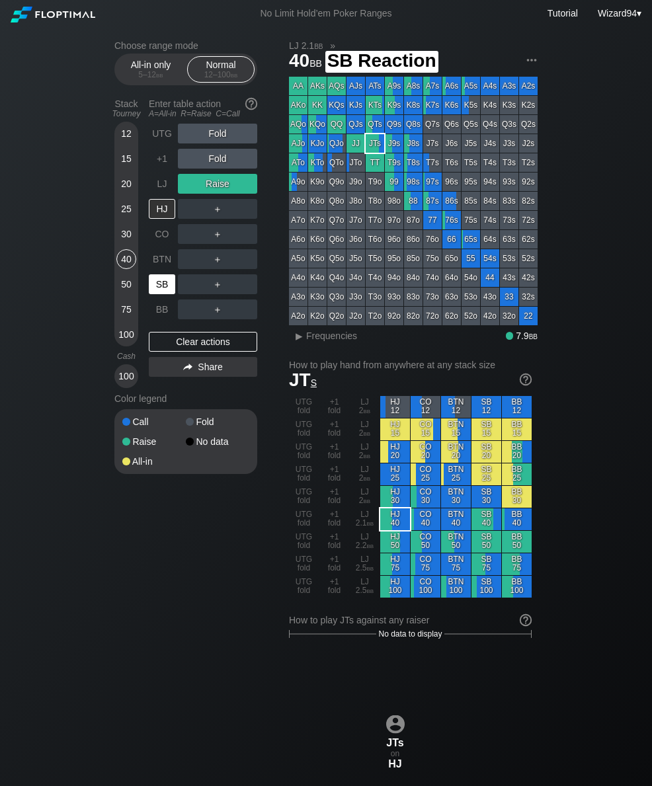
click at [157, 280] on div "SB" at bounding box center [162, 284] width 26 height 20
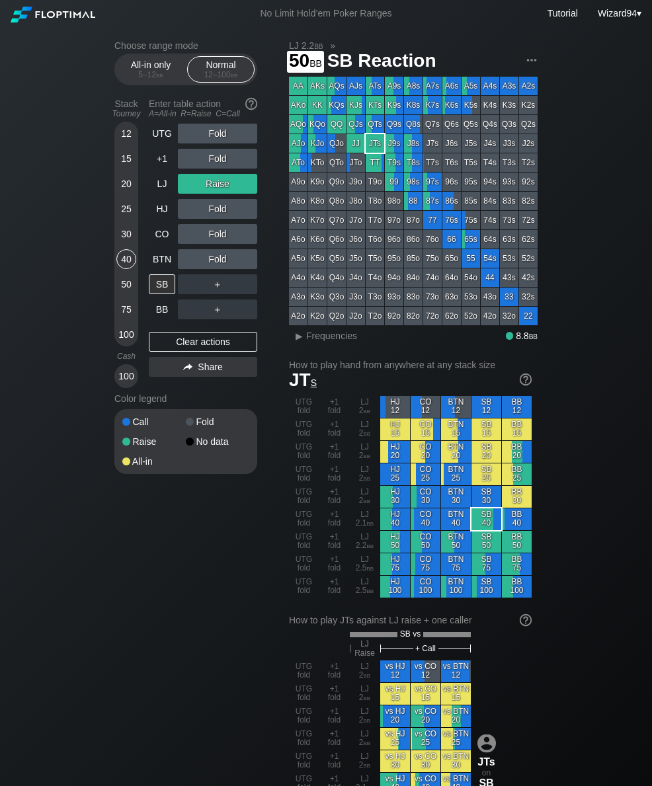
click at [116, 293] on div "50" at bounding box center [126, 286] width 20 height 25
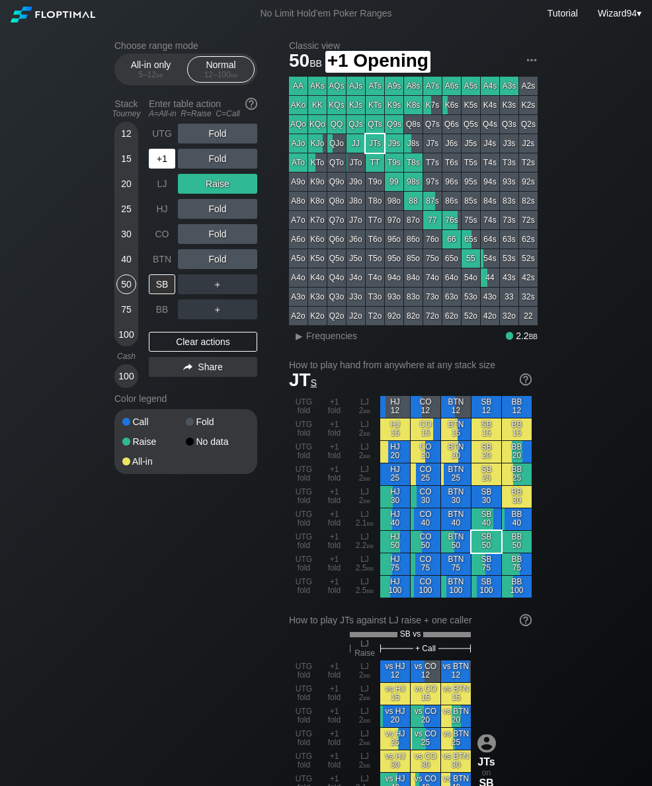
click at [156, 152] on div "+1" at bounding box center [163, 158] width 29 height 25
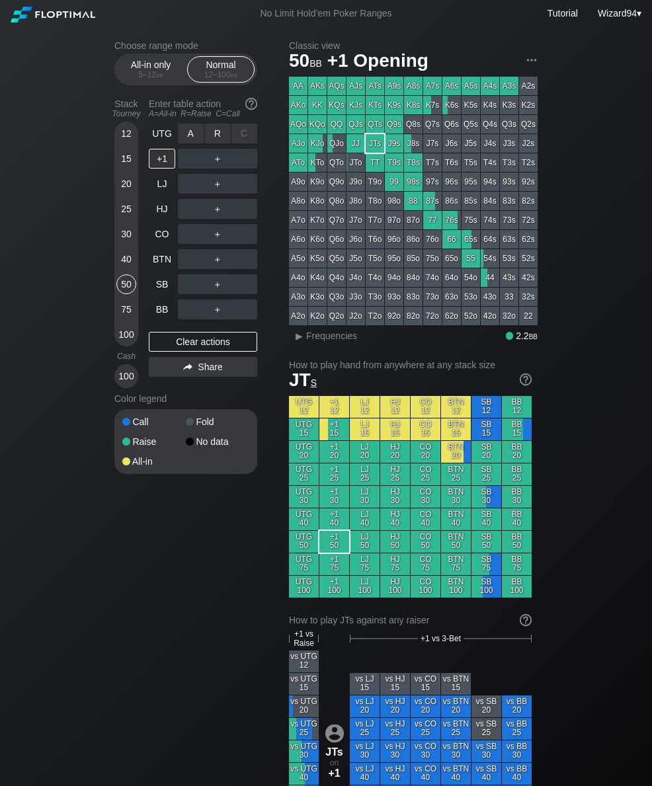
click at [212, 142] on div "R ✕" at bounding box center [218, 134] width 26 height 20
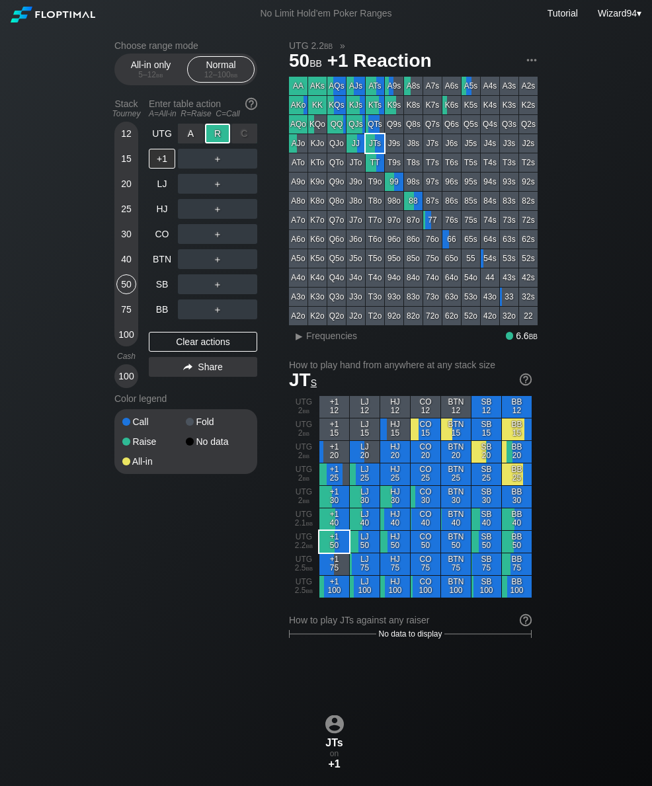
click at [159, 233] on div "CO" at bounding box center [162, 234] width 26 height 20
